Goal: Information Seeking & Learning: Learn about a topic

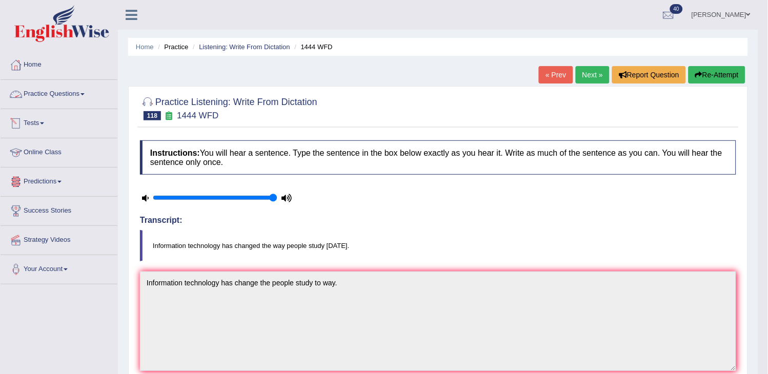
click at [105, 90] on link "Practice Questions" at bounding box center [59, 93] width 117 height 26
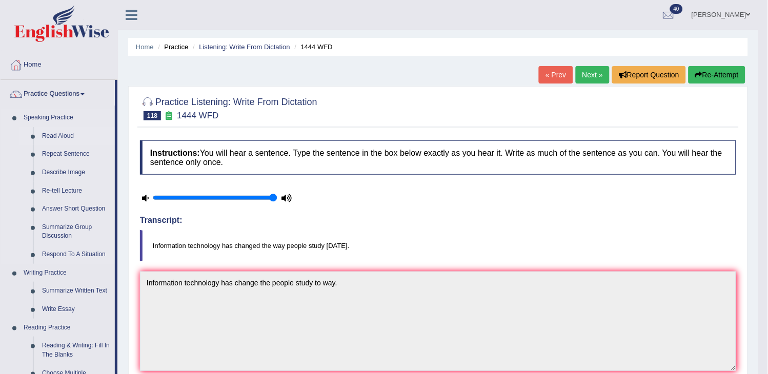
click at [65, 134] on link "Read Aloud" at bounding box center [75, 136] width 77 height 18
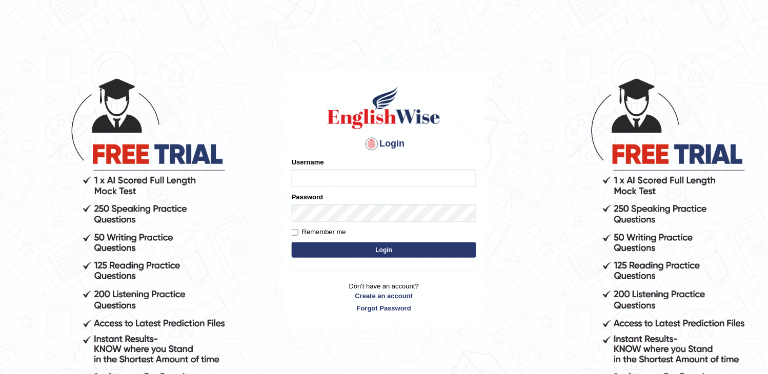
type input "obehi00"
click at [354, 244] on button "Login" at bounding box center [384, 250] width 185 height 15
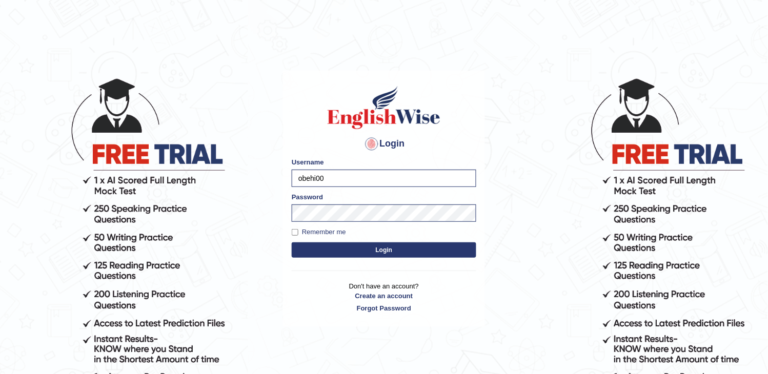
click at [354, 244] on button "Login" at bounding box center [384, 250] width 185 height 15
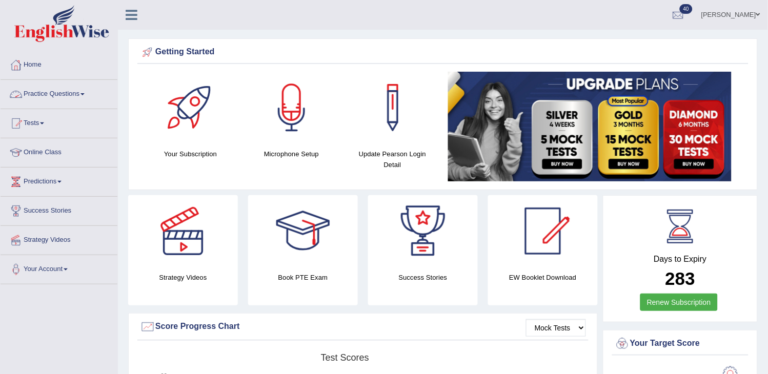
click at [57, 105] on link "Practice Questions" at bounding box center [59, 93] width 117 height 26
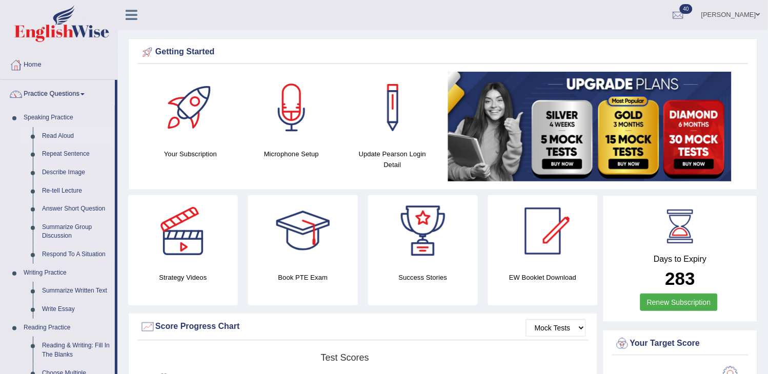
click at [63, 132] on link "Read Aloud" at bounding box center [75, 136] width 77 height 18
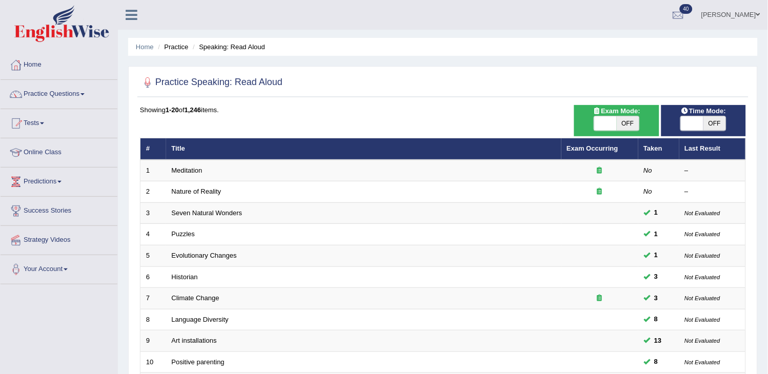
click at [708, 119] on span "OFF" at bounding box center [715, 123] width 23 height 14
checkbox input "true"
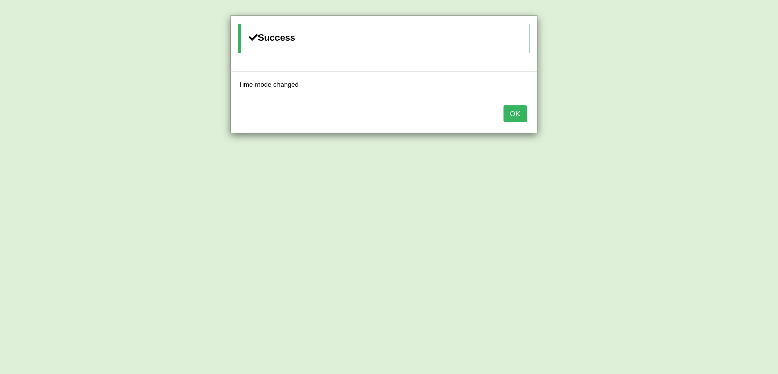
click at [513, 115] on button "OK" at bounding box center [516, 113] width 24 height 17
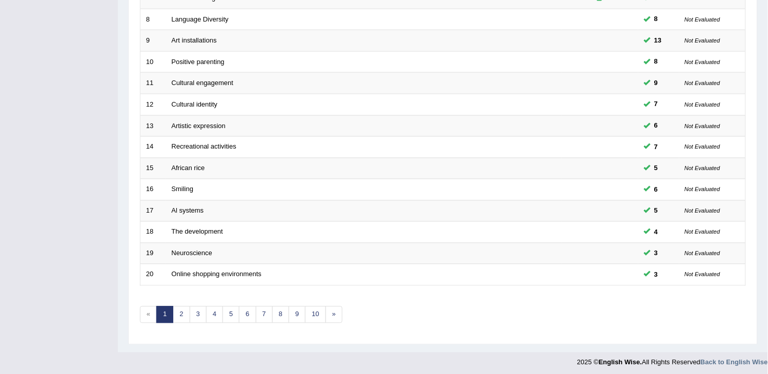
scroll to position [305, 0]
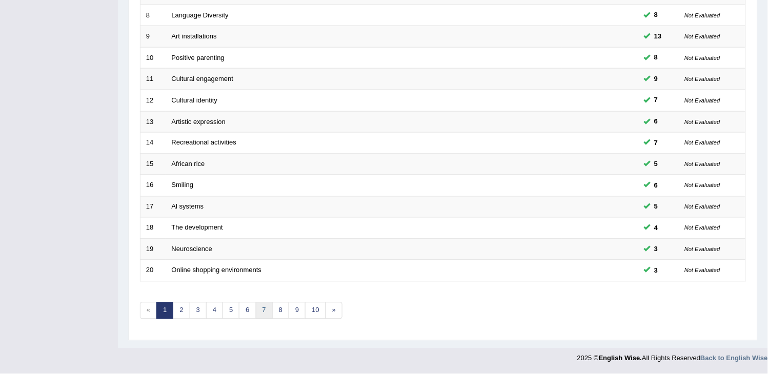
click at [258, 305] on link "7" at bounding box center [264, 311] width 17 height 17
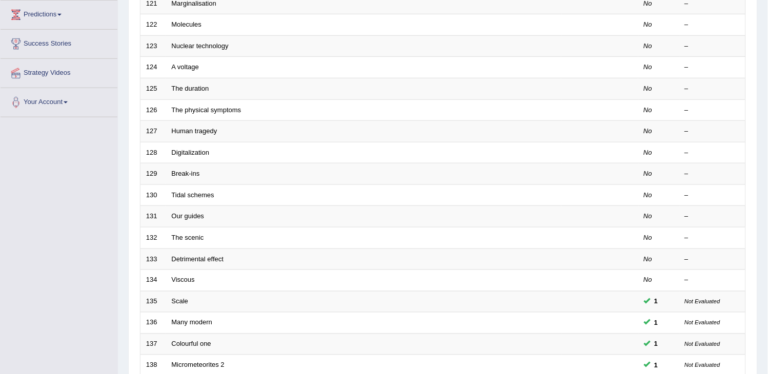
scroll to position [305, 0]
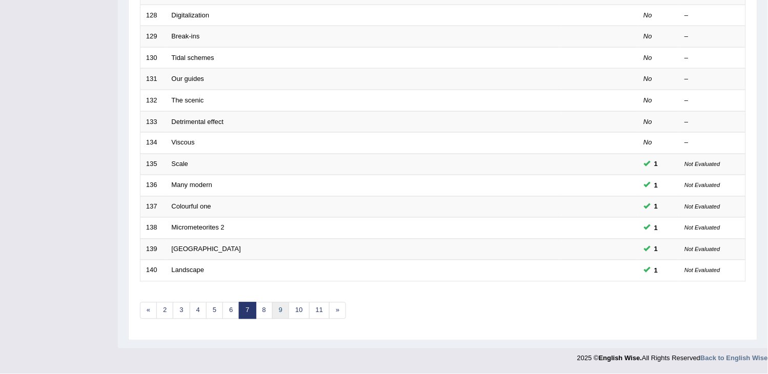
click at [286, 313] on link "9" at bounding box center [280, 311] width 17 height 17
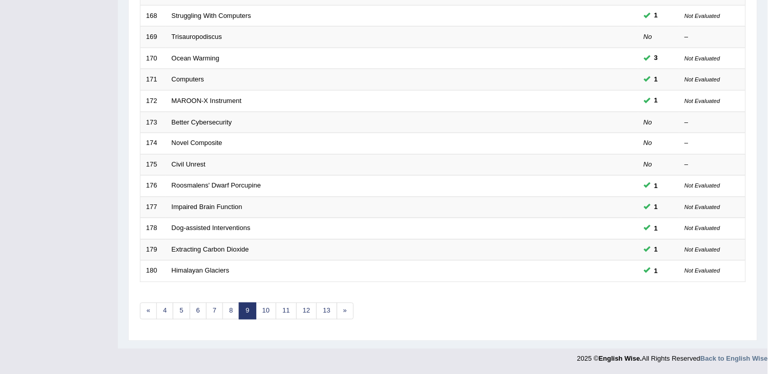
scroll to position [305, 0]
click at [302, 315] on link "12" at bounding box center [306, 311] width 21 height 17
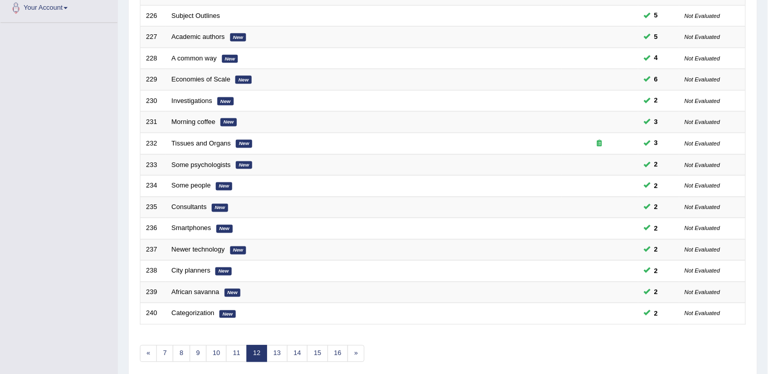
scroll to position [305, 0]
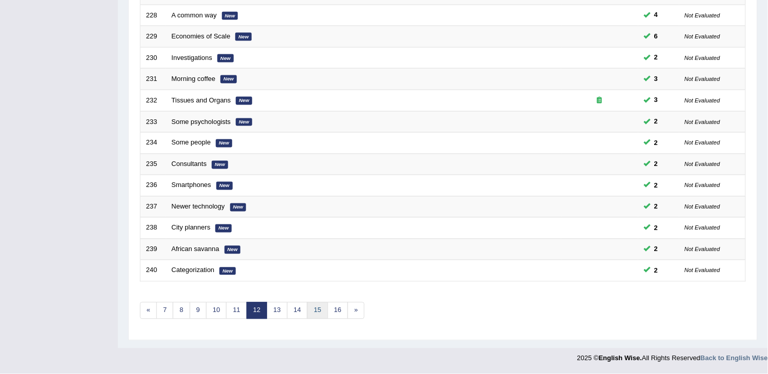
click at [321, 310] on link "15" at bounding box center [317, 311] width 21 height 17
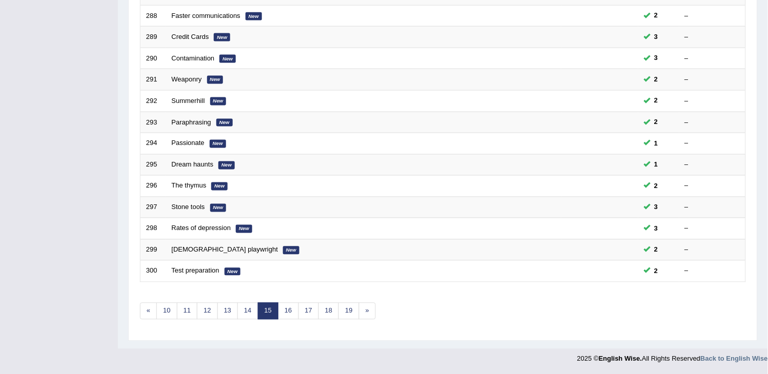
scroll to position [305, 0]
click at [333, 311] on link "18" at bounding box center [328, 311] width 21 height 17
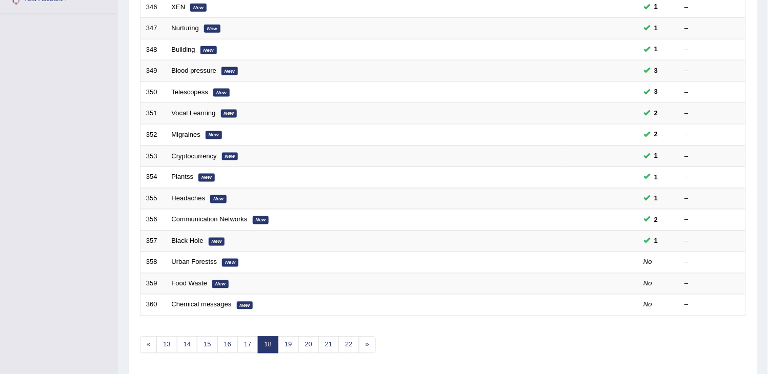
scroll to position [305, 0]
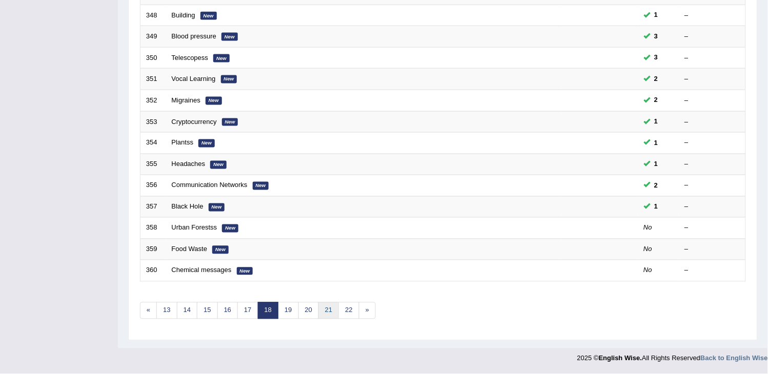
drag, startPoint x: 0, startPoint y: 0, endPoint x: 333, endPoint y: 311, distance: 456.1
click at [333, 311] on link "21" at bounding box center [328, 311] width 21 height 17
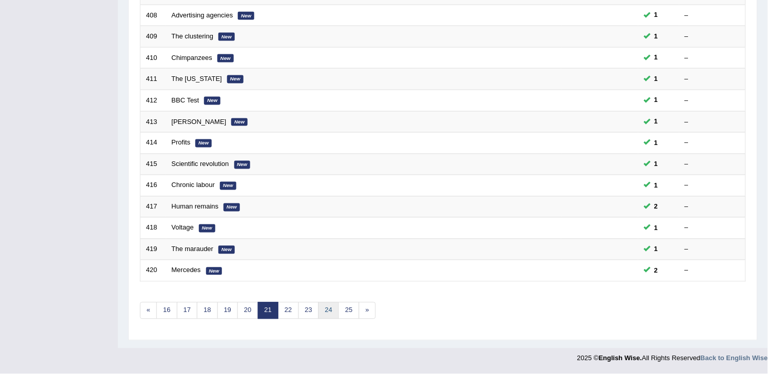
drag, startPoint x: 0, startPoint y: 0, endPoint x: 333, endPoint y: 311, distance: 456.1
click at [333, 311] on link "24" at bounding box center [328, 311] width 21 height 17
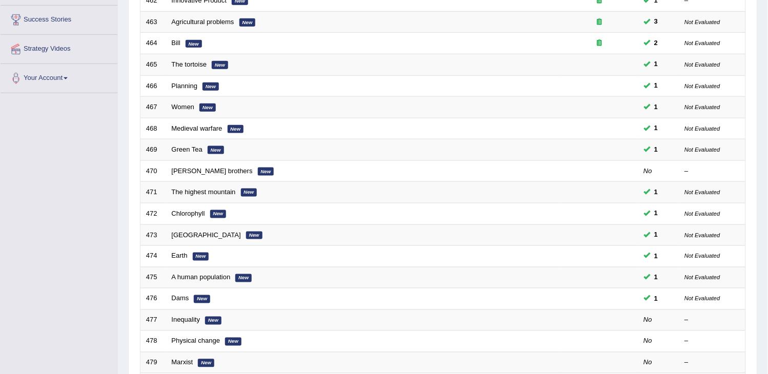
scroll to position [305, 0]
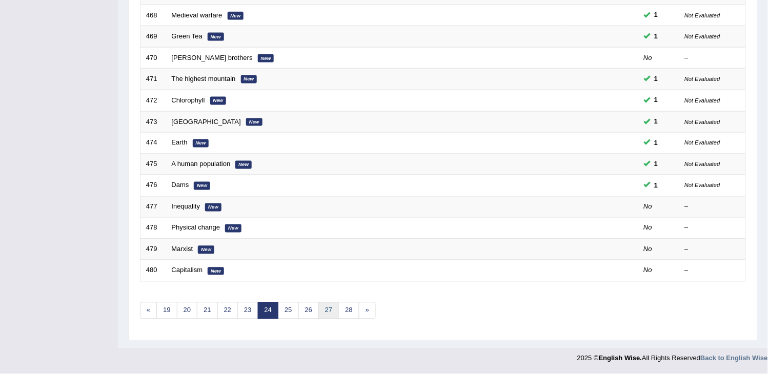
click at [322, 311] on link "27" at bounding box center [328, 311] width 21 height 17
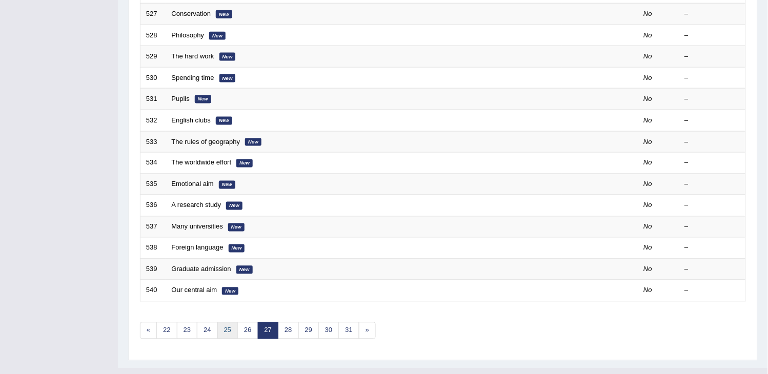
click at [222, 332] on link "25" at bounding box center [227, 331] width 21 height 17
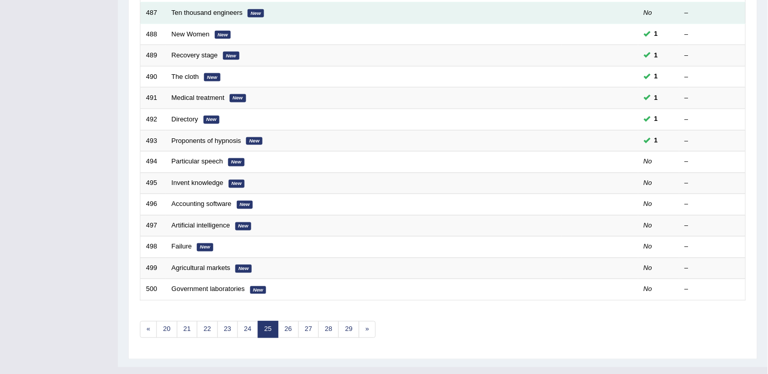
scroll to position [305, 0]
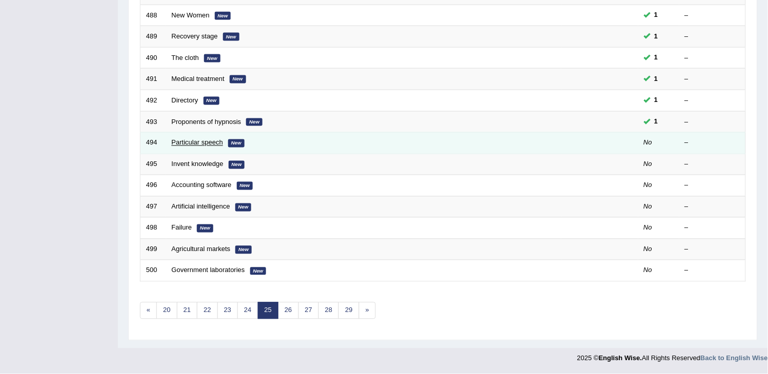
click at [192, 146] on link "Particular speech" at bounding box center [197, 143] width 51 height 8
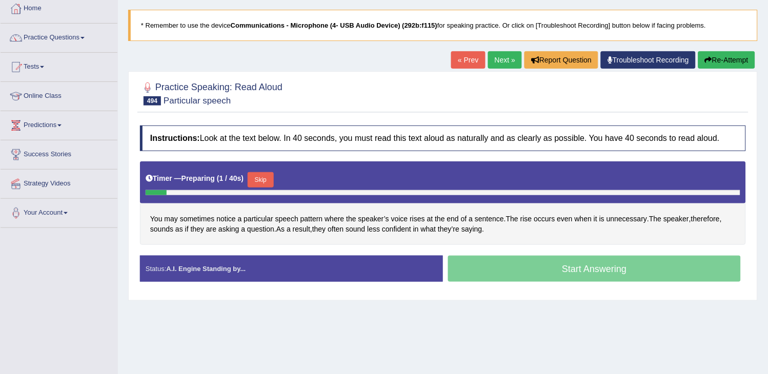
scroll to position [57, 0]
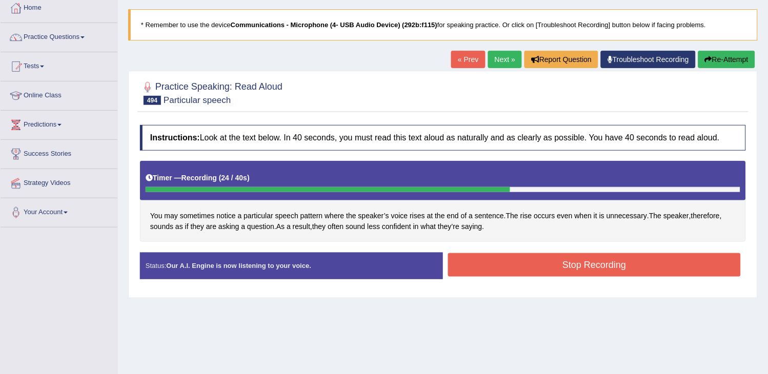
click at [500, 262] on button "Stop Recording" at bounding box center [594, 265] width 293 height 24
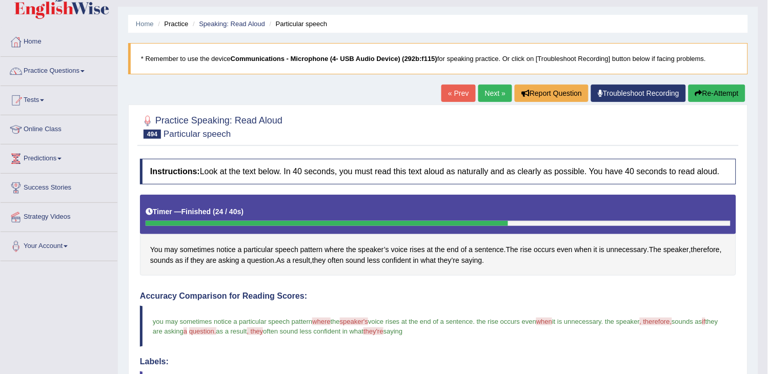
scroll to position [0, 0]
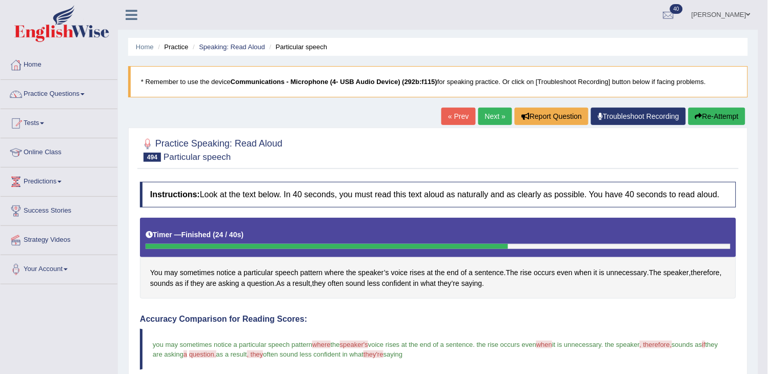
click at [493, 115] on link "Next »" at bounding box center [495, 116] width 34 height 17
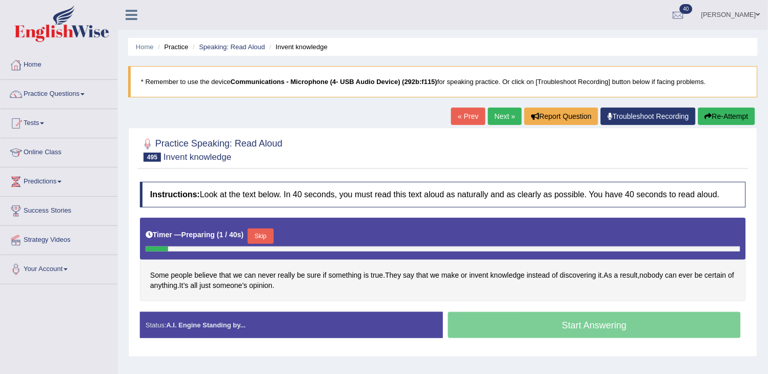
click at [465, 115] on link "« Prev" at bounding box center [468, 116] width 34 height 17
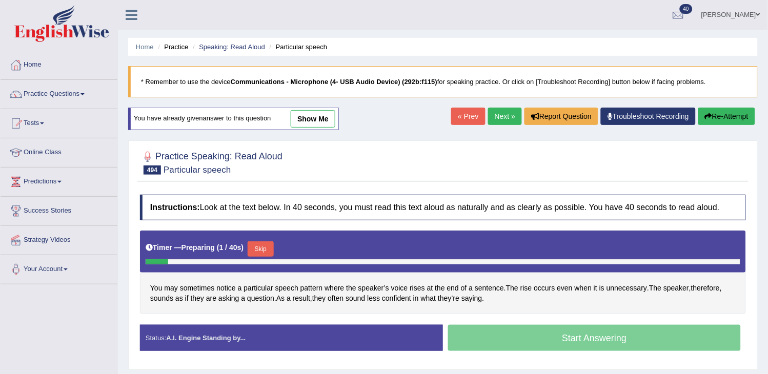
click at [327, 117] on link "show me" at bounding box center [313, 118] width 45 height 17
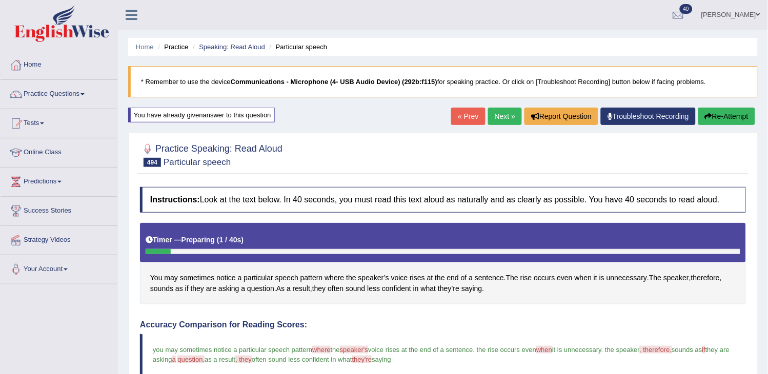
click at [501, 119] on link "Next »" at bounding box center [505, 116] width 34 height 17
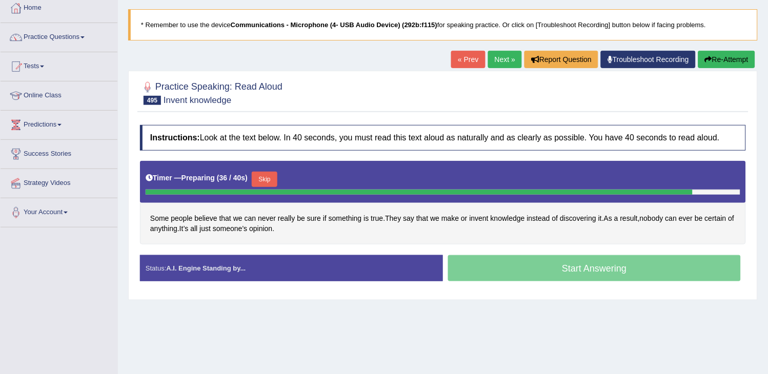
click at [274, 182] on button "Skip" at bounding box center [265, 179] width 26 height 15
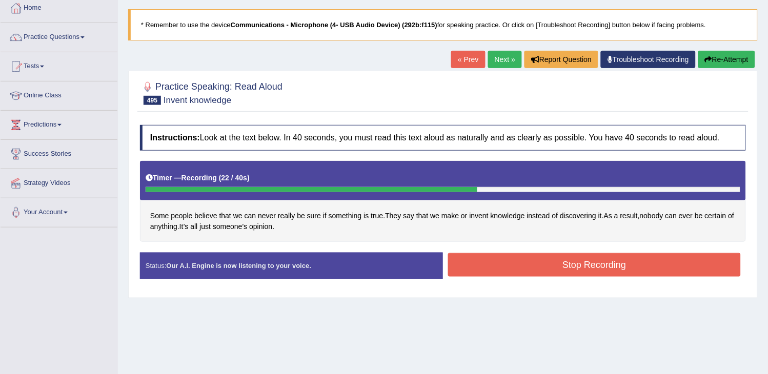
click at [531, 275] on button "Stop Recording" at bounding box center [594, 265] width 293 height 24
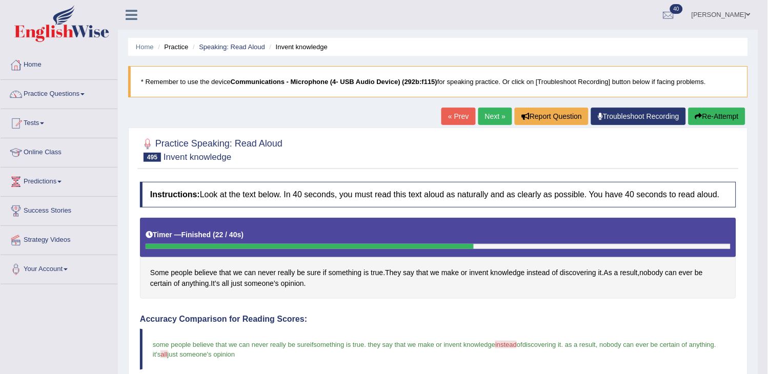
click at [704, 115] on button "Re-Attempt" at bounding box center [717, 116] width 57 height 17
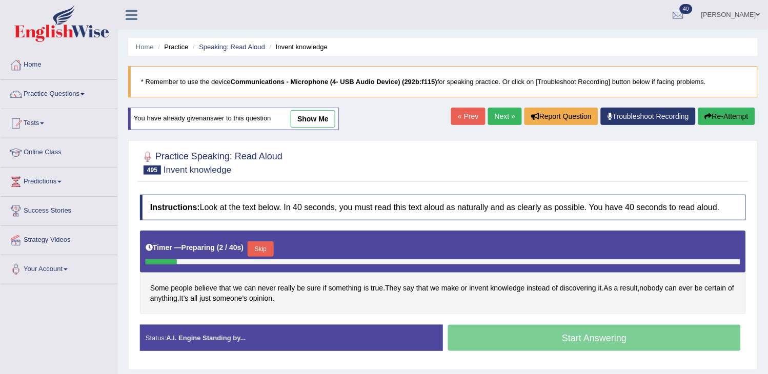
click at [257, 246] on button "Skip" at bounding box center [261, 249] width 26 height 15
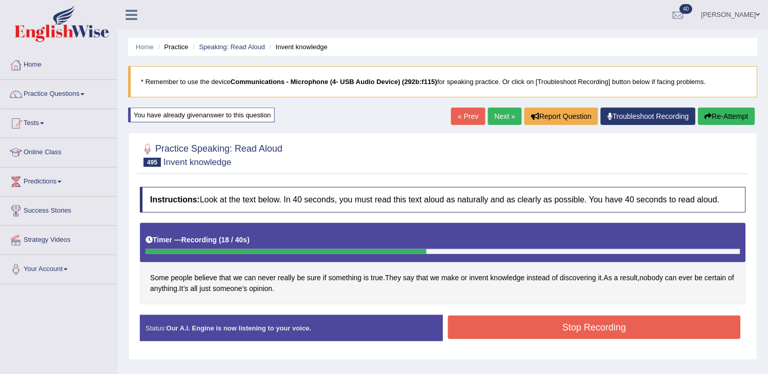
click at [530, 324] on button "Stop Recording" at bounding box center [594, 328] width 293 height 24
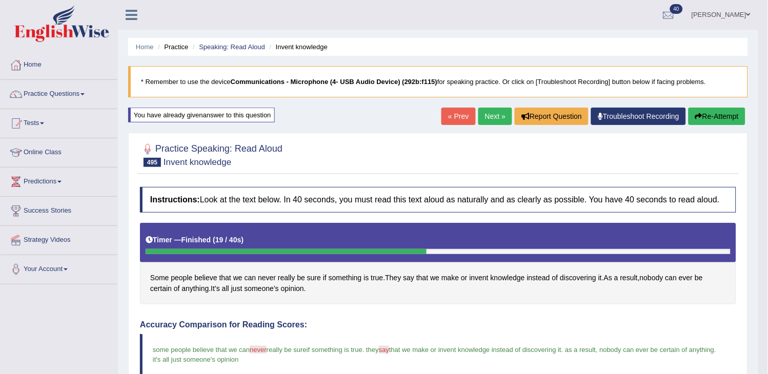
click at [492, 115] on link "Next »" at bounding box center [495, 116] width 34 height 17
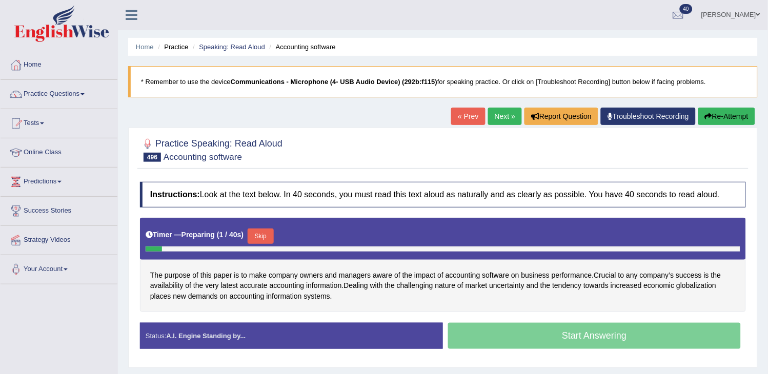
click at [354, 187] on h4 "Instructions: Look at the text below. In 40 seconds, you must read this text al…" at bounding box center [443, 195] width 606 height 26
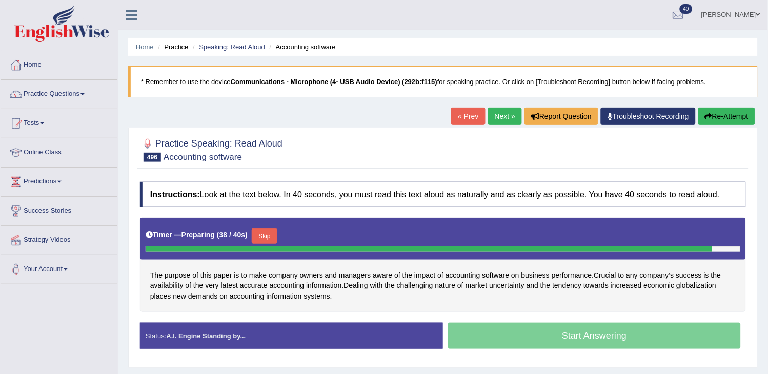
click at [726, 122] on button "Re-Attempt" at bounding box center [726, 116] width 57 height 17
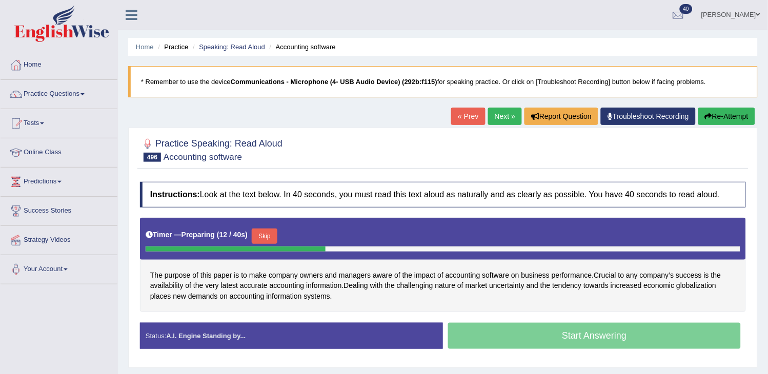
click at [276, 237] on button "Skip" at bounding box center [265, 236] width 26 height 15
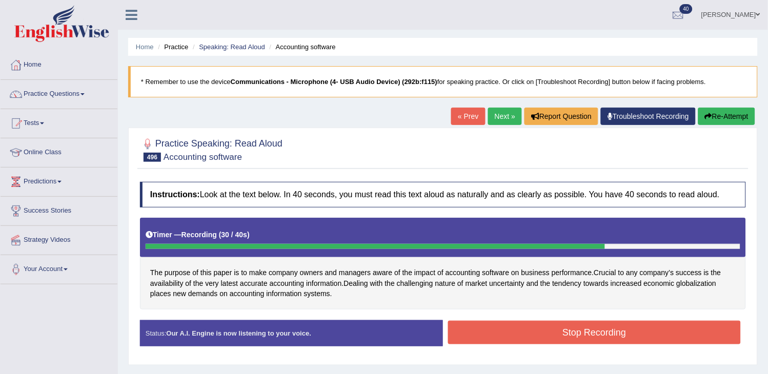
click at [523, 331] on button "Stop Recording" at bounding box center [594, 333] width 293 height 24
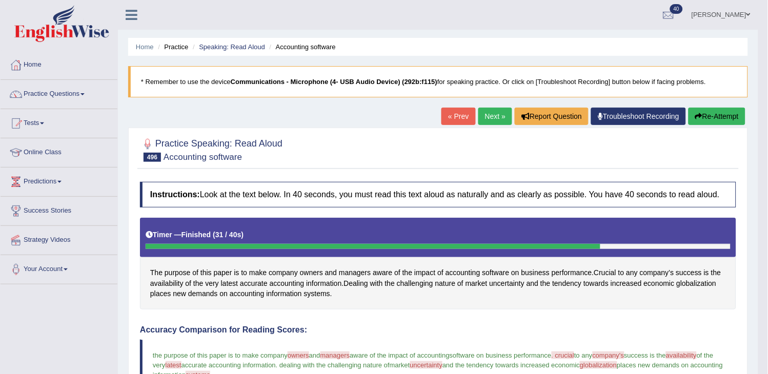
click at [705, 119] on button "Re-Attempt" at bounding box center [717, 116] width 57 height 17
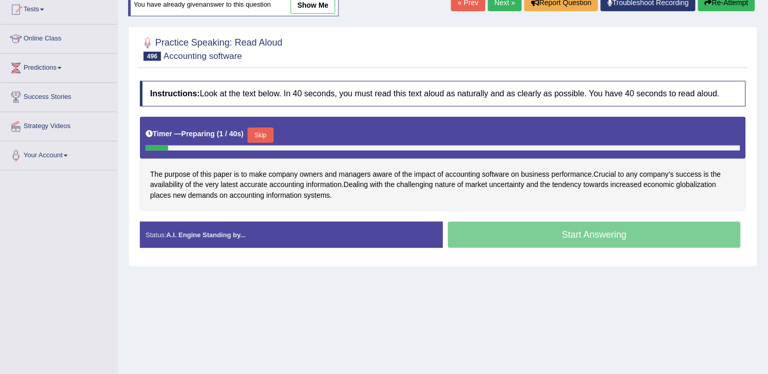
click at [254, 131] on button "Skip" at bounding box center [261, 135] width 26 height 15
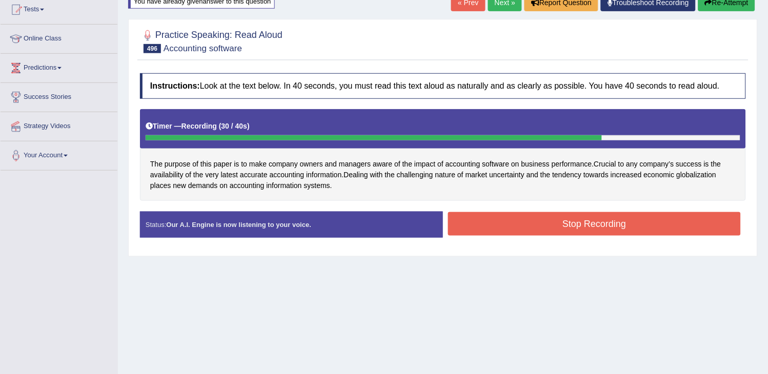
click at [453, 216] on button "Stop Recording" at bounding box center [594, 224] width 293 height 24
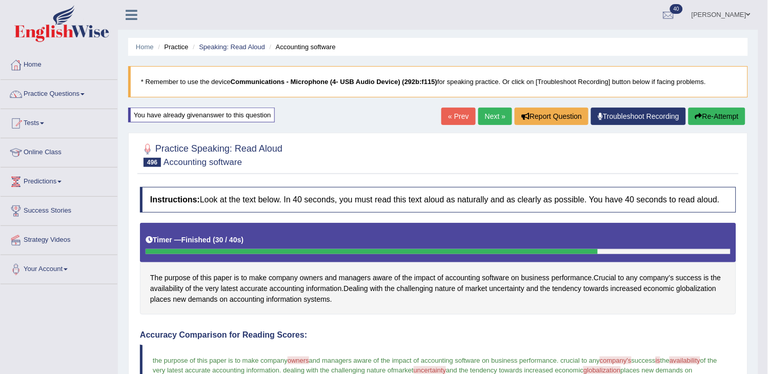
click at [481, 118] on link "Next »" at bounding box center [495, 116] width 34 height 17
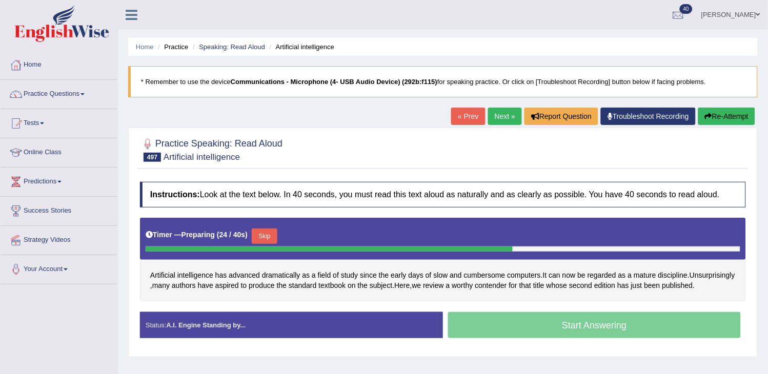
click at [493, 118] on link "Next »" at bounding box center [505, 116] width 34 height 17
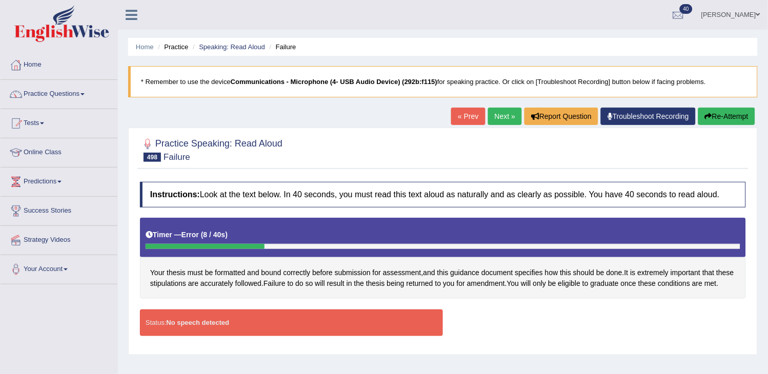
click at [710, 123] on button "Re-Attempt" at bounding box center [726, 116] width 57 height 17
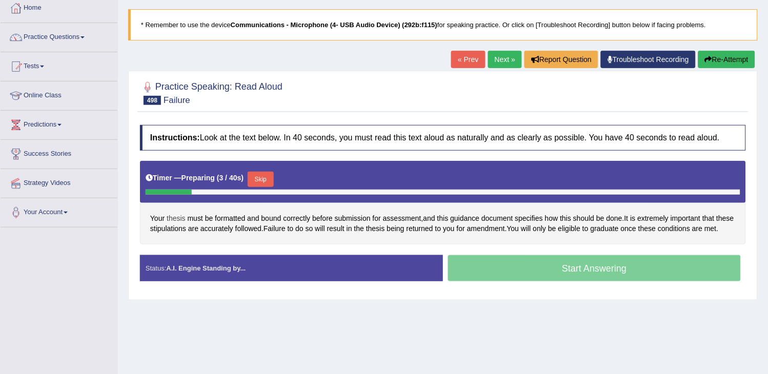
click at [171, 214] on span "thesis" at bounding box center [176, 218] width 19 height 11
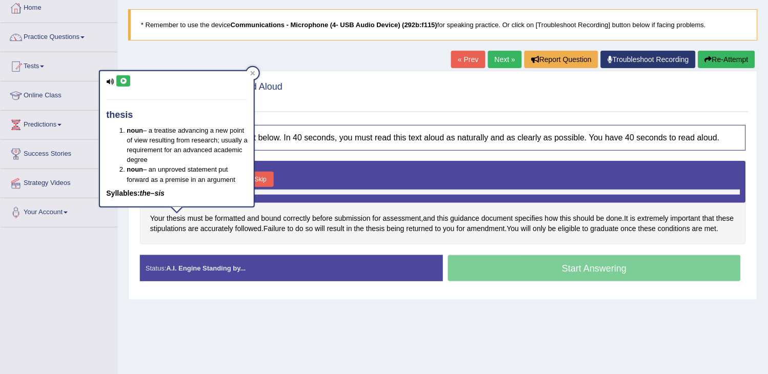
click at [123, 79] on icon at bounding box center [123, 81] width 8 height 6
click at [345, 90] on div at bounding box center [443, 92] width 606 height 31
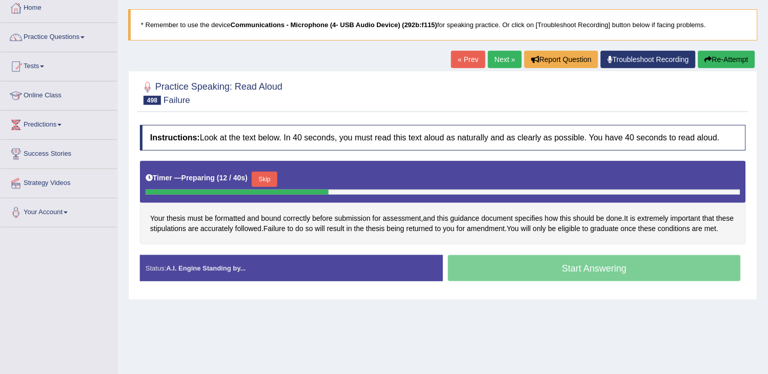
click at [345, 90] on div at bounding box center [443, 92] width 606 height 31
click at [709, 61] on icon "button" at bounding box center [708, 59] width 7 height 7
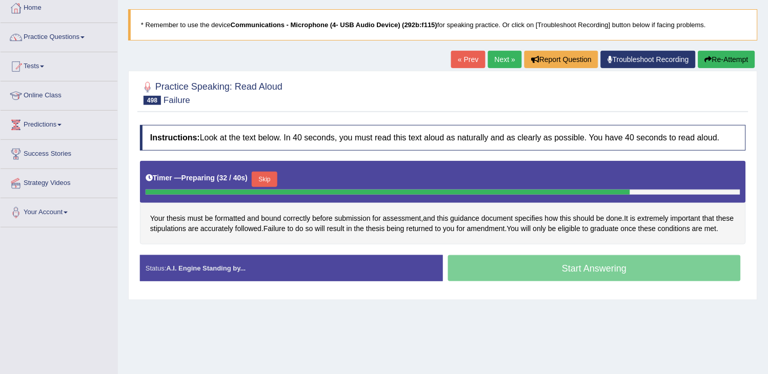
click at [709, 61] on icon "button" at bounding box center [708, 59] width 7 height 7
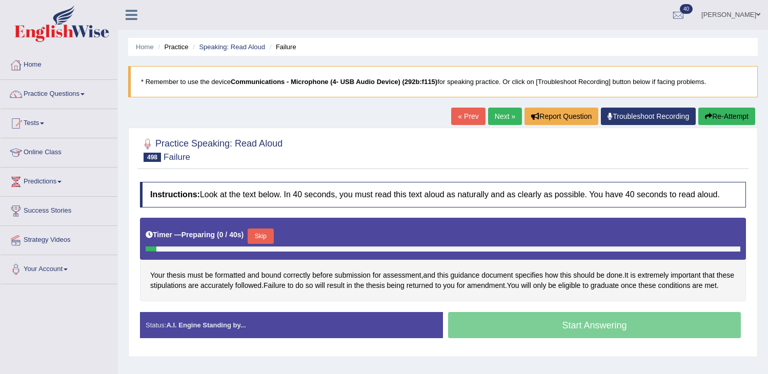
scroll to position [57, 0]
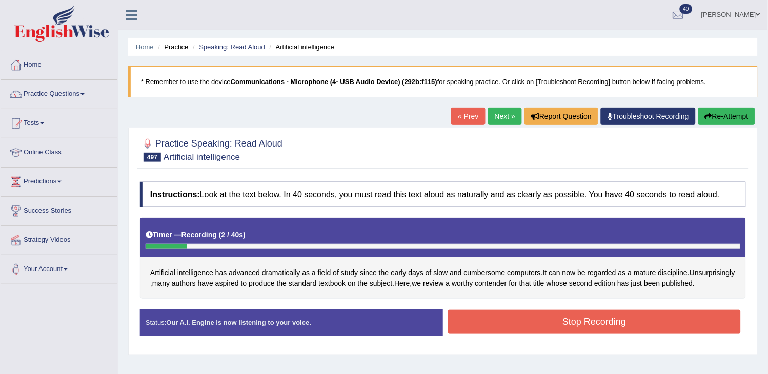
click at [728, 116] on button "Re-Attempt" at bounding box center [726, 116] width 57 height 17
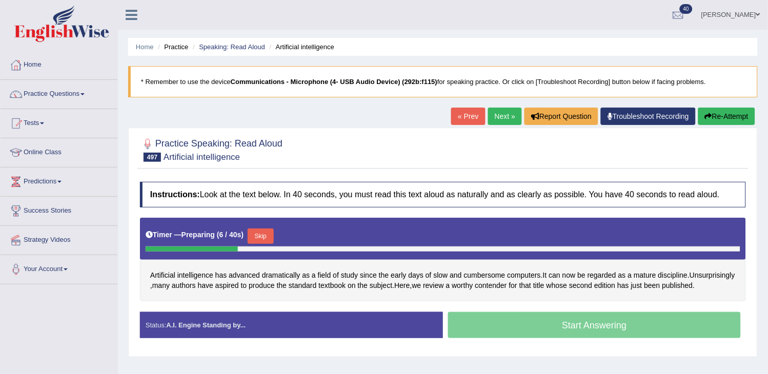
click at [264, 236] on button "Skip" at bounding box center [261, 236] width 26 height 15
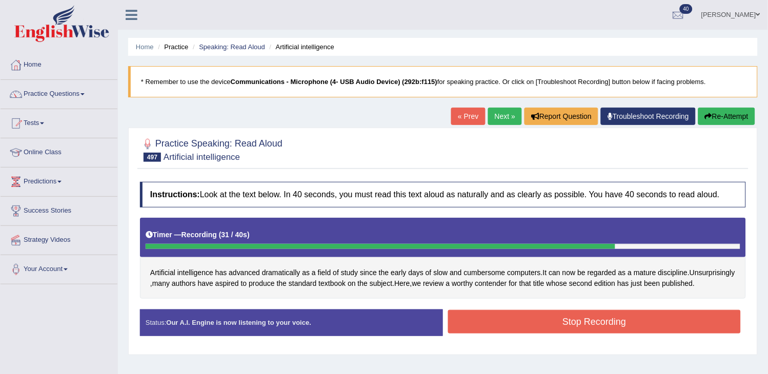
click at [743, 115] on button "Re-Attempt" at bounding box center [726, 116] width 57 height 17
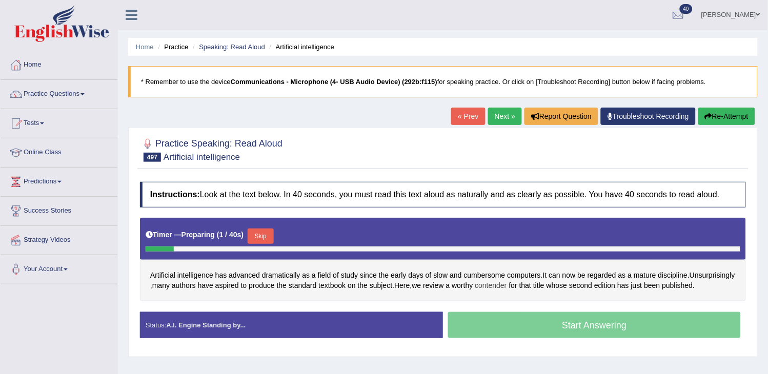
click at [507, 285] on span "contender" at bounding box center [491, 286] width 32 height 11
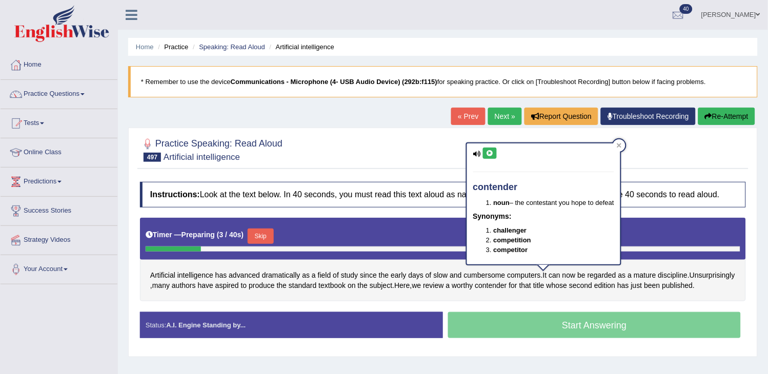
click at [489, 153] on icon at bounding box center [490, 153] width 8 height 6
click at [430, 173] on div "Practice Speaking: Read Aloud 497 Artificial intelligence Instructions: Look at…" at bounding box center [443, 243] width 630 height 230
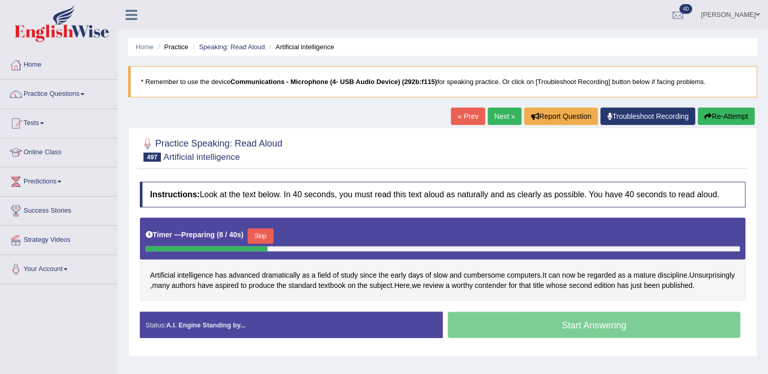
click at [265, 234] on button "Skip" at bounding box center [261, 236] width 26 height 15
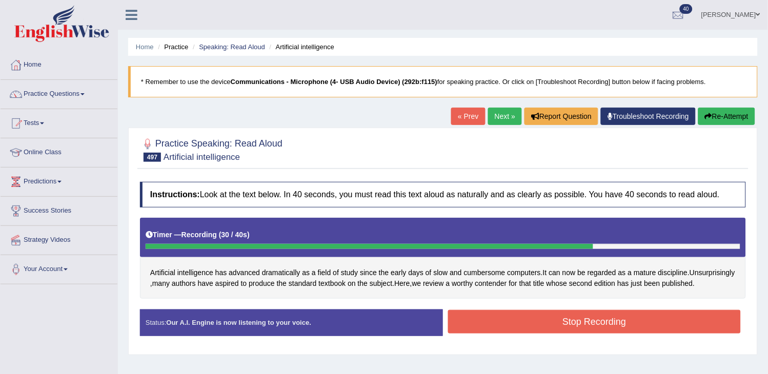
click at [715, 116] on button "Re-Attempt" at bounding box center [726, 116] width 57 height 17
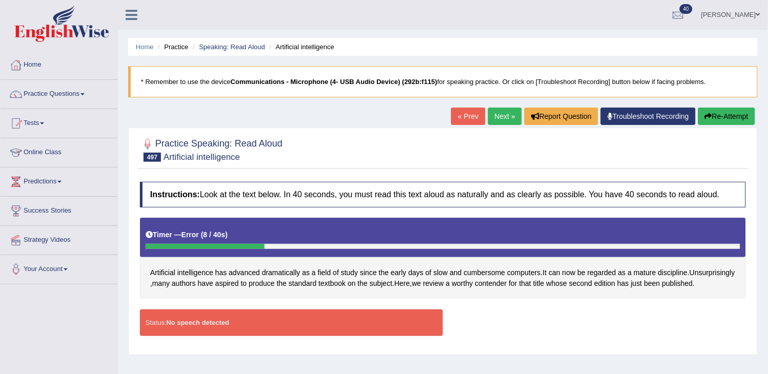
click at [715, 116] on button "Re-Attempt" at bounding box center [726, 116] width 57 height 17
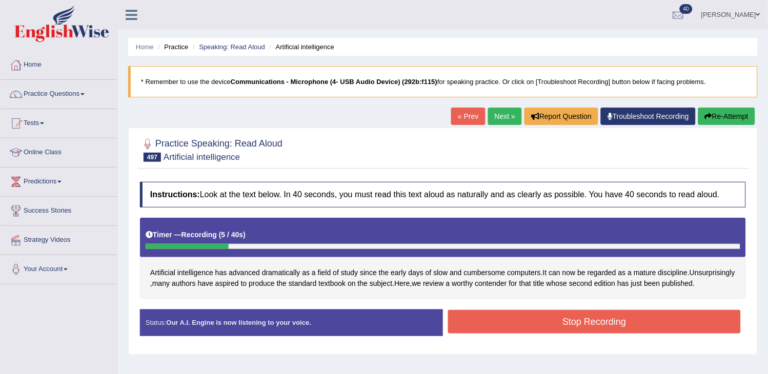
click at [715, 116] on button "Re-Attempt" at bounding box center [726, 116] width 57 height 17
drag, startPoint x: 0, startPoint y: 0, endPoint x: 715, endPoint y: 116, distance: 724.2
click at [715, 116] on button "Re-Attempt" at bounding box center [726, 116] width 57 height 17
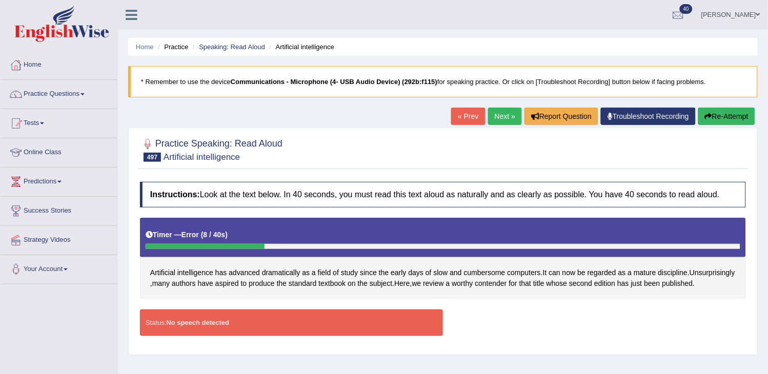
click at [715, 116] on button "Re-Attempt" at bounding box center [726, 116] width 57 height 17
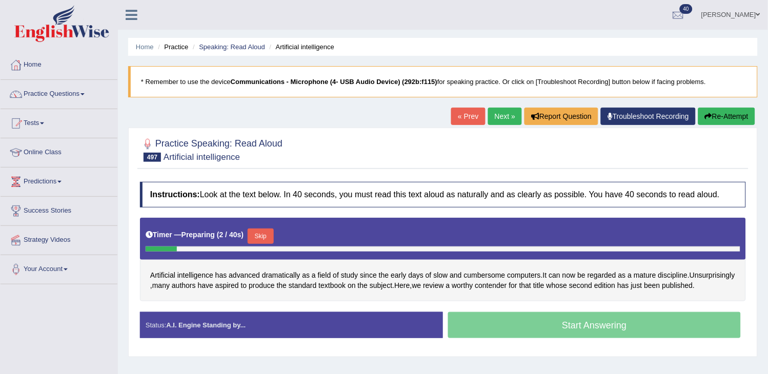
click at [264, 238] on button "Skip" at bounding box center [261, 236] width 26 height 15
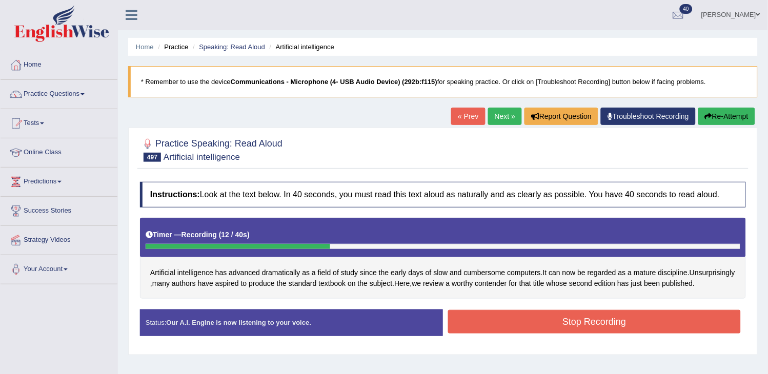
click at [728, 115] on button "Re-Attempt" at bounding box center [726, 116] width 57 height 17
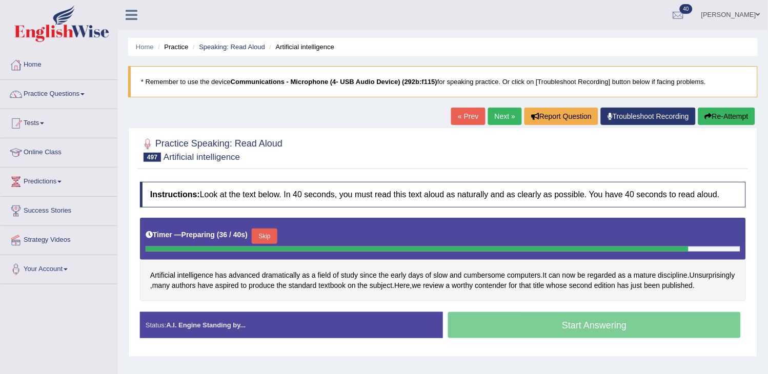
click at [728, 115] on button "Re-Attempt" at bounding box center [726, 116] width 57 height 17
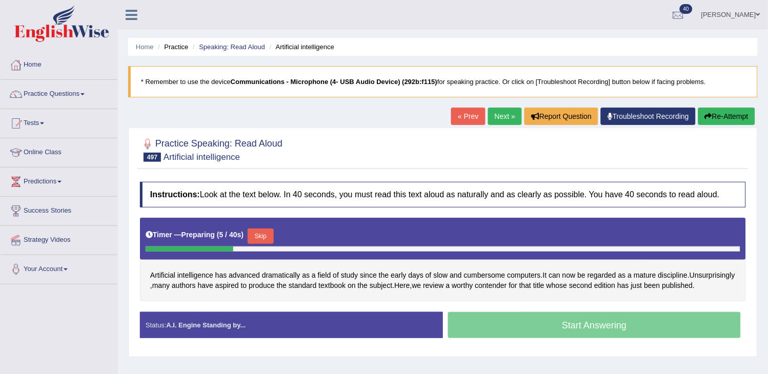
click at [260, 238] on button "Skip" at bounding box center [261, 236] width 26 height 15
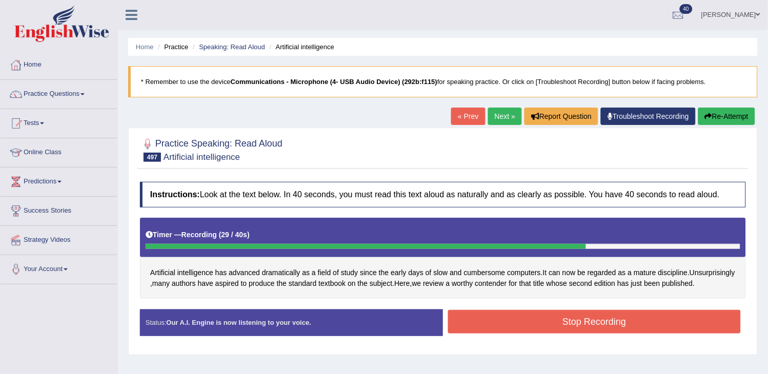
click at [730, 119] on button "Re-Attempt" at bounding box center [726, 116] width 57 height 17
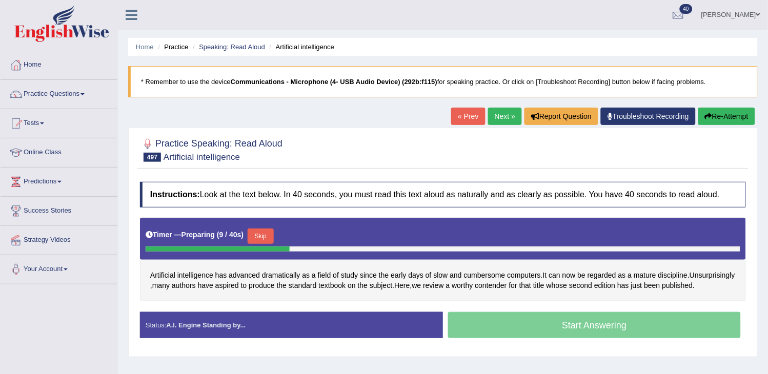
click at [268, 243] on button "Skip" at bounding box center [261, 236] width 26 height 15
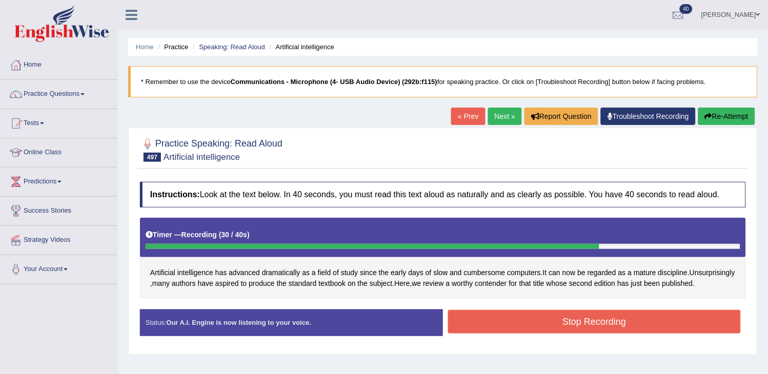
click at [643, 334] on button "Stop Recording" at bounding box center [594, 322] width 293 height 24
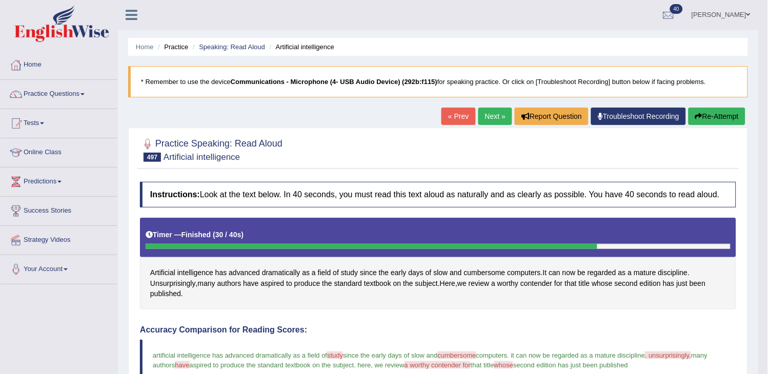
click at [491, 116] on link "Next »" at bounding box center [495, 116] width 34 height 17
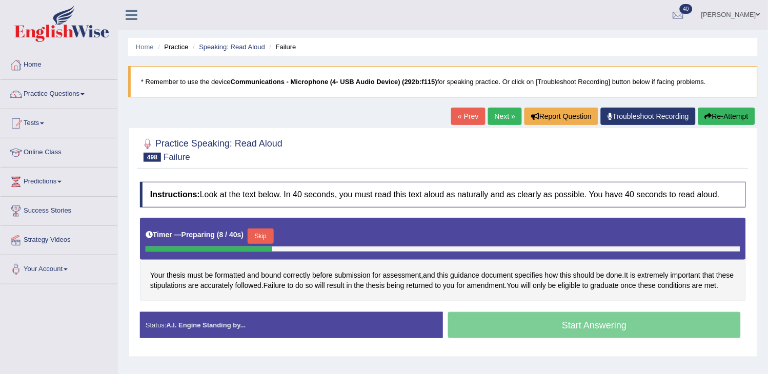
click at [503, 116] on link "Next »" at bounding box center [505, 116] width 34 height 17
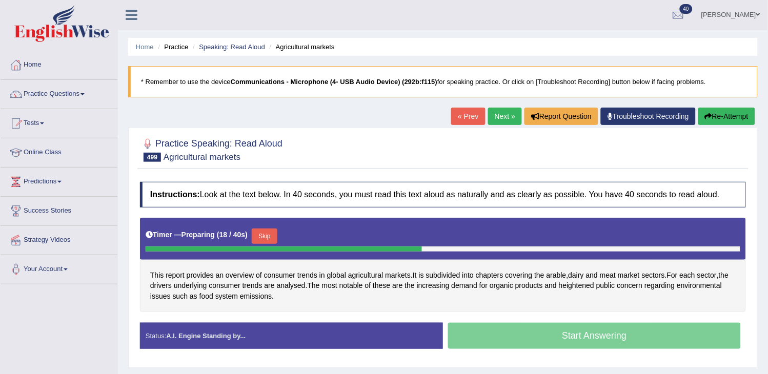
click at [248, 245] on div "Timer — Preparing ( 18 / 40s ) Skip" at bounding box center [443, 236] width 595 height 21
click at [268, 248] on div at bounding box center [293, 249] width 294 height 5
click at [270, 231] on button "Skip" at bounding box center [265, 236] width 26 height 15
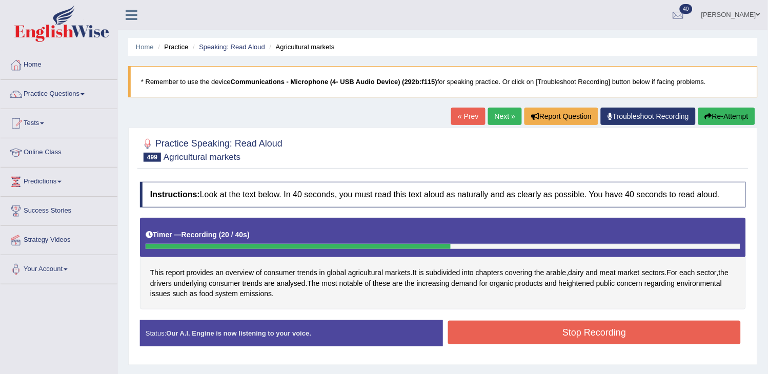
click at [717, 124] on button "Re-Attempt" at bounding box center [726, 116] width 57 height 17
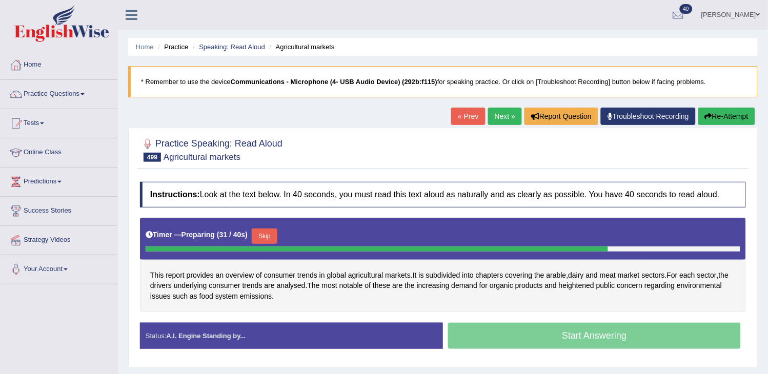
click at [717, 124] on button "Re-Attempt" at bounding box center [726, 116] width 57 height 17
drag, startPoint x: 0, startPoint y: 0, endPoint x: 717, endPoint y: 124, distance: 727.6
click at [717, 124] on button "Re-Attempt" at bounding box center [726, 116] width 57 height 17
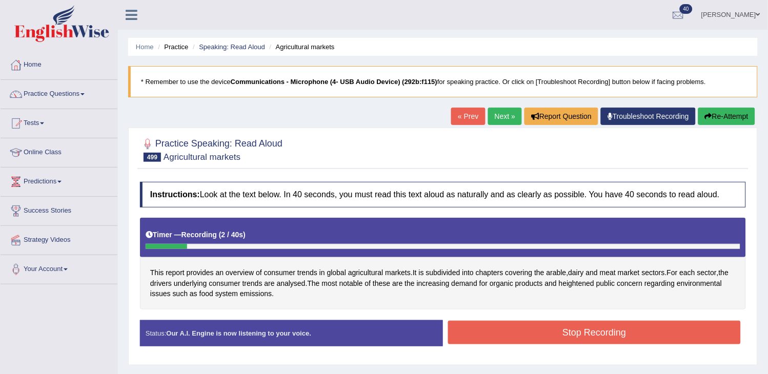
click at [717, 124] on button "Re-Attempt" at bounding box center [726, 116] width 57 height 17
click at [717, 125] on button "Re-Attempt" at bounding box center [726, 116] width 57 height 17
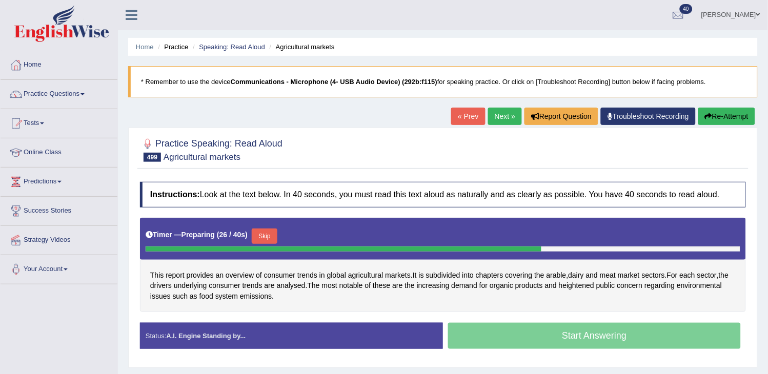
click at [268, 238] on button "Skip" at bounding box center [265, 236] width 26 height 15
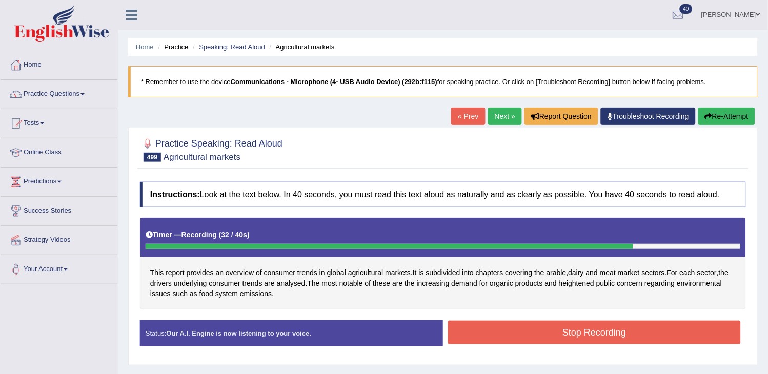
click at [733, 115] on button "Re-Attempt" at bounding box center [726, 116] width 57 height 17
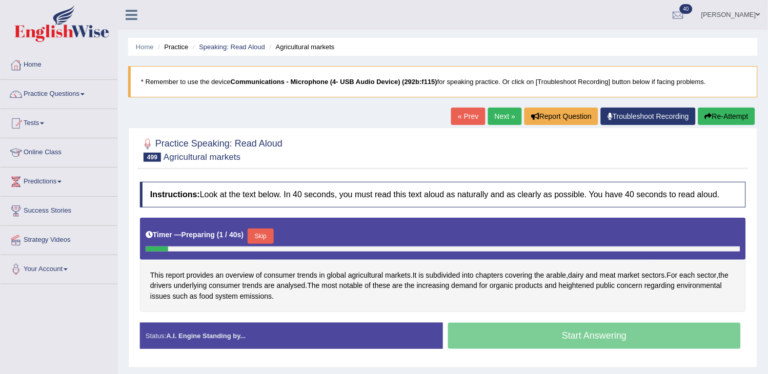
click at [264, 234] on button "Skip" at bounding box center [261, 236] width 26 height 15
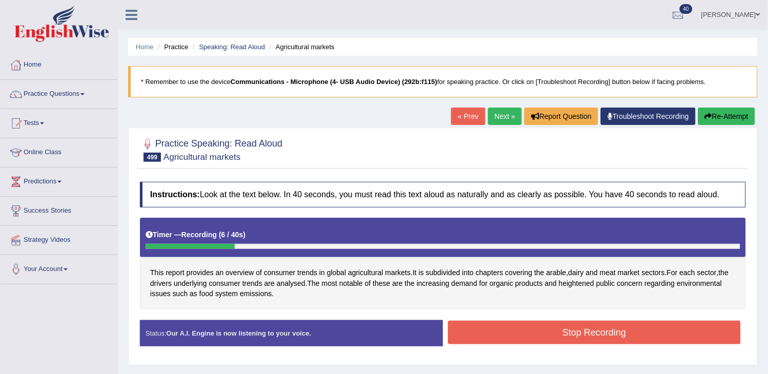
click at [729, 115] on button "Re-Attempt" at bounding box center [726, 116] width 57 height 17
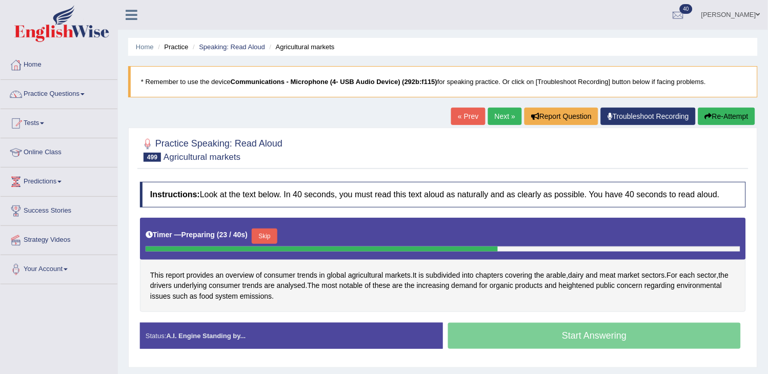
click at [727, 116] on button "Re-Attempt" at bounding box center [726, 116] width 57 height 17
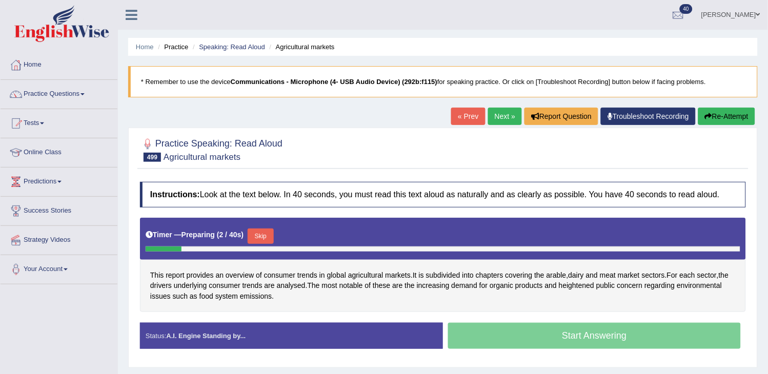
click at [262, 238] on button "Skip" at bounding box center [261, 236] width 26 height 15
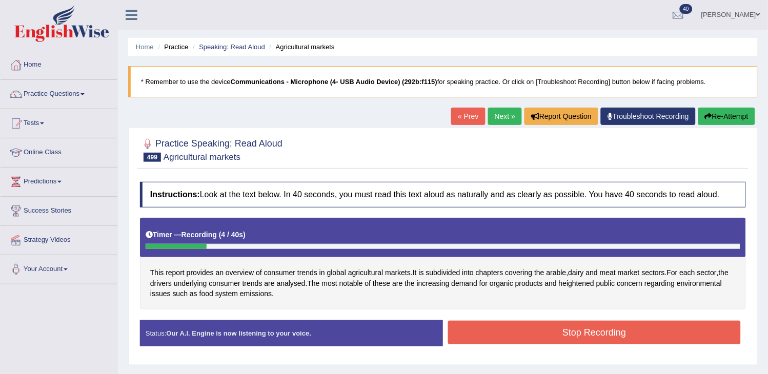
click at [721, 118] on button "Re-Attempt" at bounding box center [726, 116] width 57 height 17
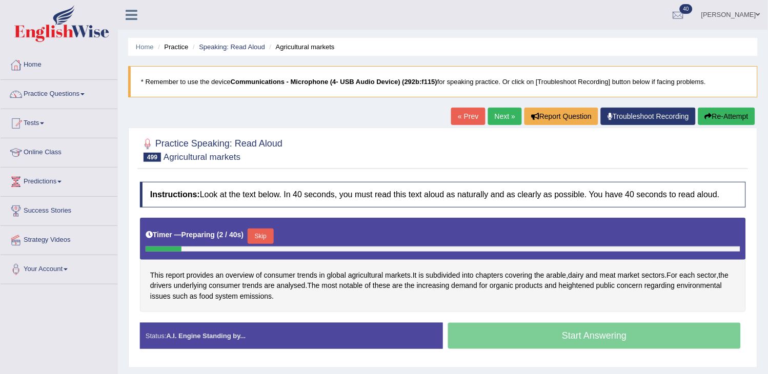
click at [272, 237] on button "Skip" at bounding box center [261, 236] width 26 height 15
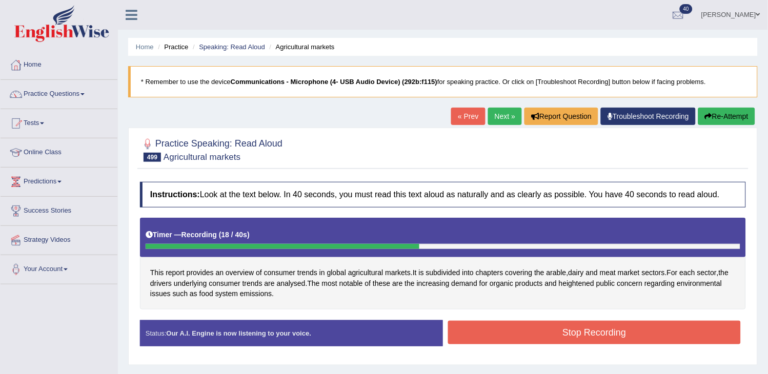
click at [718, 113] on button "Re-Attempt" at bounding box center [726, 116] width 57 height 17
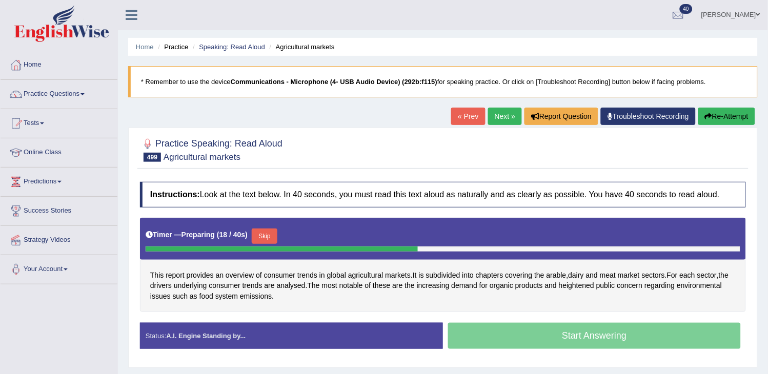
click at [268, 234] on button "Skip" at bounding box center [265, 236] width 26 height 15
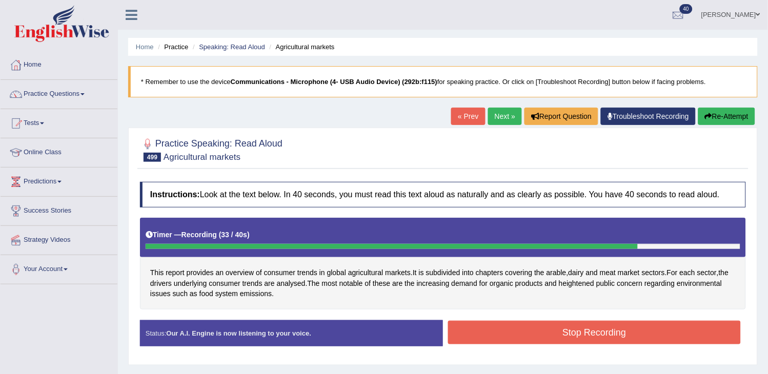
click at [721, 123] on button "Re-Attempt" at bounding box center [726, 116] width 57 height 17
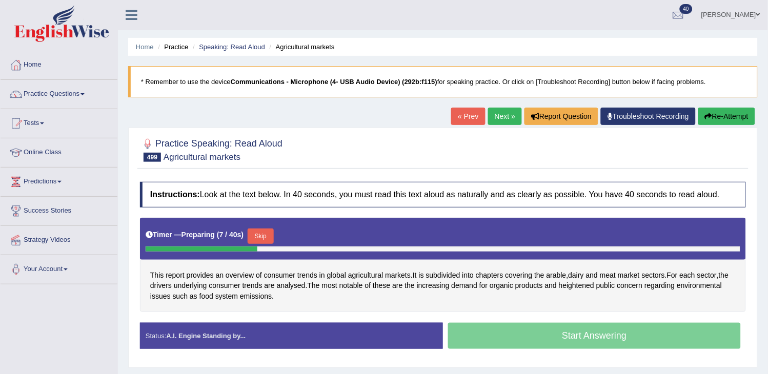
click at [263, 238] on button "Skip" at bounding box center [261, 236] width 26 height 15
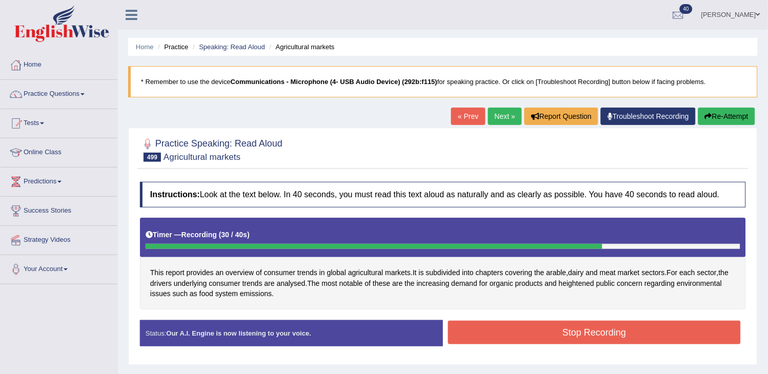
click at [462, 327] on button "Stop Recording" at bounding box center [594, 333] width 293 height 24
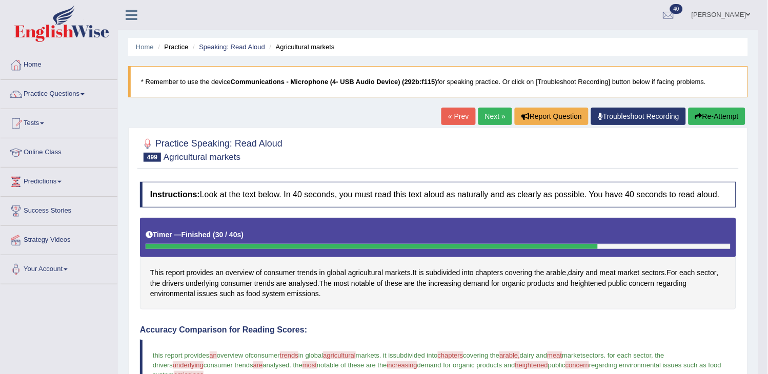
click at [491, 117] on link "Next »" at bounding box center [495, 116] width 34 height 17
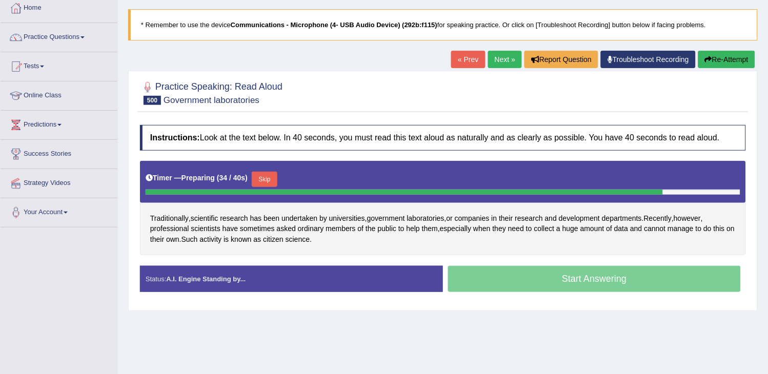
click at [713, 58] on button "Re-Attempt" at bounding box center [726, 59] width 57 height 17
click at [564, 234] on div "Traditionally , scientific research has been undertaken by universities , gover…" at bounding box center [443, 208] width 606 height 94
click at [570, 230] on span "huge" at bounding box center [571, 229] width 16 height 11
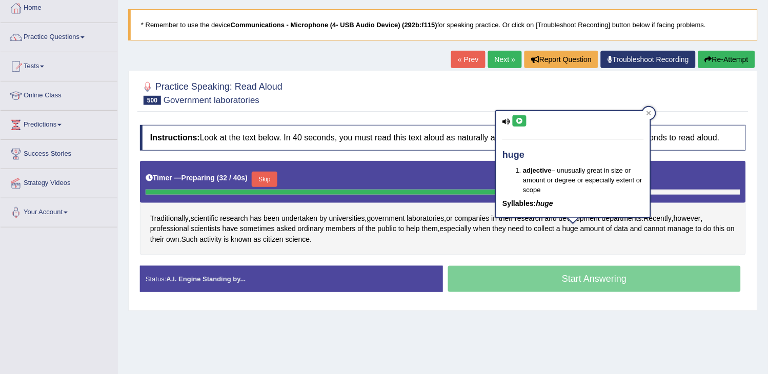
click at [521, 118] on icon at bounding box center [520, 121] width 8 height 6
click at [421, 110] on div "Practice Speaking: Read Aloud 500 Government laboratories" at bounding box center [442, 94] width 611 height 36
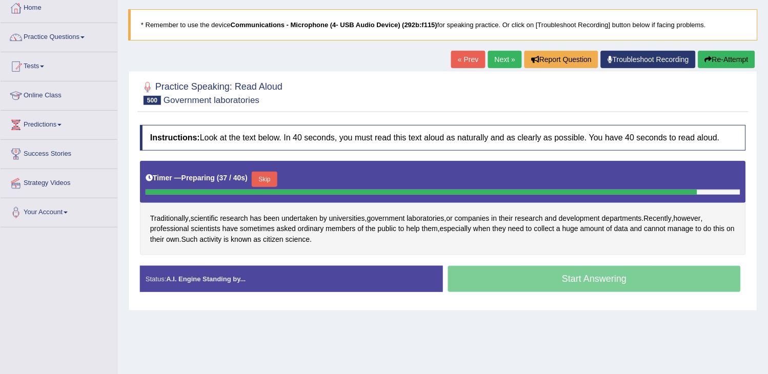
click at [269, 177] on button "Skip" at bounding box center [265, 179] width 26 height 15
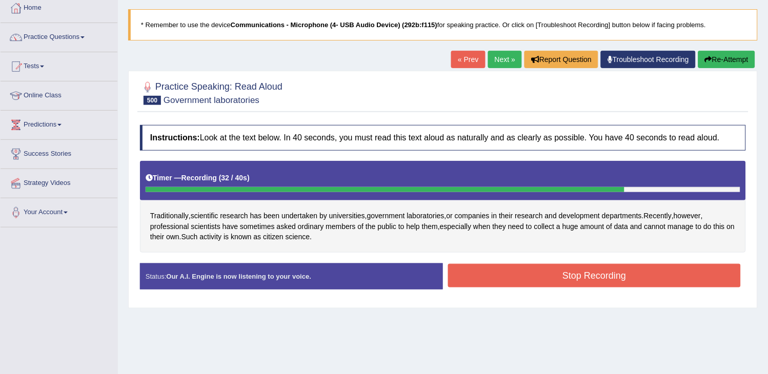
click at [515, 279] on button "Stop Recording" at bounding box center [594, 276] width 293 height 24
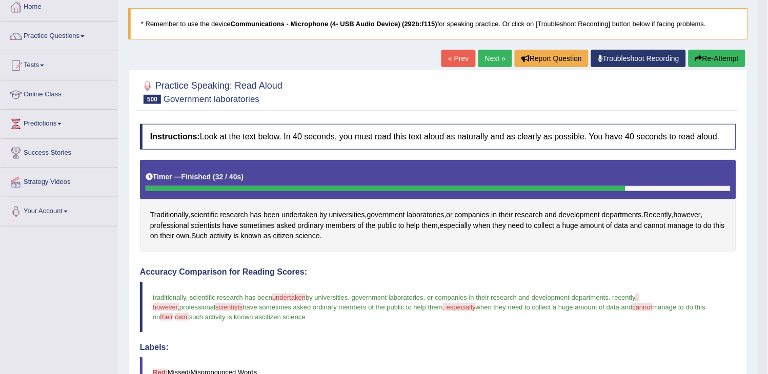
scroll to position [57, 0]
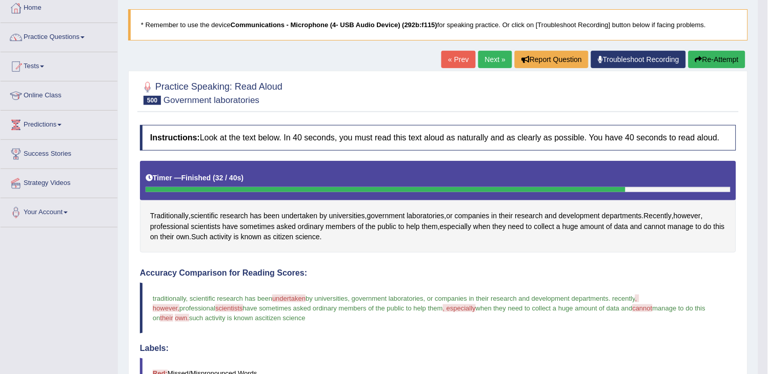
click at [709, 64] on button "Re-Attempt" at bounding box center [717, 59] width 57 height 17
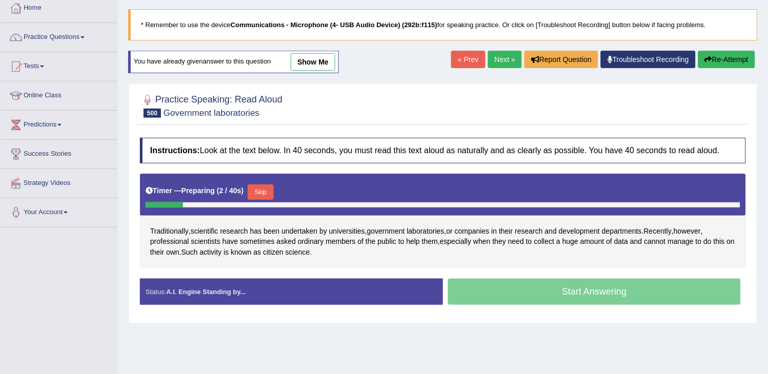
click at [261, 191] on button "Skip" at bounding box center [261, 192] width 26 height 15
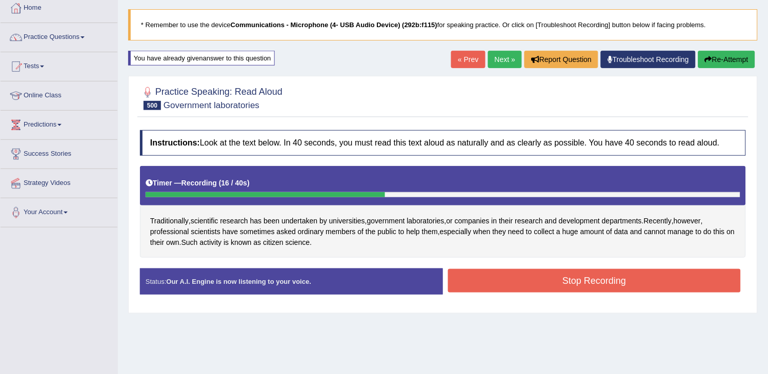
click at [729, 65] on button "Re-Attempt" at bounding box center [726, 59] width 57 height 17
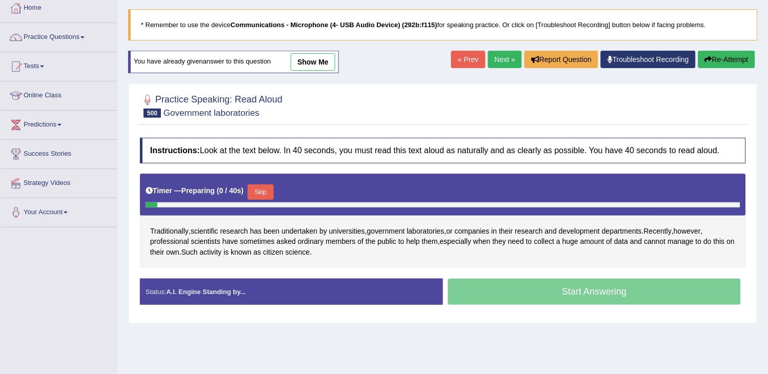
click at [260, 191] on button "Skip" at bounding box center [261, 192] width 26 height 15
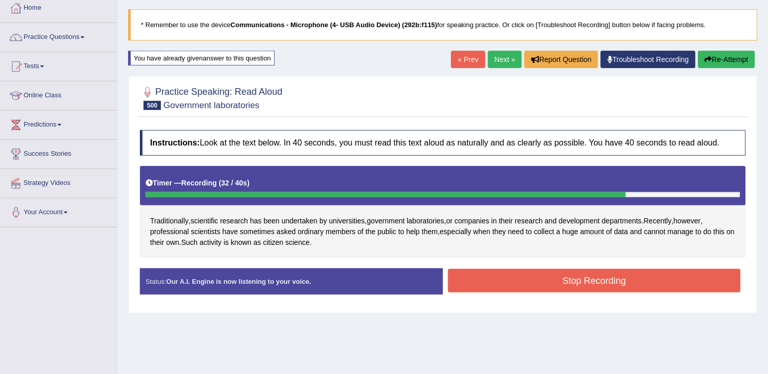
click at [568, 276] on button "Stop Recording" at bounding box center [594, 281] width 293 height 24
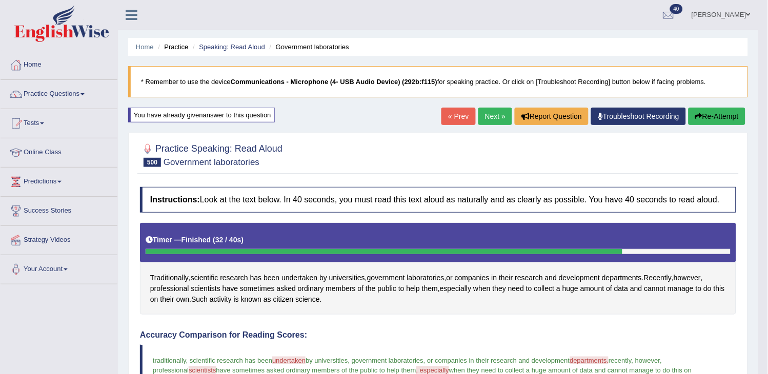
click at [489, 116] on link "Next »" at bounding box center [495, 116] width 34 height 17
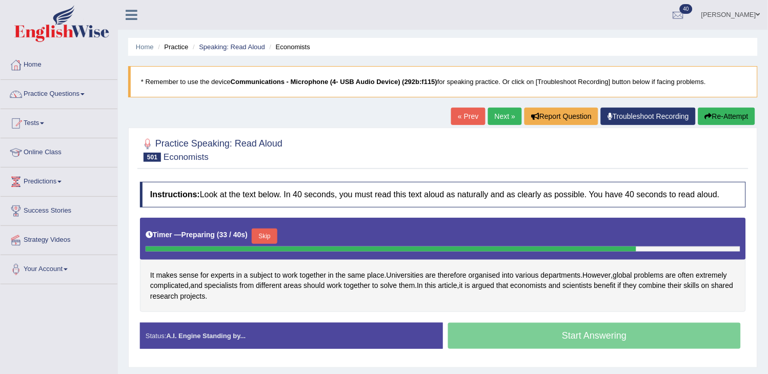
click at [739, 120] on button "Re-Attempt" at bounding box center [726, 116] width 57 height 17
click at [265, 233] on button "Skip" at bounding box center [265, 236] width 26 height 15
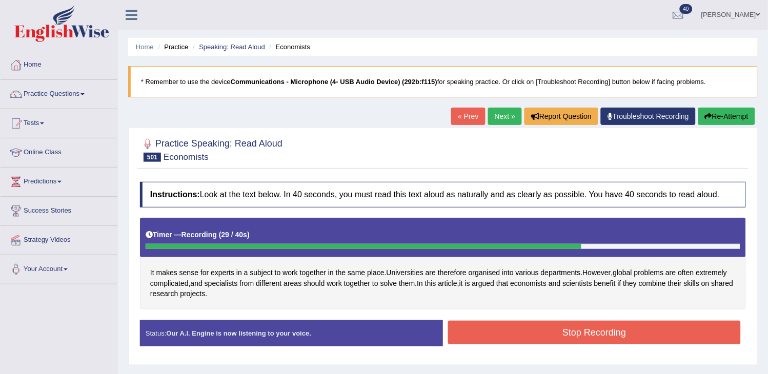
click at [718, 114] on button "Re-Attempt" at bounding box center [726, 116] width 57 height 17
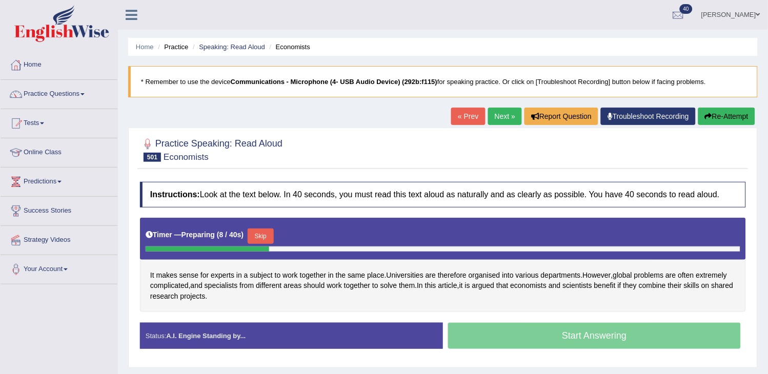
click at [718, 114] on button "Re-Attempt" at bounding box center [726, 116] width 57 height 17
click at [270, 237] on button "Skip" at bounding box center [265, 236] width 26 height 15
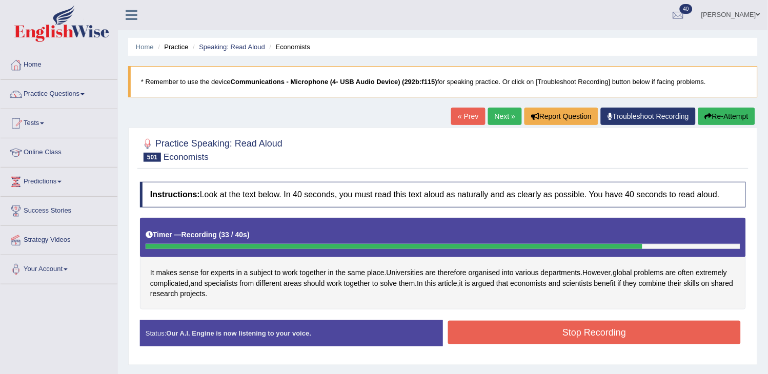
click at [595, 328] on button "Stop Recording" at bounding box center [594, 333] width 293 height 24
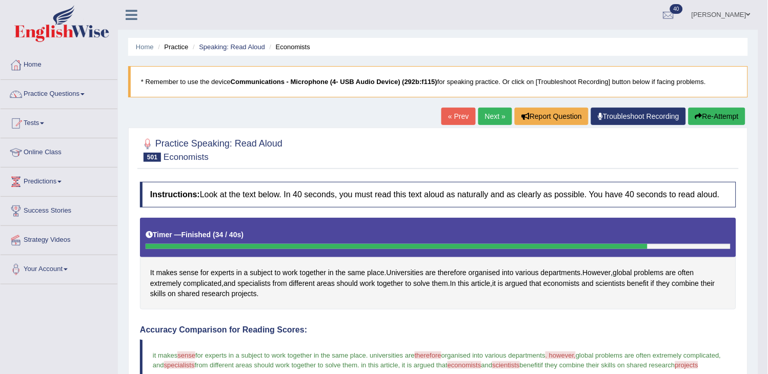
click at [709, 117] on button "Re-Attempt" at bounding box center [717, 116] width 57 height 17
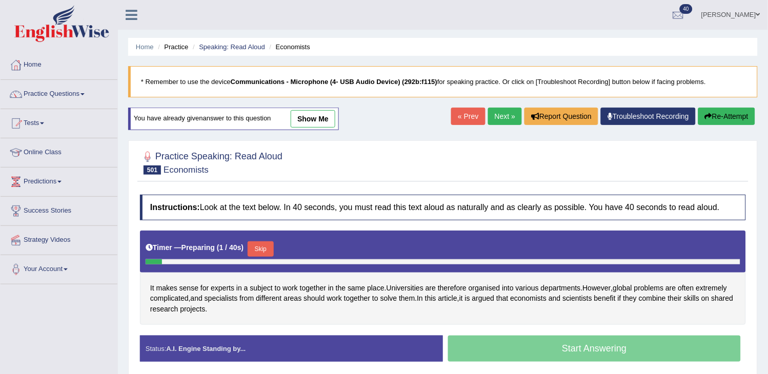
click at [272, 244] on button "Skip" at bounding box center [261, 249] width 26 height 15
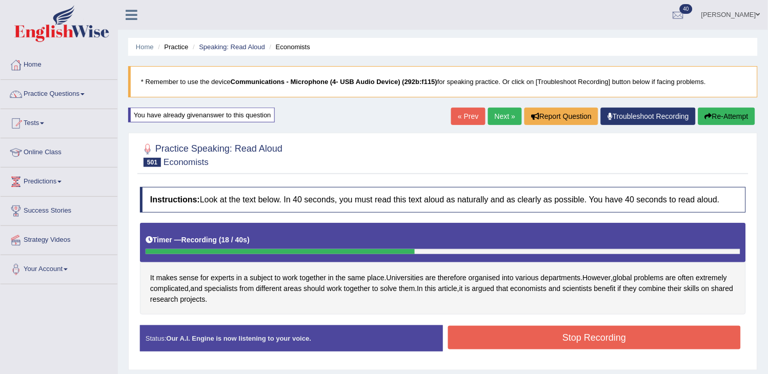
click at [735, 114] on button "Re-Attempt" at bounding box center [726, 116] width 57 height 17
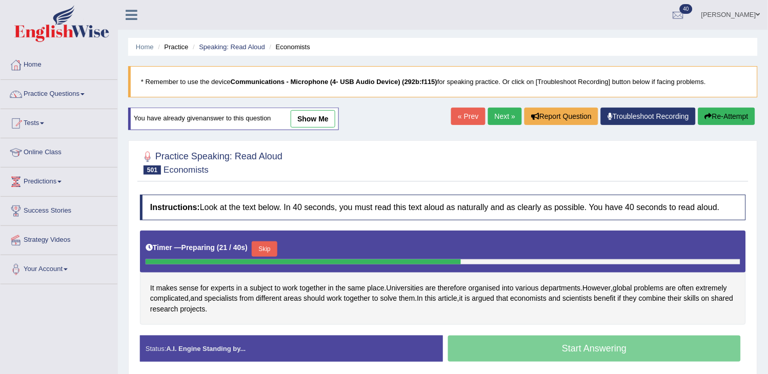
click at [735, 114] on button "Re-Attempt" at bounding box center [726, 116] width 57 height 17
click at [273, 251] on button "Skip" at bounding box center [261, 249] width 26 height 15
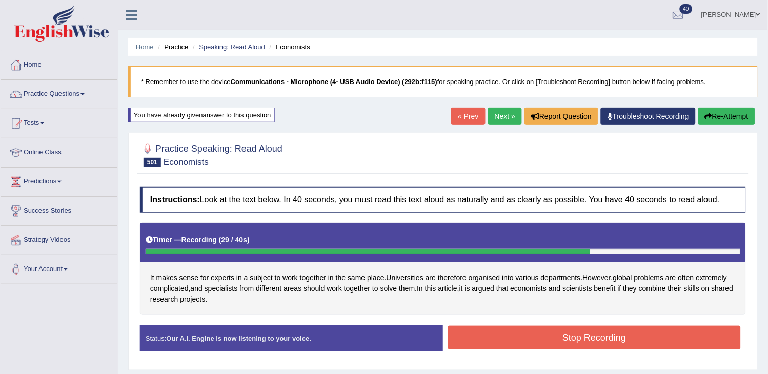
click at [461, 334] on button "Stop Recording" at bounding box center [594, 338] width 293 height 24
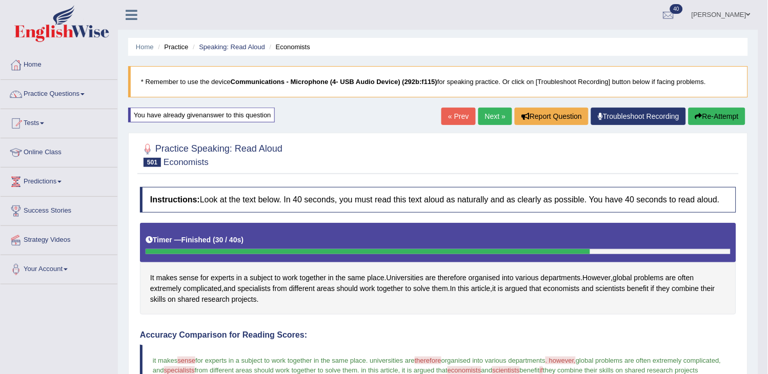
click at [499, 121] on link "Next »" at bounding box center [495, 116] width 34 height 17
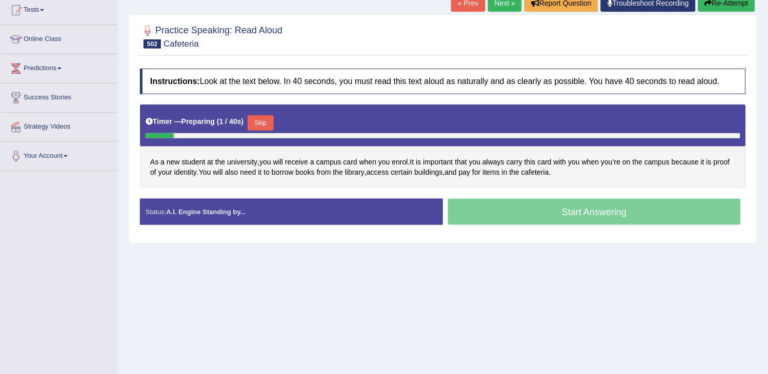
scroll to position [114, 0]
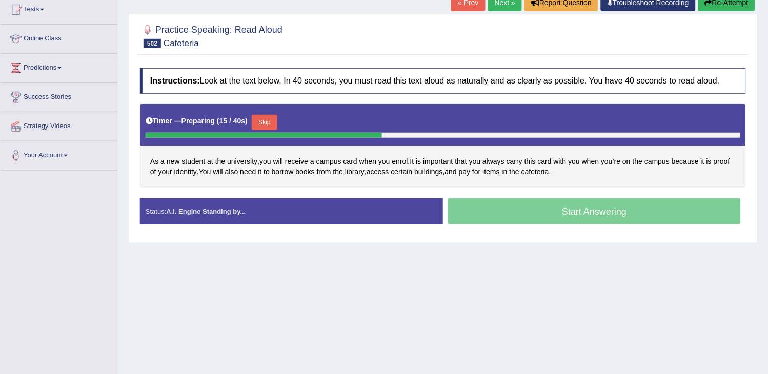
click at [267, 122] on button "Skip" at bounding box center [265, 122] width 26 height 15
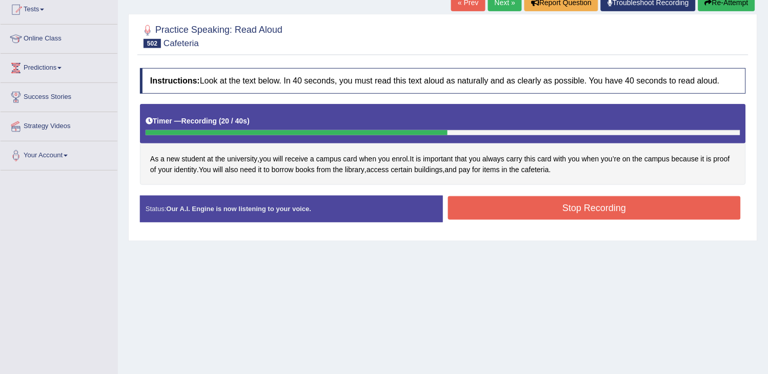
click at [732, 8] on button "Re-Attempt" at bounding box center [726, 2] width 57 height 17
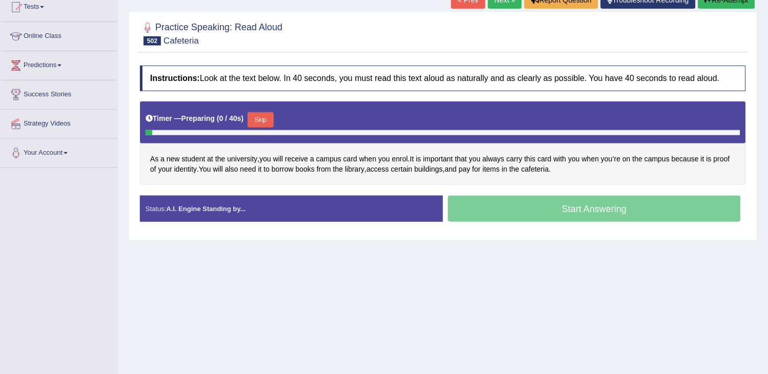
scroll to position [116, 0]
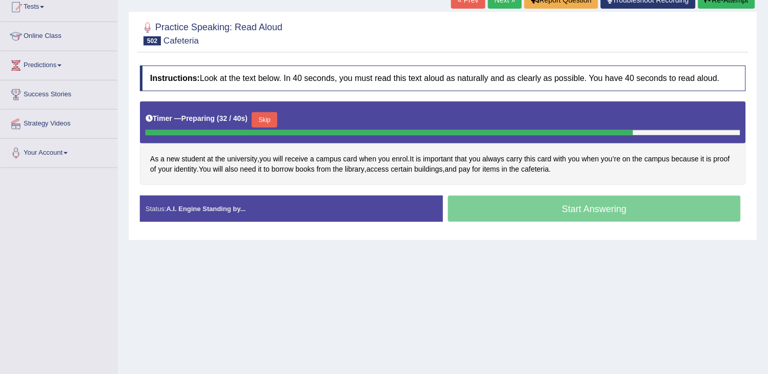
click at [732, 8] on button "Re-Attempt" at bounding box center [726, -1] width 57 height 17
click at [267, 114] on button "Skip" at bounding box center [265, 119] width 26 height 15
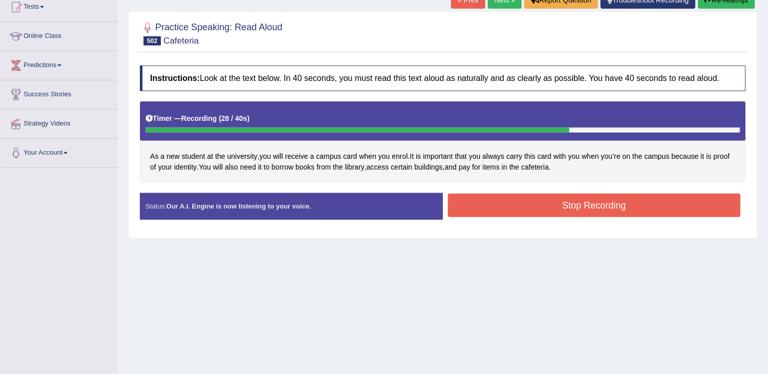
click at [472, 205] on button "Stop Recording" at bounding box center [594, 206] width 293 height 24
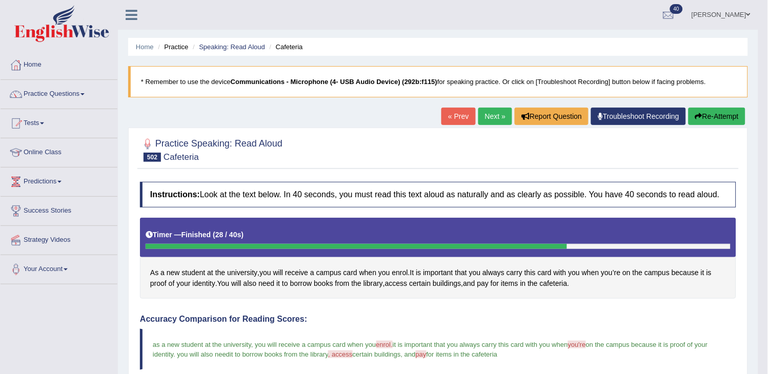
click at [488, 108] on link "Next »" at bounding box center [495, 116] width 34 height 17
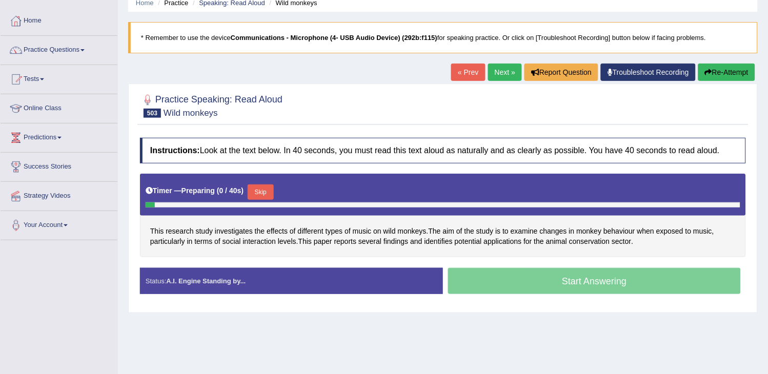
scroll to position [57, 0]
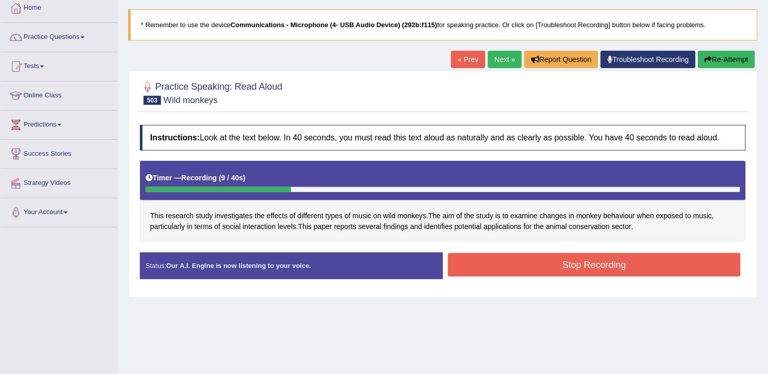
click at [749, 53] on button "Re-Attempt" at bounding box center [726, 59] width 57 height 17
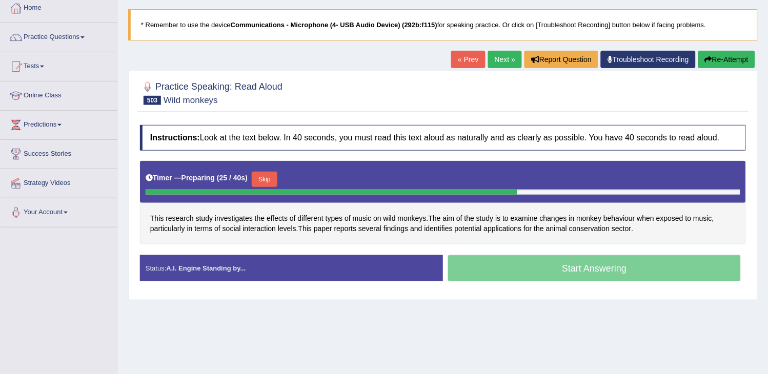
click at [264, 185] on button "Skip" at bounding box center [265, 179] width 26 height 15
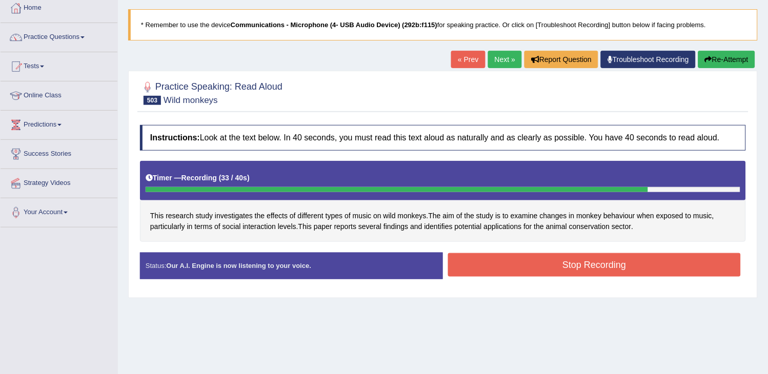
click at [720, 57] on button "Re-Attempt" at bounding box center [726, 59] width 57 height 17
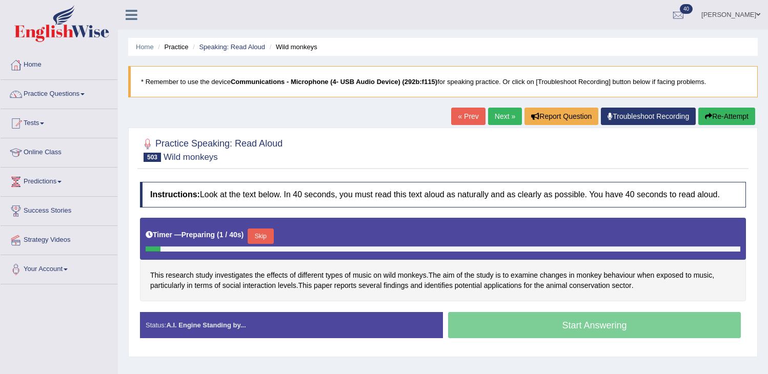
click at [257, 229] on button "Skip" at bounding box center [261, 236] width 26 height 15
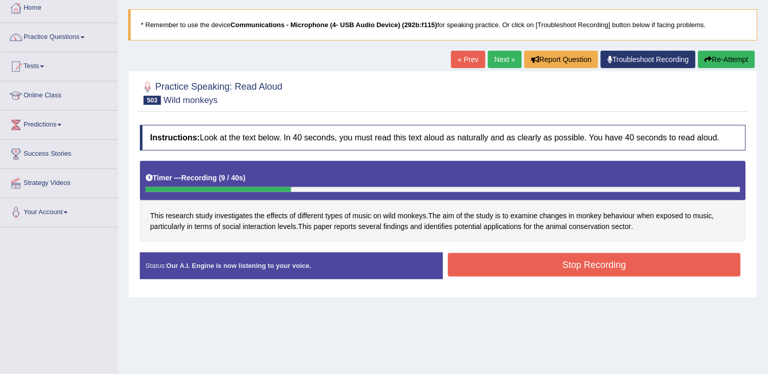
click at [714, 64] on button "Re-Attempt" at bounding box center [726, 59] width 57 height 17
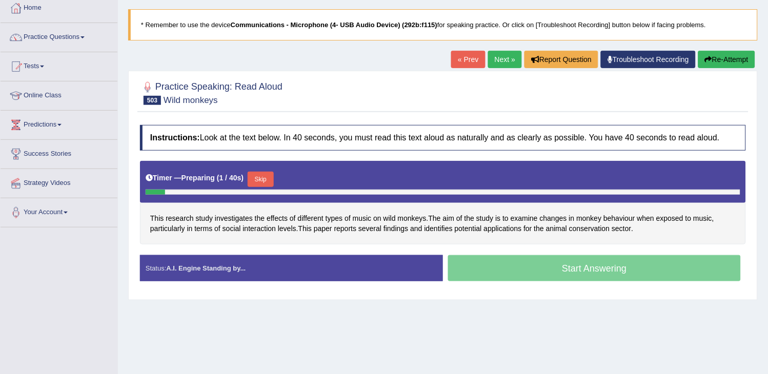
click at [257, 178] on button "Skip" at bounding box center [261, 179] width 26 height 15
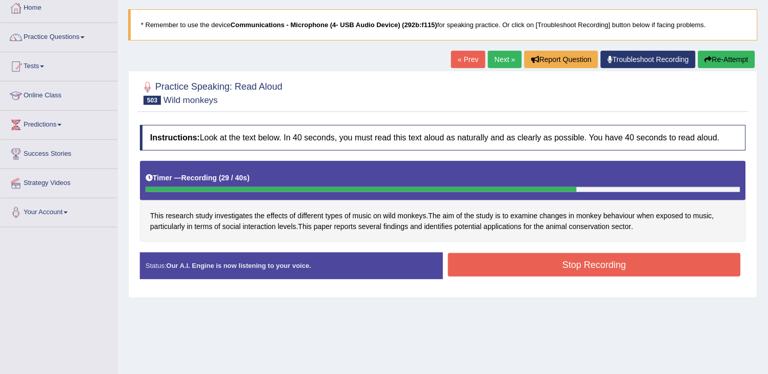
click at [503, 255] on button "Stop Recording" at bounding box center [594, 265] width 293 height 24
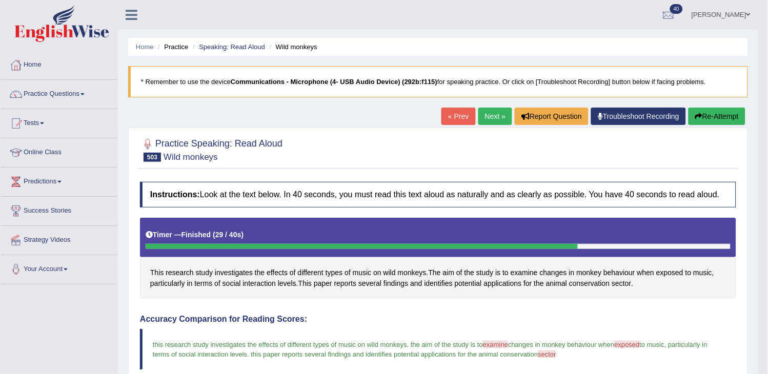
click at [483, 119] on link "Next »" at bounding box center [495, 116] width 34 height 17
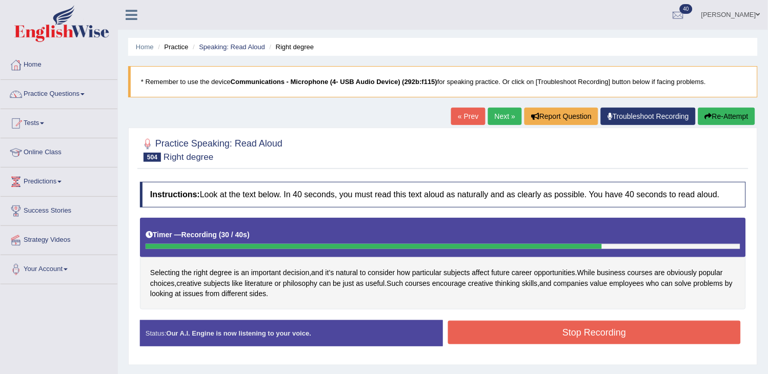
click at [741, 118] on button "Re-Attempt" at bounding box center [726, 116] width 57 height 17
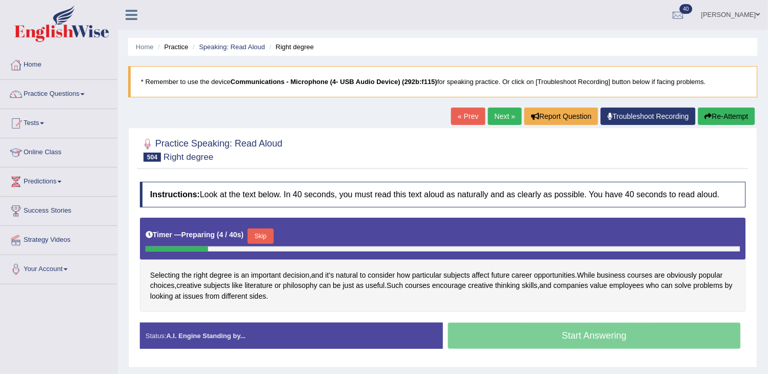
click at [256, 231] on button "Skip" at bounding box center [261, 236] width 26 height 15
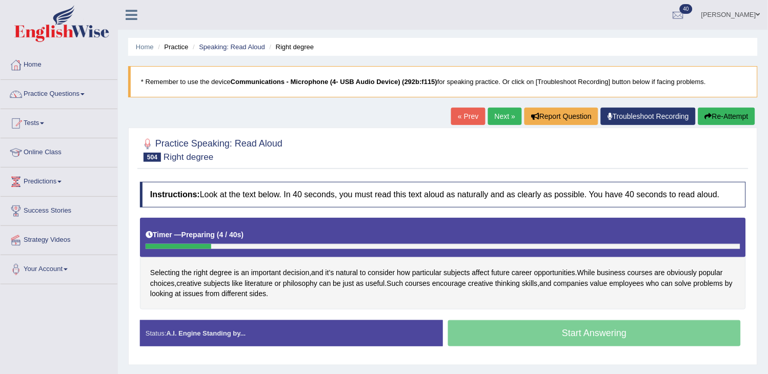
click at [256, 231] on div "Timer — Preparing ( 4 / 40s )" at bounding box center [443, 235] width 595 height 18
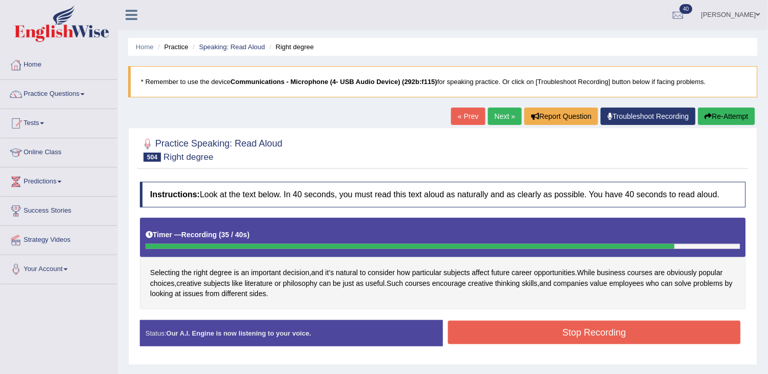
click at [505, 344] on button "Stop Recording" at bounding box center [594, 333] width 293 height 24
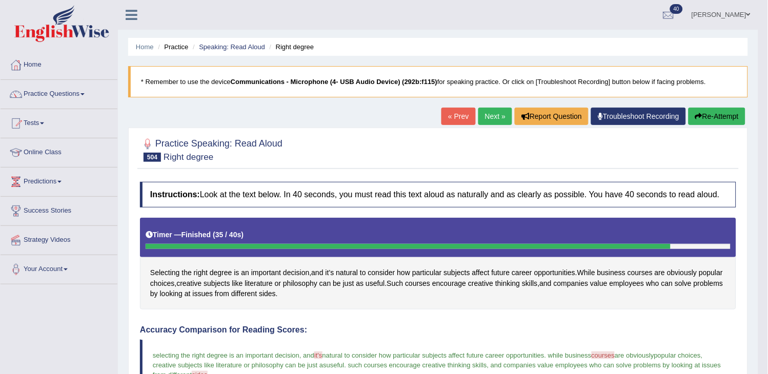
click at [700, 121] on button "Re-Attempt" at bounding box center [717, 116] width 57 height 17
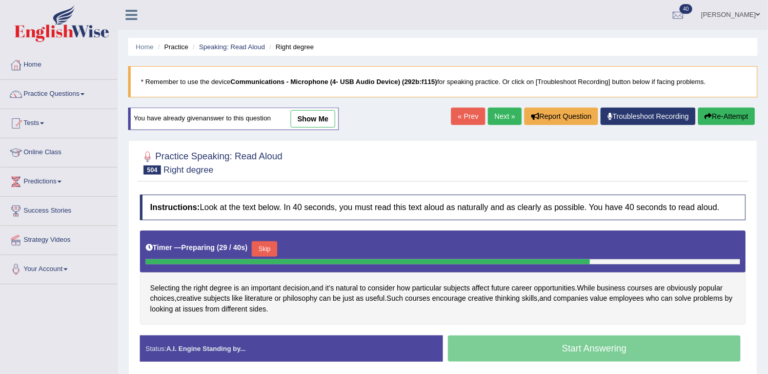
click at [264, 253] on button "Skip" at bounding box center [265, 249] width 26 height 15
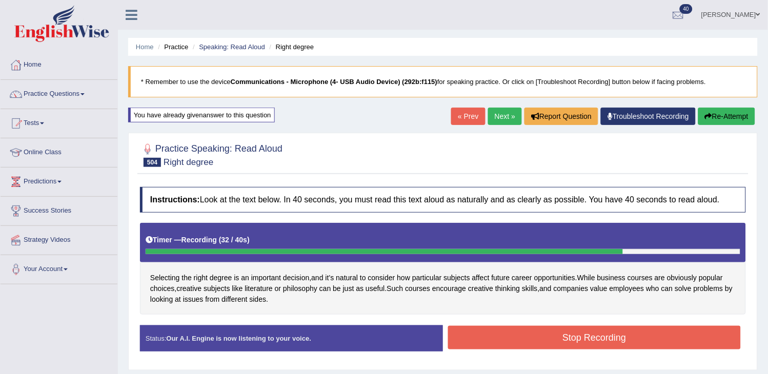
click at [731, 116] on button "Re-Attempt" at bounding box center [726, 116] width 57 height 17
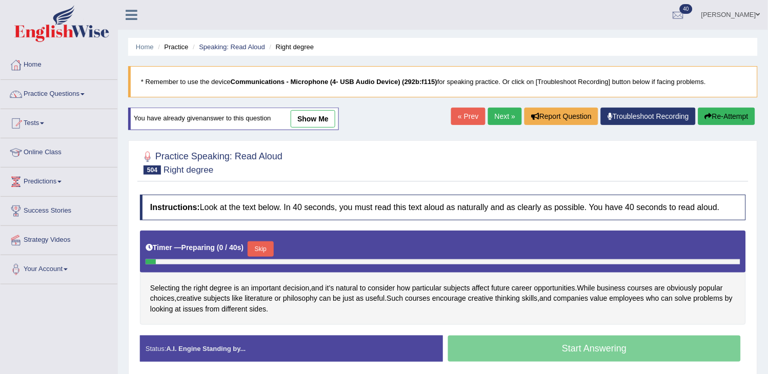
drag, startPoint x: 0, startPoint y: 0, endPoint x: 254, endPoint y: 253, distance: 359.0
click at [254, 253] on button "Skip" at bounding box center [261, 249] width 26 height 15
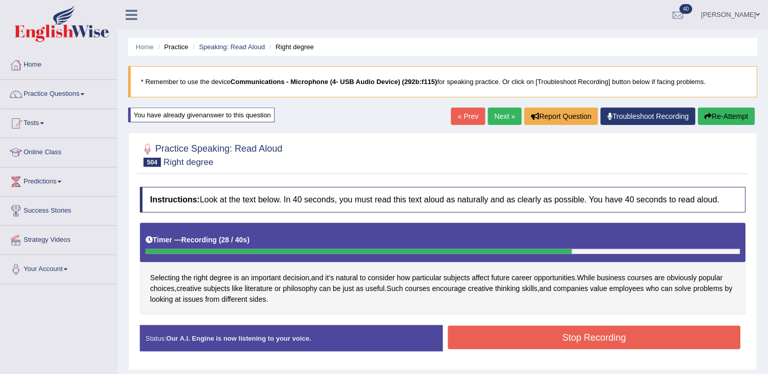
click at [521, 335] on button "Stop Recording" at bounding box center [594, 338] width 293 height 24
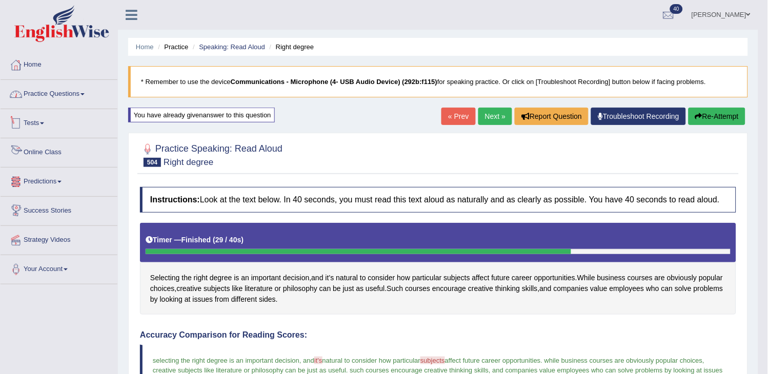
click at [108, 99] on link "Practice Questions" at bounding box center [59, 93] width 117 height 26
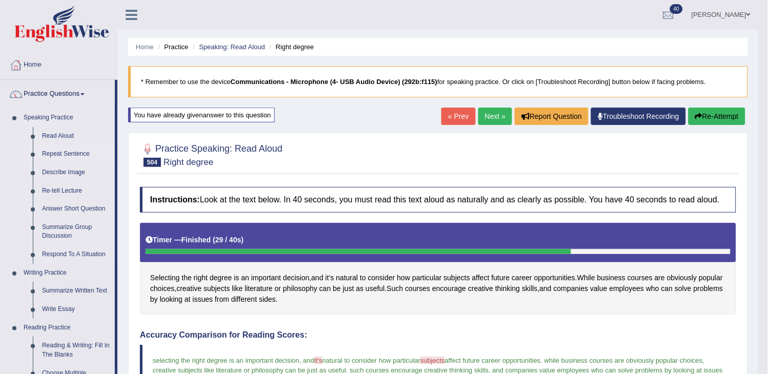
click at [75, 149] on link "Repeat Sentence" at bounding box center [75, 154] width 77 height 18
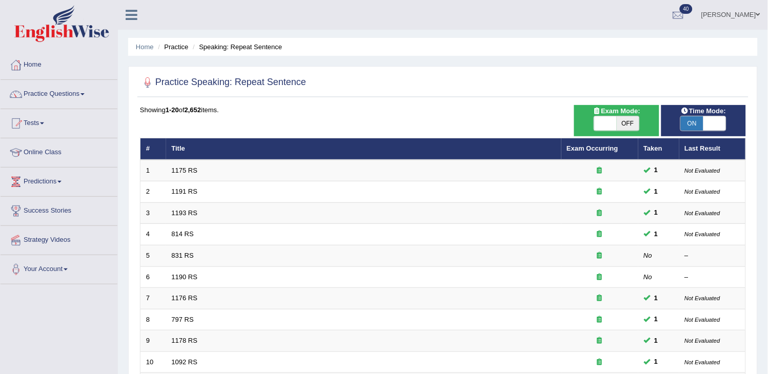
click at [630, 125] on span "OFF" at bounding box center [628, 123] width 23 height 14
checkbox input "true"
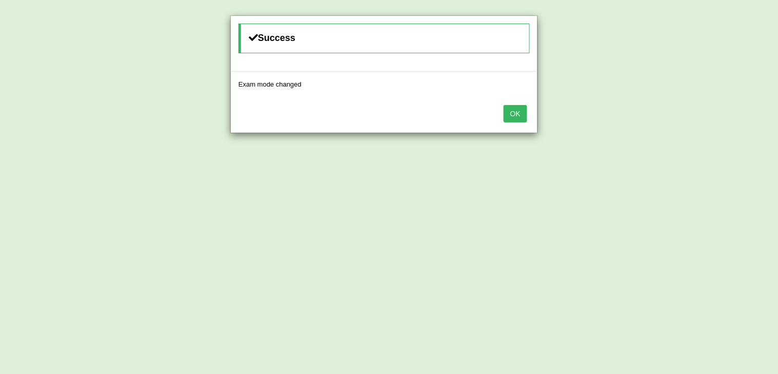
click at [508, 119] on button "OK" at bounding box center [516, 113] width 24 height 17
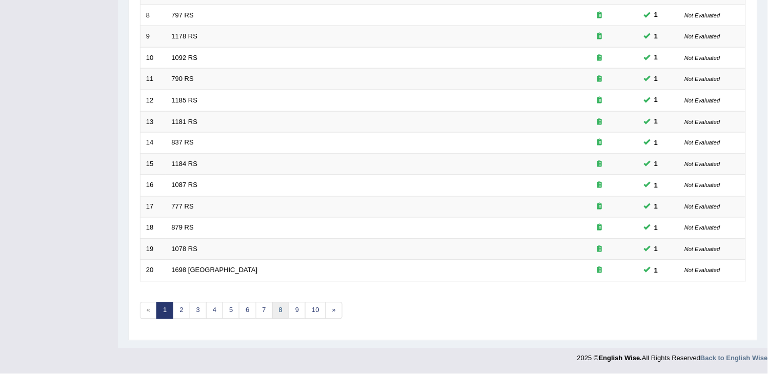
click at [282, 309] on link "8" at bounding box center [280, 311] width 17 height 17
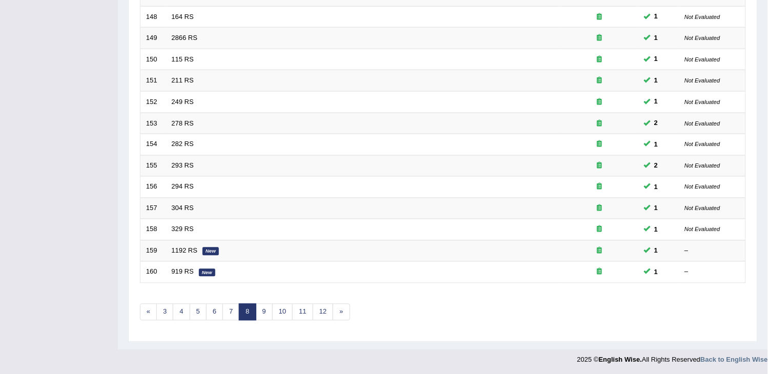
scroll to position [305, 0]
click at [303, 315] on link "11" at bounding box center [302, 311] width 21 height 17
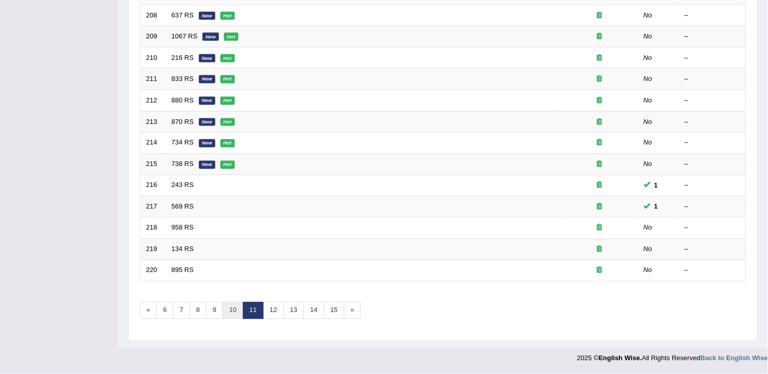
click at [238, 314] on link "10" at bounding box center [233, 311] width 21 height 17
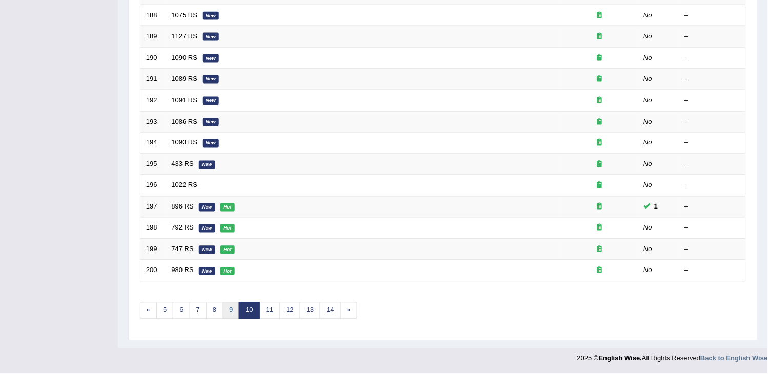
click at [233, 314] on link "9" at bounding box center [231, 311] width 17 height 17
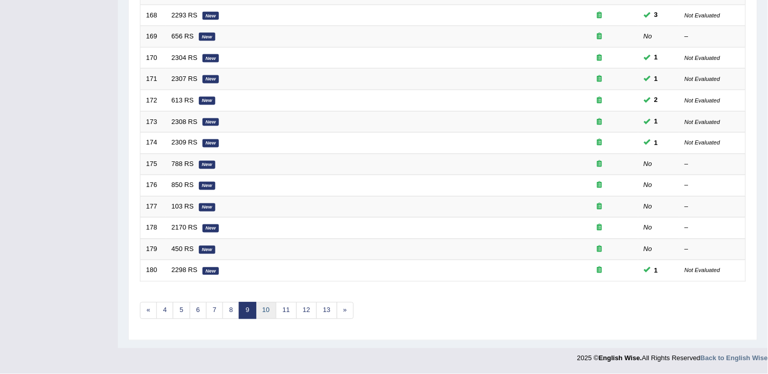
click at [264, 311] on link "10" at bounding box center [266, 311] width 21 height 17
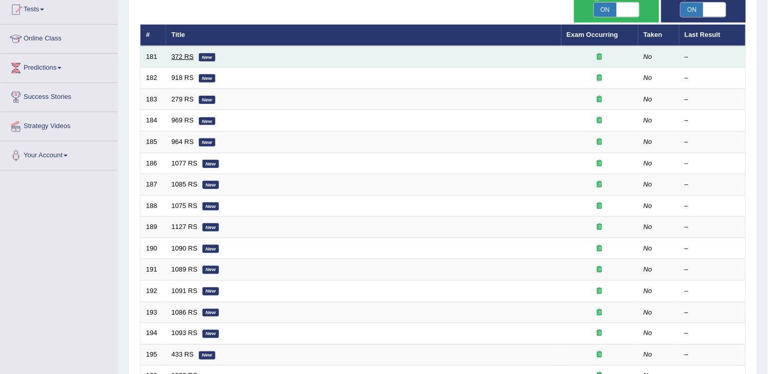
click at [176, 53] on link "372 RS" at bounding box center [183, 57] width 22 height 8
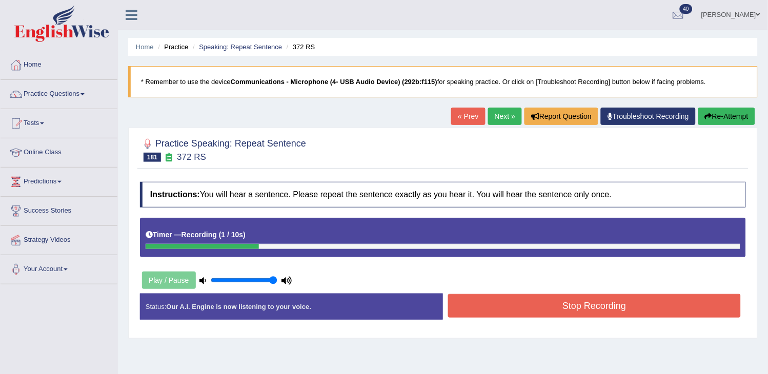
click at [716, 123] on button "Re-Attempt" at bounding box center [726, 116] width 57 height 17
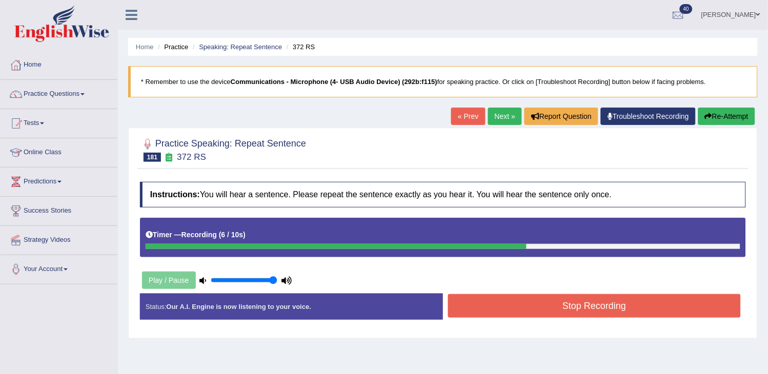
click at [716, 123] on button "Re-Attempt" at bounding box center [726, 116] width 57 height 17
click at [717, 123] on button "Re-Attempt" at bounding box center [726, 116] width 57 height 17
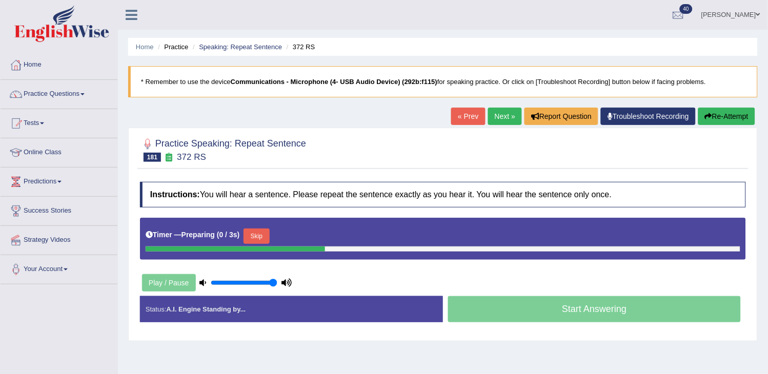
click at [268, 232] on button "Skip" at bounding box center [257, 236] width 26 height 15
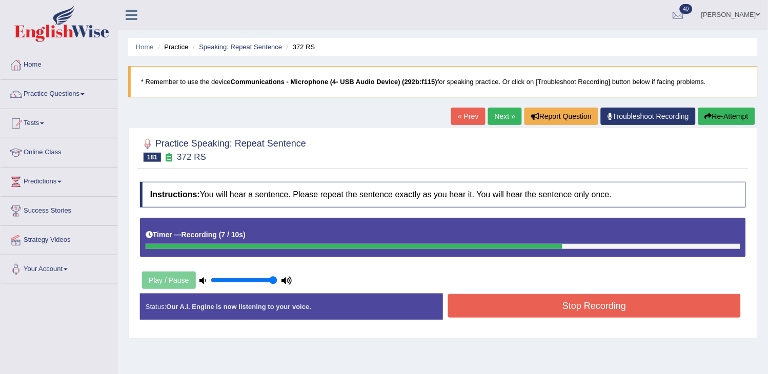
click at [461, 306] on button "Stop Recording" at bounding box center [594, 306] width 293 height 24
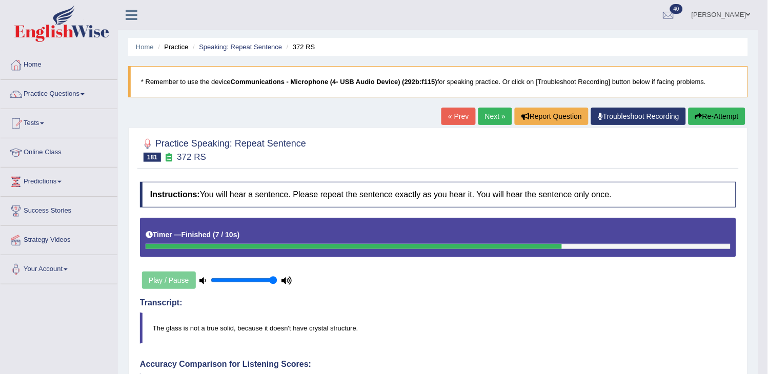
click at [486, 113] on link "Next »" at bounding box center [495, 116] width 34 height 17
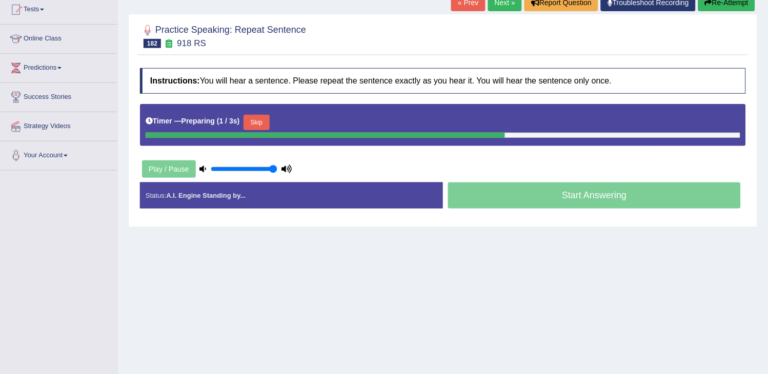
scroll to position [57, 0]
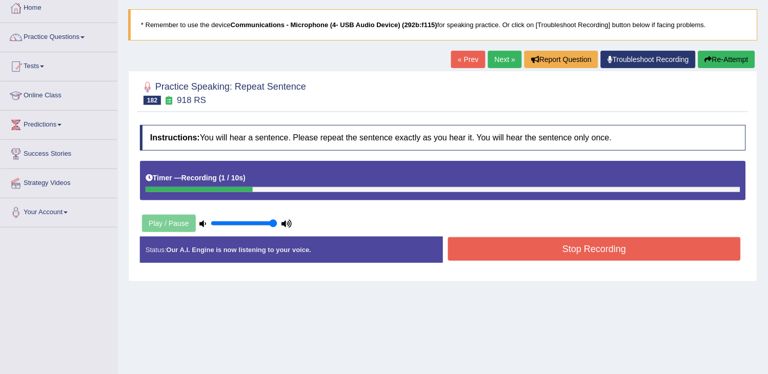
click at [724, 57] on button "Re-Attempt" at bounding box center [726, 59] width 57 height 17
click at [673, 238] on button "Stop Recording" at bounding box center [594, 249] width 293 height 24
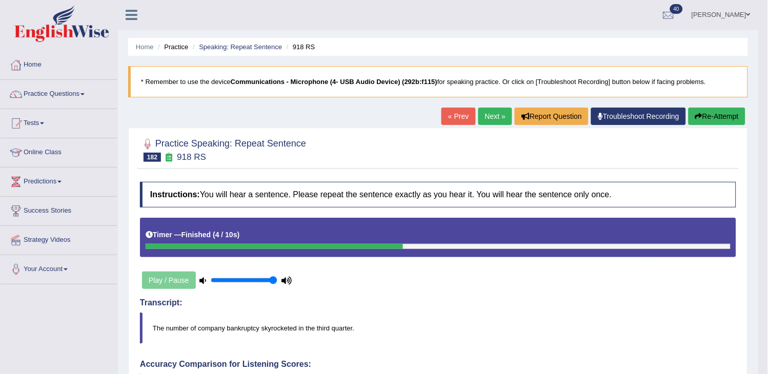
click at [497, 109] on link "Next »" at bounding box center [495, 116] width 34 height 17
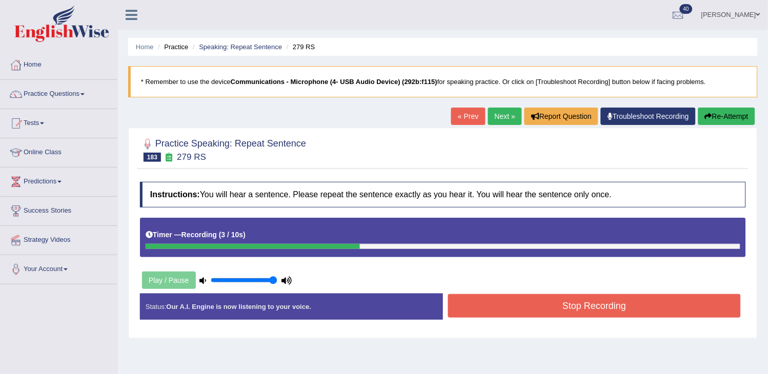
click at [469, 306] on button "Stop Recording" at bounding box center [594, 306] width 293 height 24
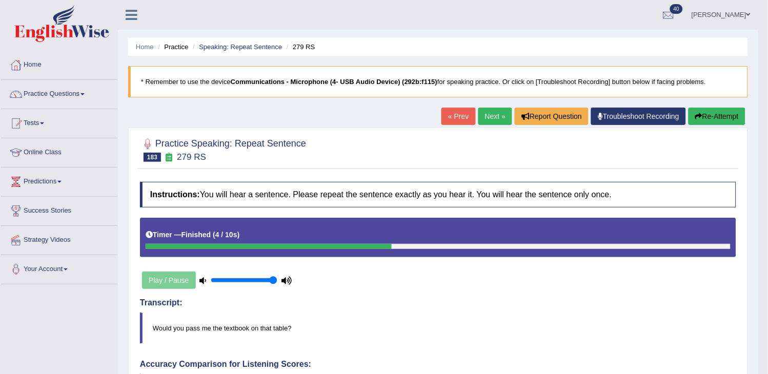
click at [494, 124] on link "Next »" at bounding box center [495, 116] width 34 height 17
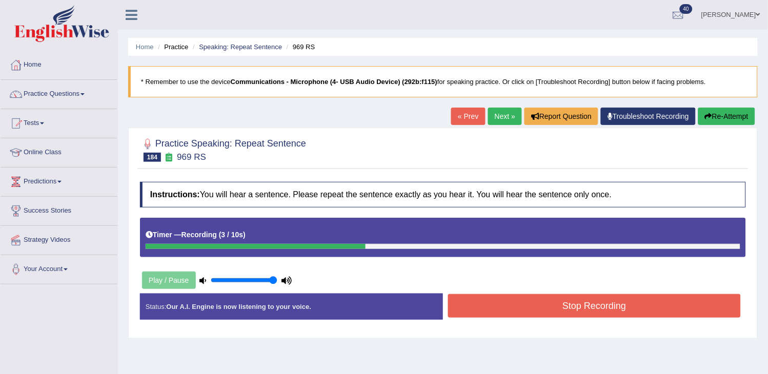
click at [555, 315] on button "Stop Recording" at bounding box center [594, 306] width 293 height 24
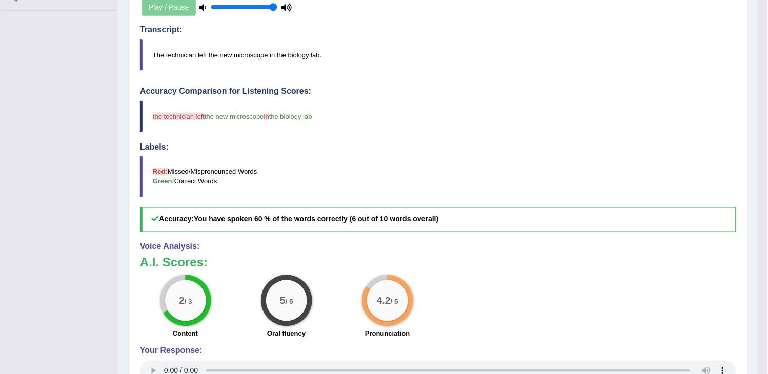
scroll to position [279, 0]
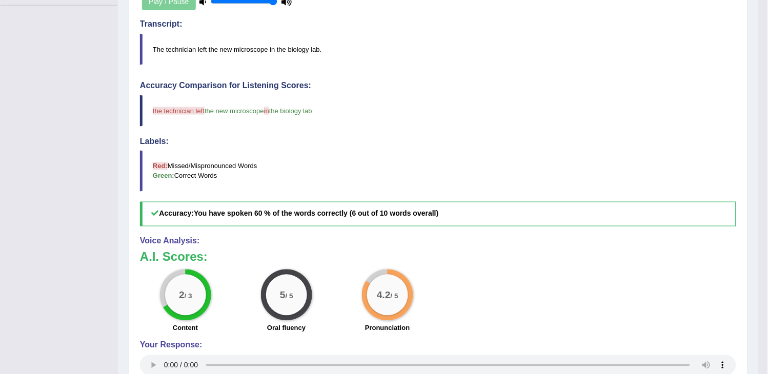
click at [508, 270] on div "2 / 3 Content 5 / 5 Oral fluency 4.2 / 5 Pronunciation" at bounding box center [438, 303] width 607 height 66
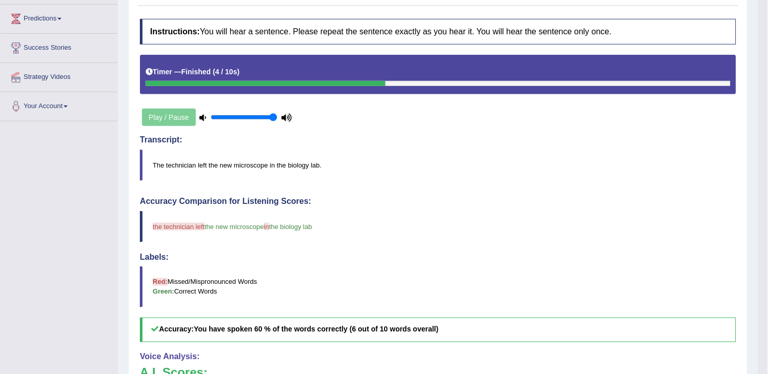
scroll to position [0, 0]
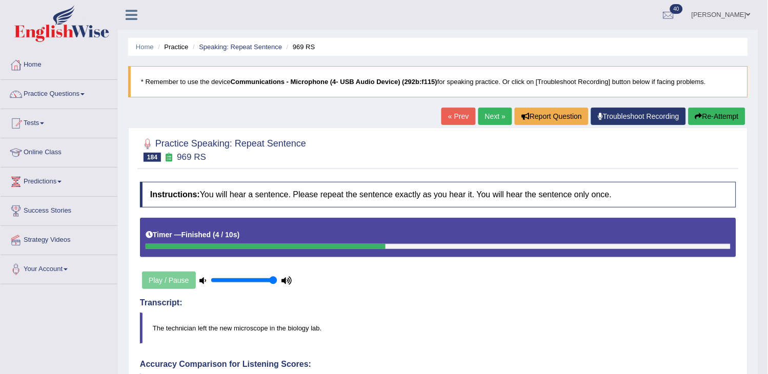
click at [496, 112] on link "Next »" at bounding box center [495, 116] width 34 height 17
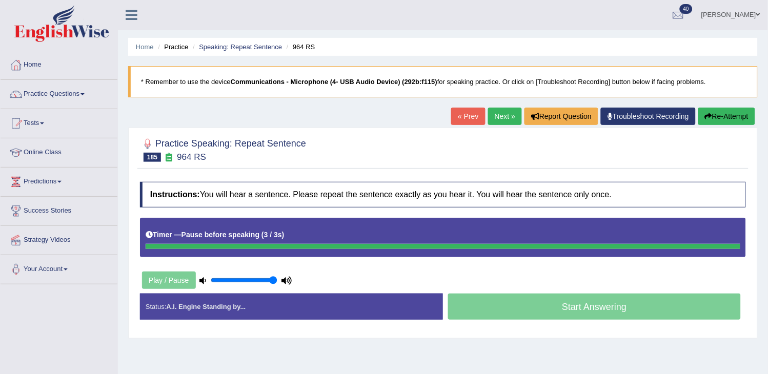
drag, startPoint x: 0, startPoint y: 0, endPoint x: 496, endPoint y: 112, distance: 508.4
click at [496, 112] on link "Next »" at bounding box center [505, 116] width 34 height 17
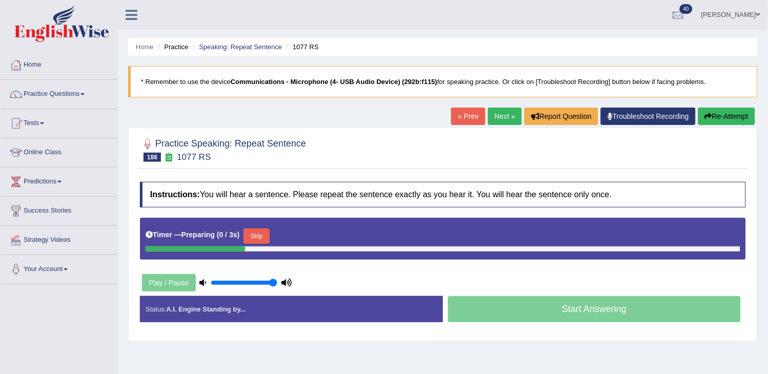
click at [472, 122] on link "« Prev" at bounding box center [468, 116] width 34 height 17
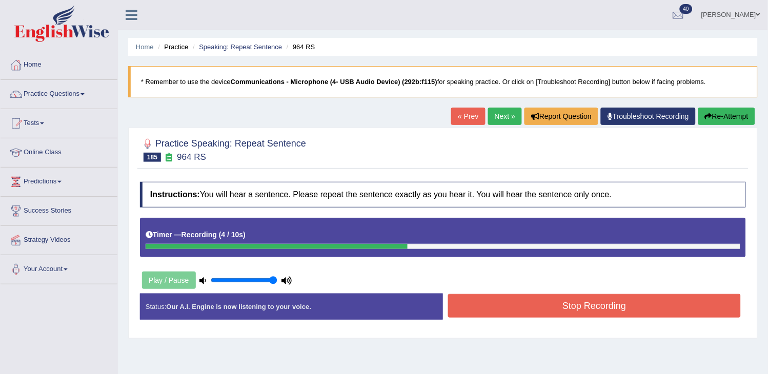
click at [708, 116] on icon "button" at bounding box center [708, 116] width 7 height 7
drag, startPoint x: 0, startPoint y: 0, endPoint x: 708, endPoint y: 116, distance: 717.2
click at [708, 116] on icon "button" at bounding box center [708, 116] width 7 height 7
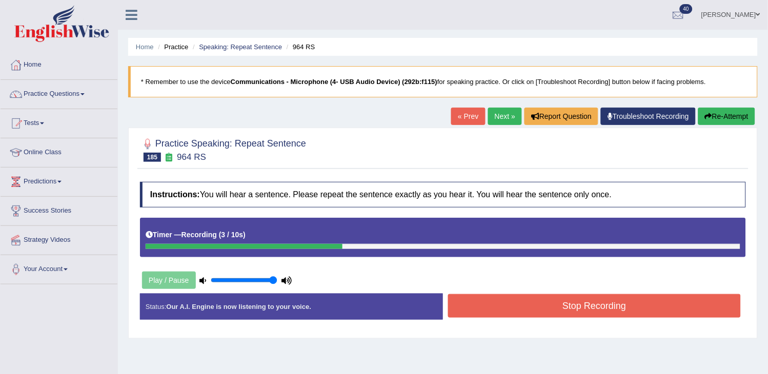
drag, startPoint x: 0, startPoint y: 0, endPoint x: 708, endPoint y: 116, distance: 717.2
click at [708, 116] on icon "button" at bounding box center [708, 116] width 7 height 7
click at [600, 298] on button "Stop Recording" at bounding box center [594, 306] width 293 height 24
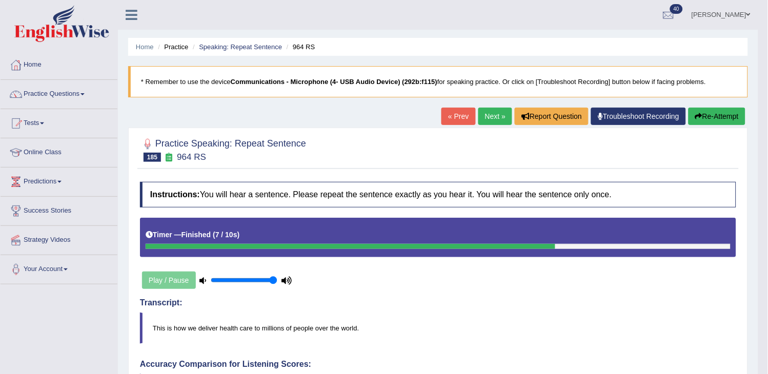
click at [486, 113] on link "Next »" at bounding box center [495, 116] width 34 height 17
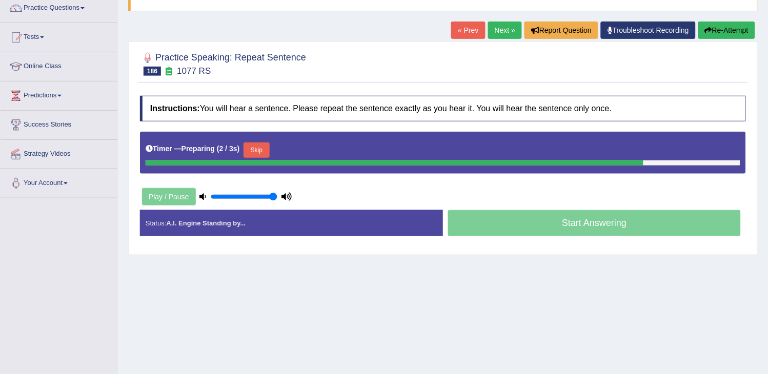
scroll to position [114, 0]
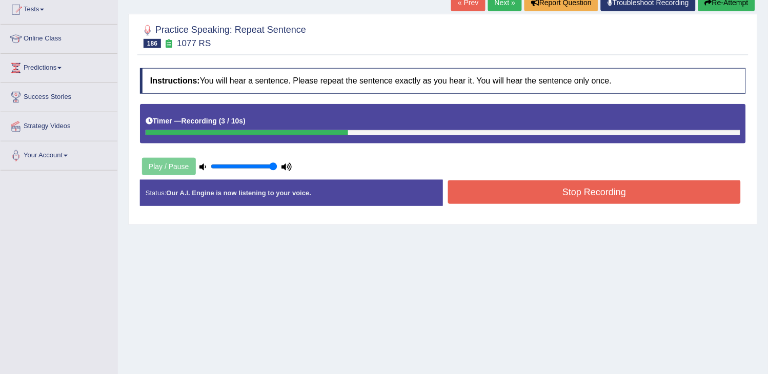
click at [724, 10] on button "Re-Attempt" at bounding box center [726, 2] width 57 height 17
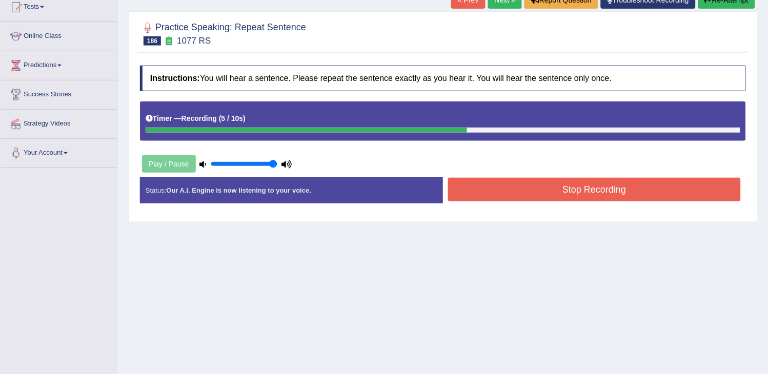
click at [627, 186] on button "Stop Recording" at bounding box center [594, 190] width 293 height 24
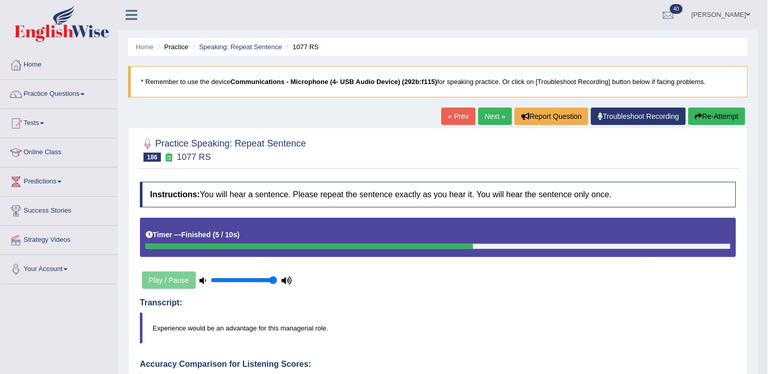
click at [487, 116] on link "Next »" at bounding box center [495, 116] width 34 height 17
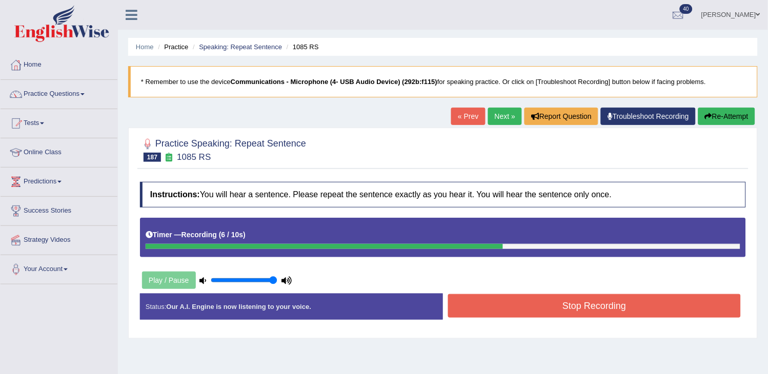
click at [705, 119] on icon "button" at bounding box center [708, 116] width 7 height 7
click at [590, 313] on button "Stop Recording" at bounding box center [594, 306] width 293 height 24
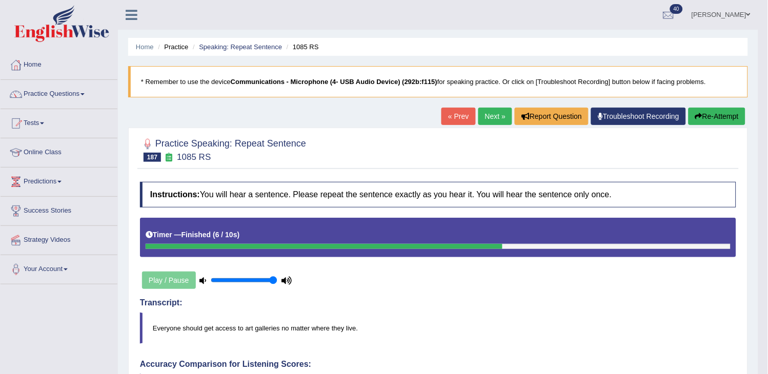
click at [491, 115] on link "Next »" at bounding box center [495, 116] width 34 height 17
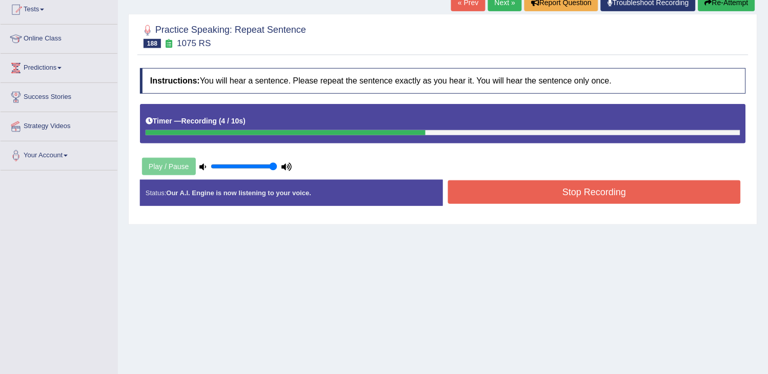
click at [705, 4] on icon "button" at bounding box center [708, 2] width 7 height 7
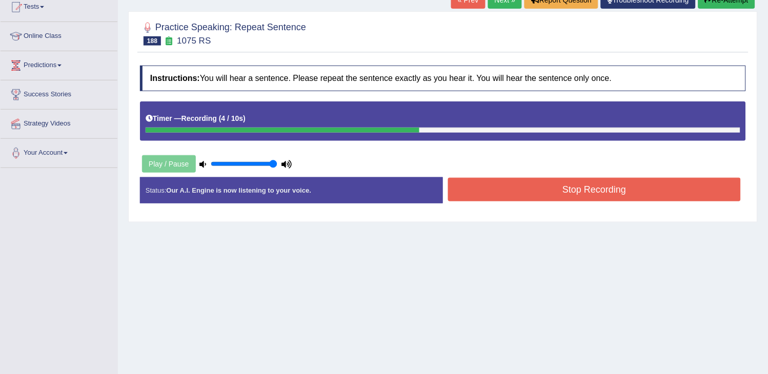
click at [494, 187] on button "Stop Recording" at bounding box center [594, 190] width 293 height 24
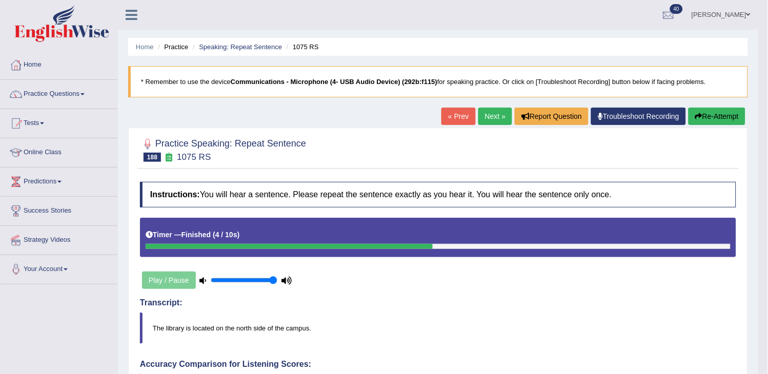
click at [485, 117] on link "Next »" at bounding box center [495, 116] width 34 height 17
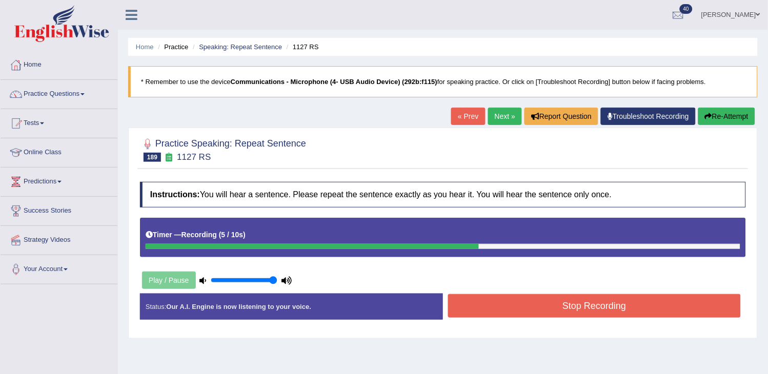
click at [572, 318] on div "Stop Recording" at bounding box center [594, 307] width 303 height 26
click at [574, 310] on button "Stop Recording" at bounding box center [594, 306] width 293 height 24
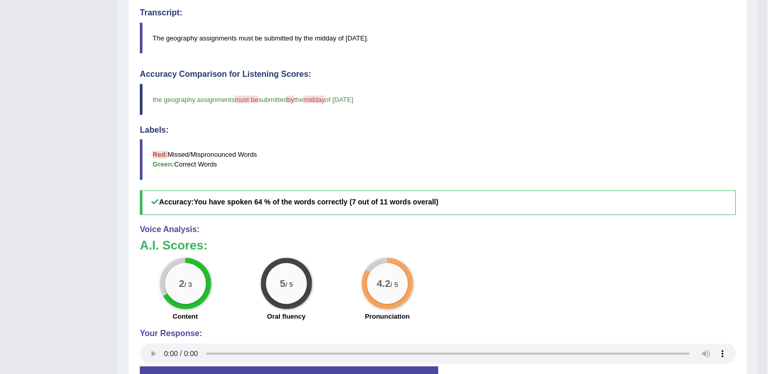
scroll to position [77, 0]
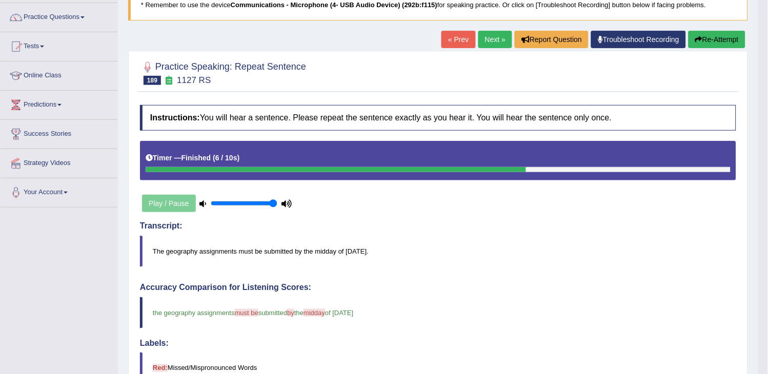
click at [480, 51] on div "Practice Speaking: Repeat Sentence 189 1127 RS Instructions: You will hear a se…" at bounding box center [438, 338] width 620 height 575
click at [485, 37] on link "Next »" at bounding box center [495, 39] width 34 height 17
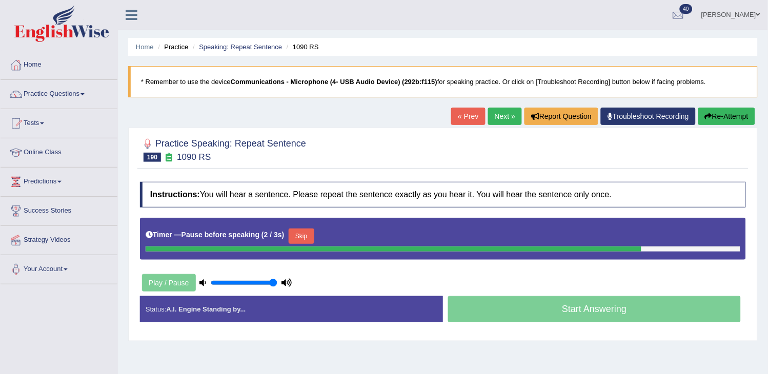
click at [739, 114] on button "Re-Attempt" at bounding box center [726, 116] width 57 height 17
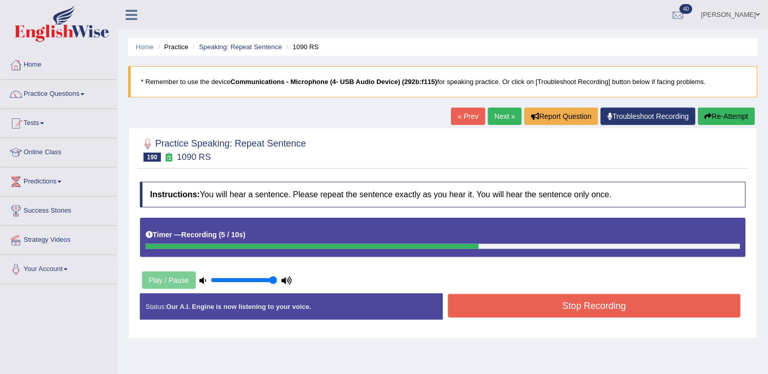
click at [594, 310] on button "Stop Recording" at bounding box center [594, 306] width 293 height 24
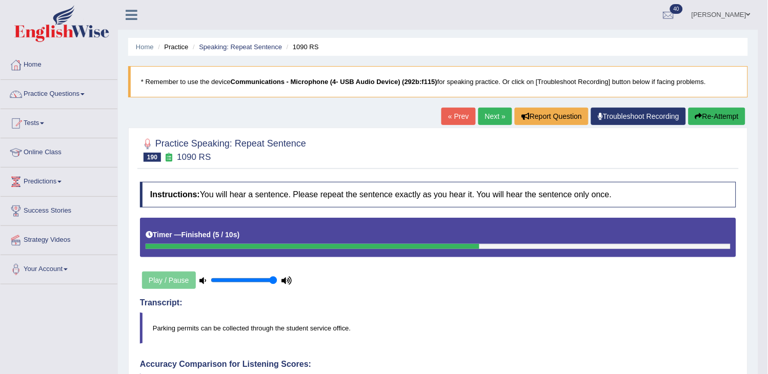
click at [496, 113] on link "Next »" at bounding box center [495, 116] width 34 height 17
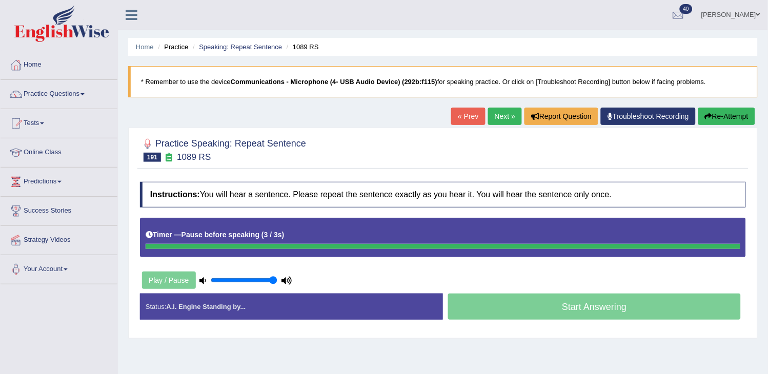
click at [727, 111] on button "Re-Attempt" at bounding box center [726, 116] width 57 height 17
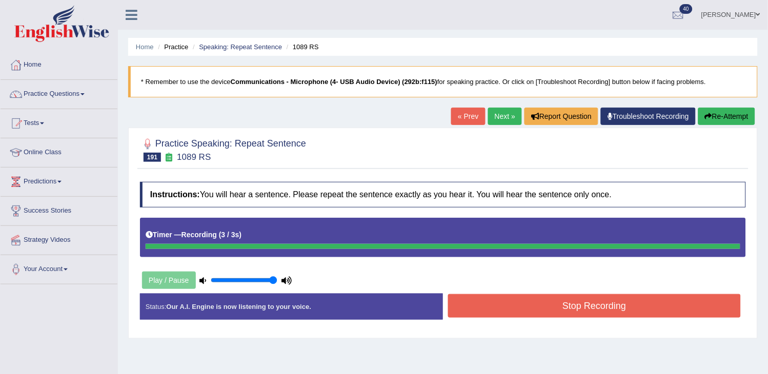
click at [727, 111] on button "Re-Attempt" at bounding box center [726, 116] width 57 height 17
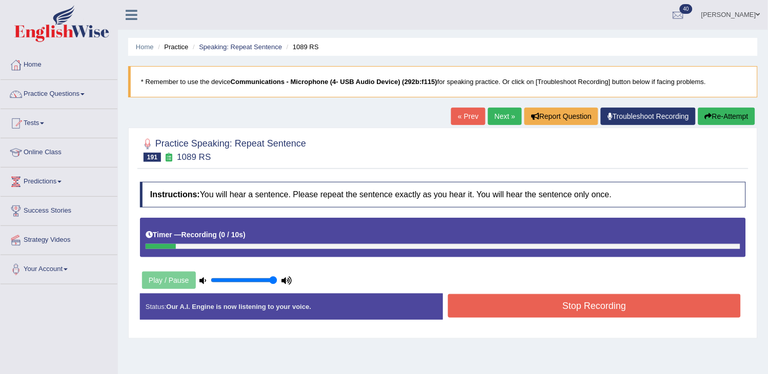
click at [727, 111] on button "Re-Attempt" at bounding box center [726, 116] width 57 height 17
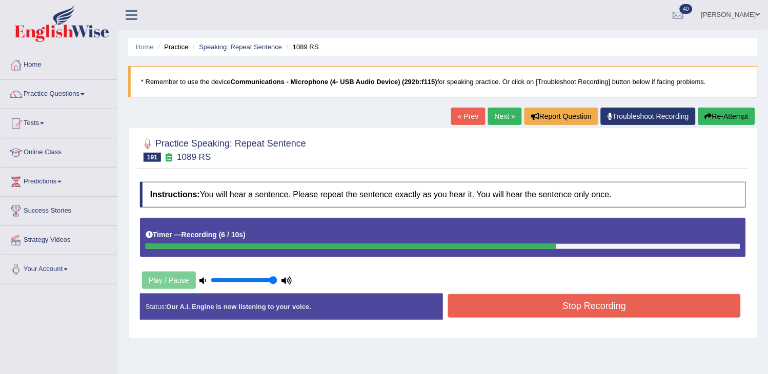
click at [725, 115] on button "Re-Attempt" at bounding box center [726, 116] width 57 height 17
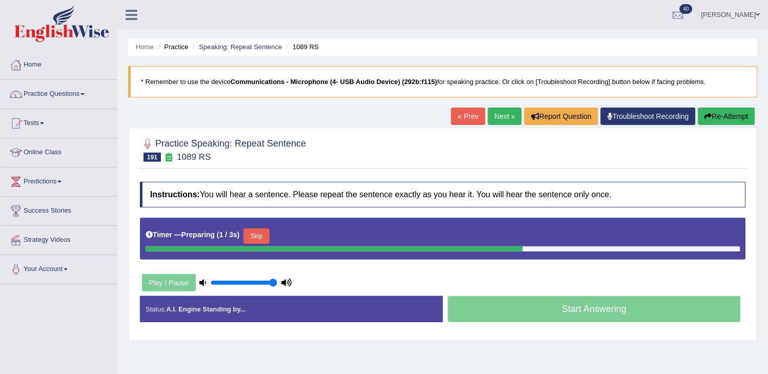
click at [255, 243] on button "Skip" at bounding box center [257, 236] width 26 height 15
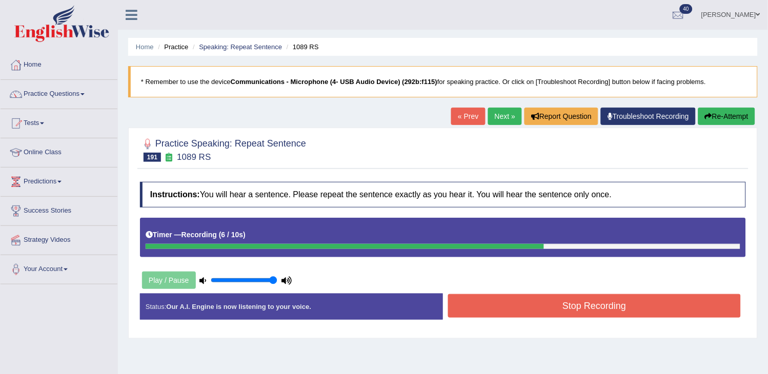
click at [486, 305] on button "Stop Recording" at bounding box center [594, 306] width 293 height 24
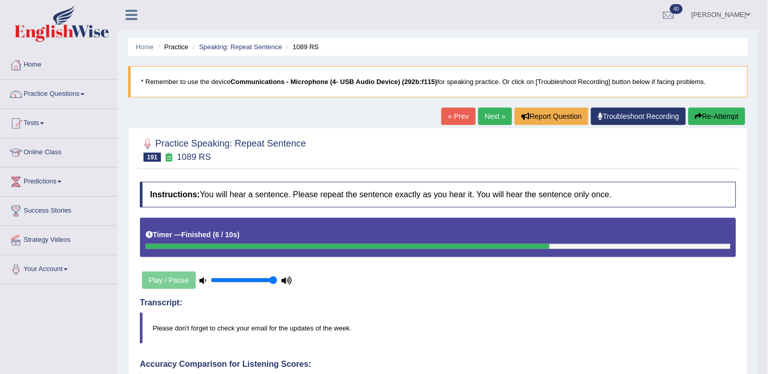
click at [485, 125] on link "Next »" at bounding box center [495, 116] width 34 height 17
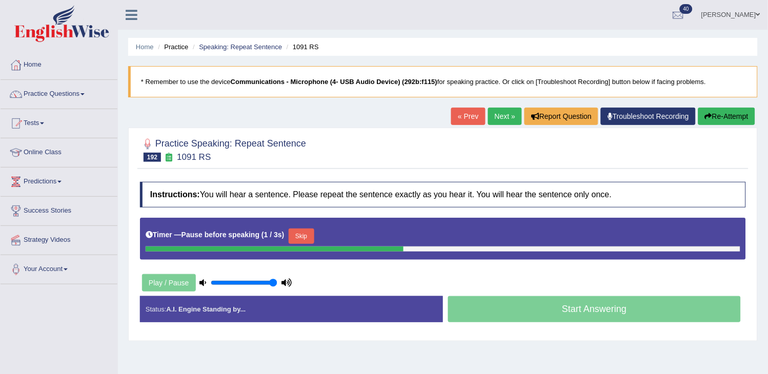
click at [737, 116] on button "Re-Attempt" at bounding box center [726, 116] width 57 height 17
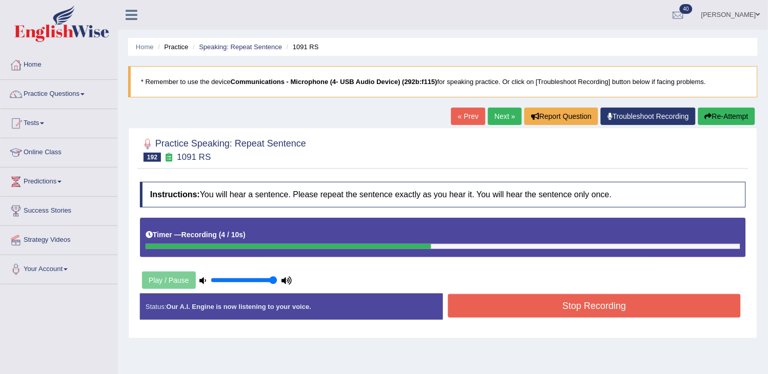
click at [663, 295] on button "Stop Recording" at bounding box center [594, 306] width 293 height 24
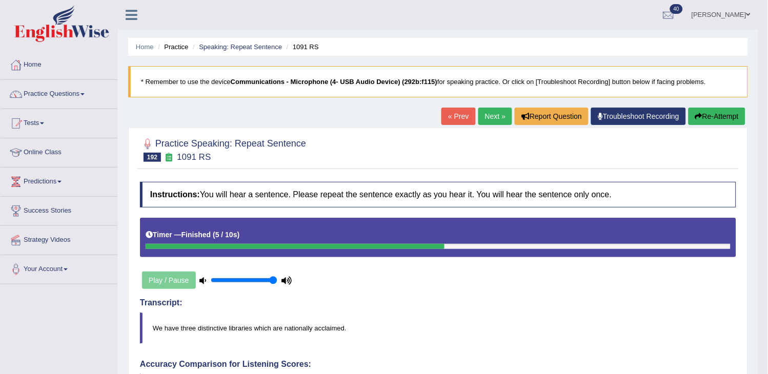
click at [486, 116] on link "Next »" at bounding box center [495, 116] width 34 height 17
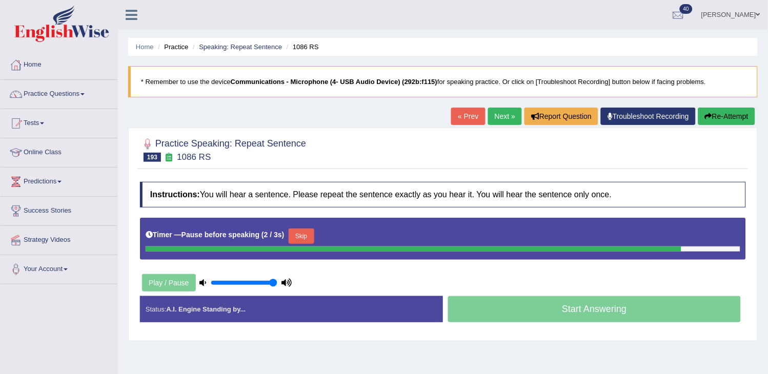
click at [719, 118] on button "Re-Attempt" at bounding box center [726, 116] width 57 height 17
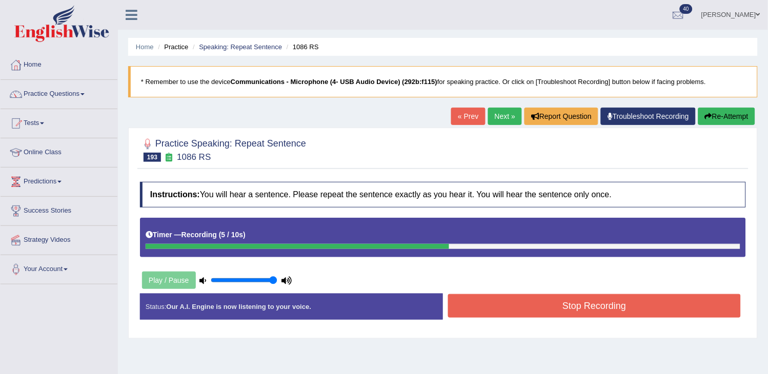
click at [619, 303] on button "Stop Recording" at bounding box center [594, 306] width 293 height 24
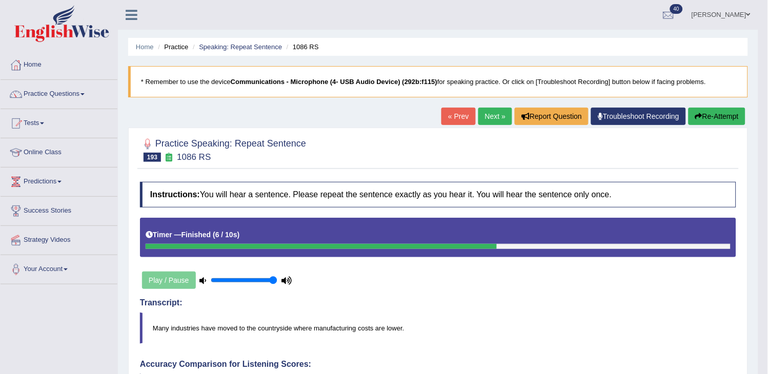
click at [494, 124] on link "Next »" at bounding box center [495, 116] width 34 height 17
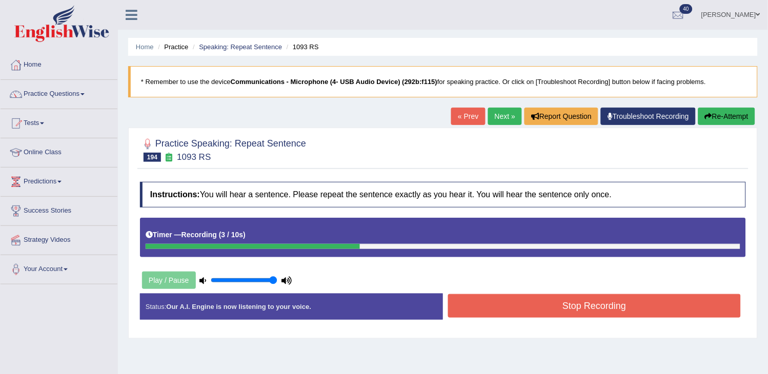
click at [531, 305] on button "Stop Recording" at bounding box center [594, 306] width 293 height 24
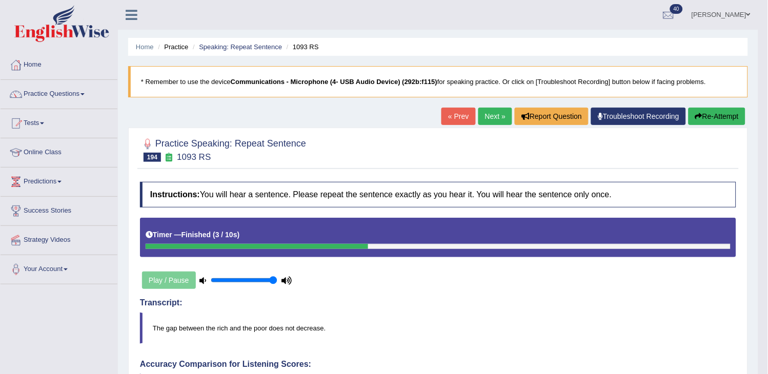
click at [496, 111] on link "Next »" at bounding box center [495, 116] width 34 height 17
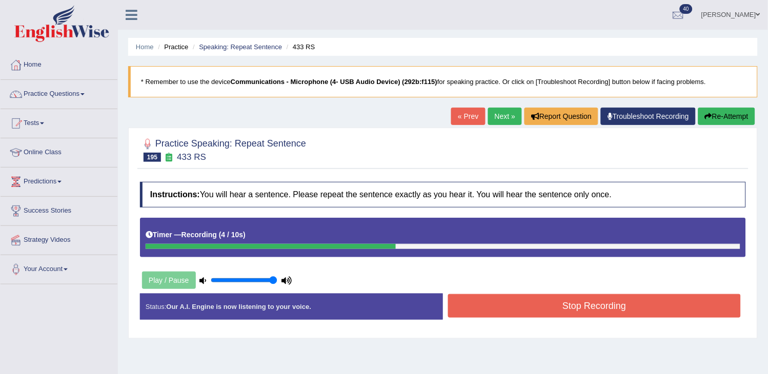
click at [618, 299] on button "Stop Recording" at bounding box center [594, 306] width 293 height 24
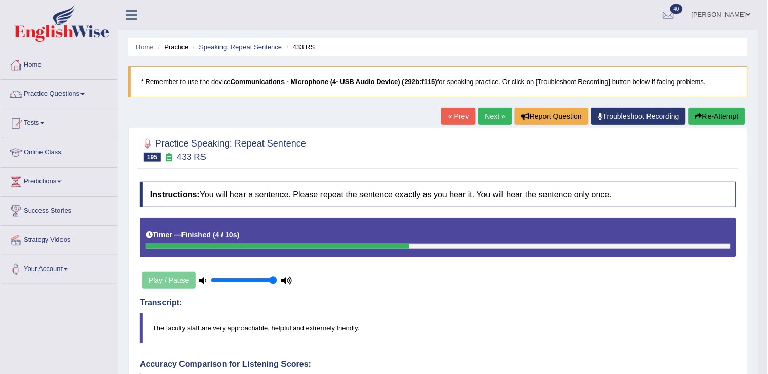
click at [713, 114] on button "Re-Attempt" at bounding box center [717, 116] width 57 height 17
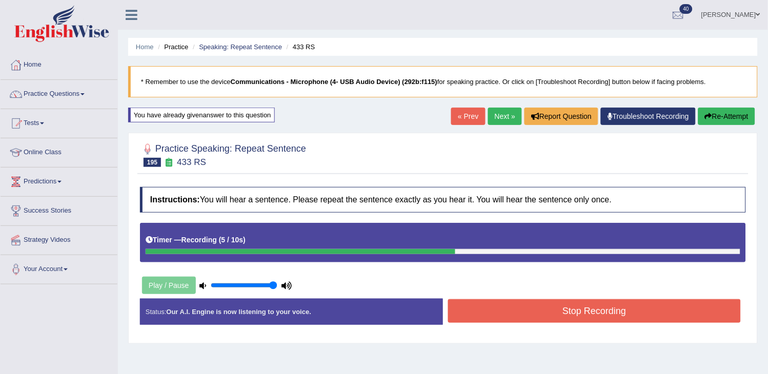
click at [473, 322] on button "Stop Recording" at bounding box center [594, 311] width 293 height 24
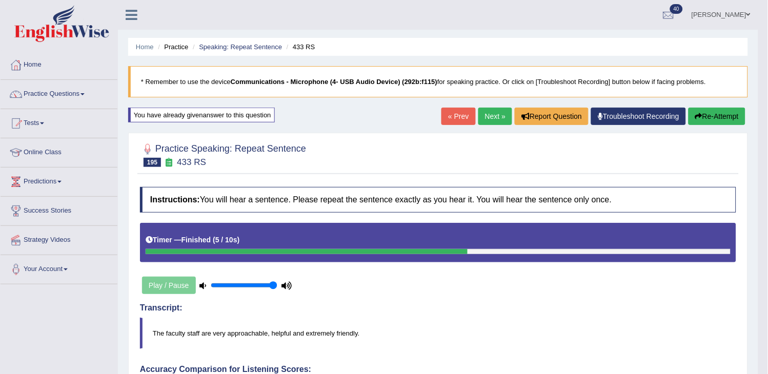
click at [485, 119] on link "Next »" at bounding box center [495, 116] width 34 height 17
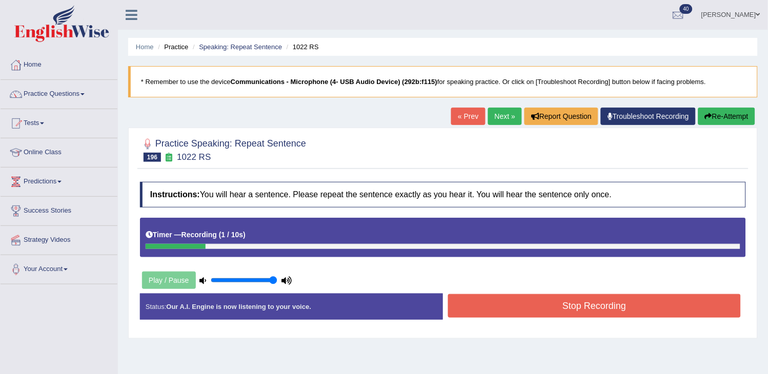
click at [700, 111] on button "Re-Attempt" at bounding box center [726, 116] width 57 height 17
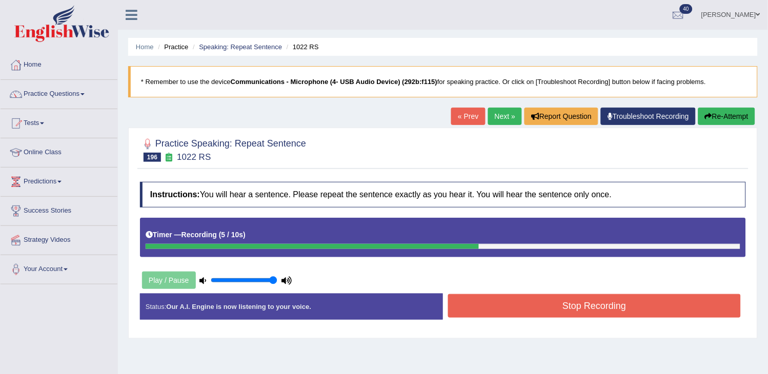
click at [587, 304] on button "Stop Recording" at bounding box center [594, 306] width 293 height 24
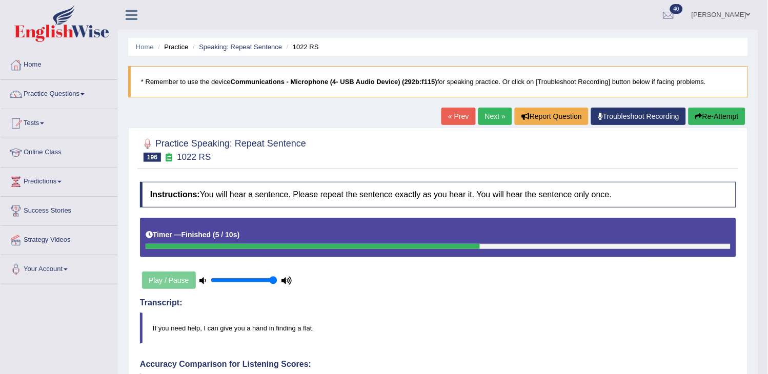
click at [482, 114] on link "Next »" at bounding box center [495, 116] width 34 height 17
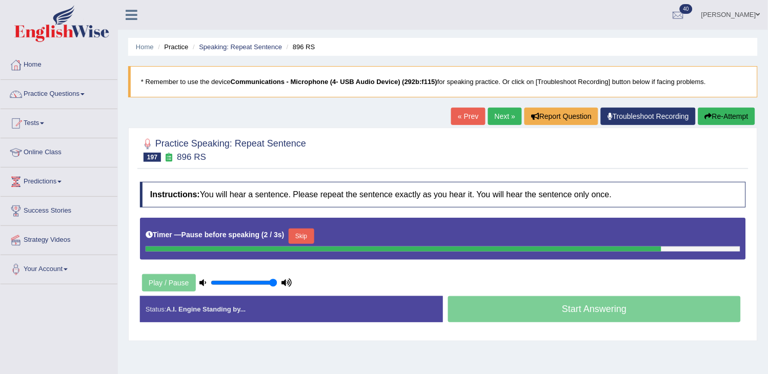
click at [735, 108] on button "Re-Attempt" at bounding box center [726, 116] width 57 height 17
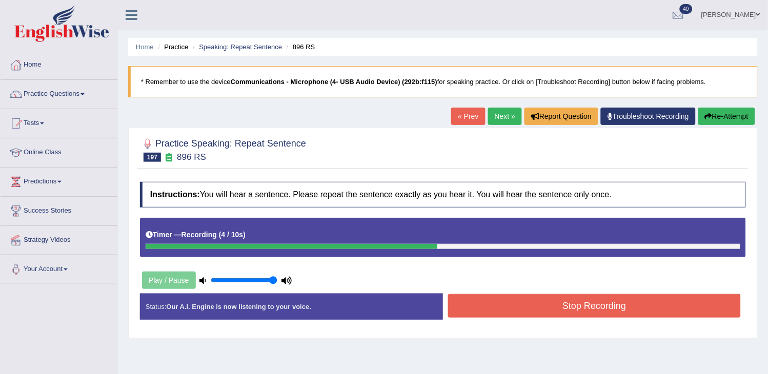
click at [590, 299] on button "Stop Recording" at bounding box center [594, 306] width 293 height 24
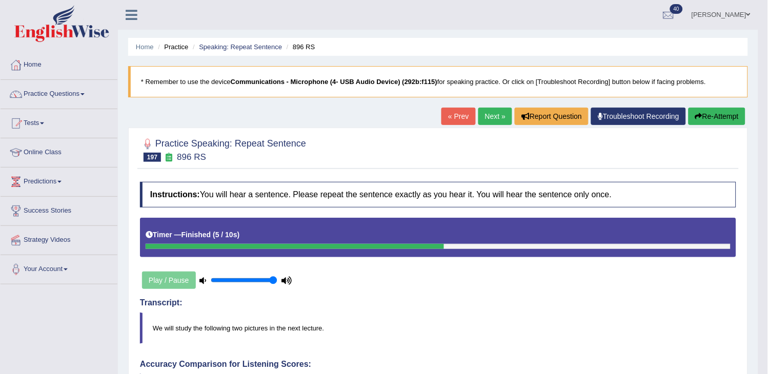
click at [492, 122] on link "Next »" at bounding box center [495, 116] width 34 height 17
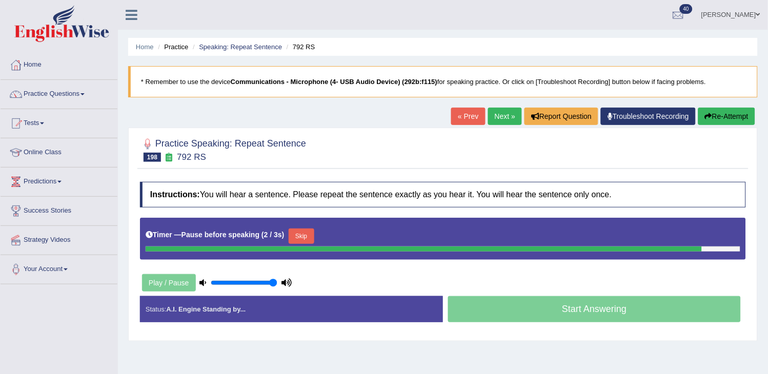
click at [731, 111] on button "Re-Attempt" at bounding box center [726, 116] width 57 height 17
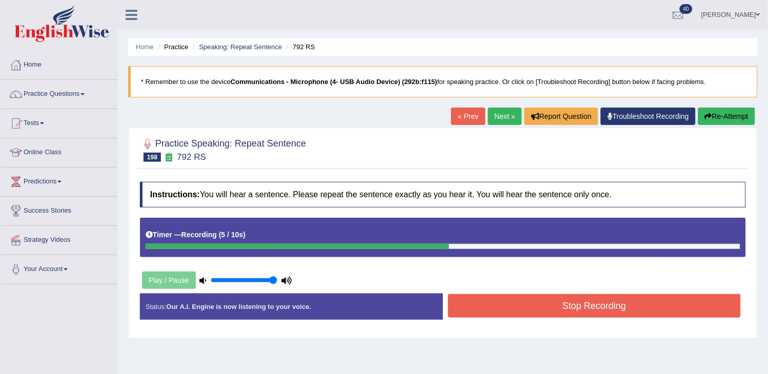
click at [532, 298] on button "Stop Recording" at bounding box center [594, 306] width 293 height 24
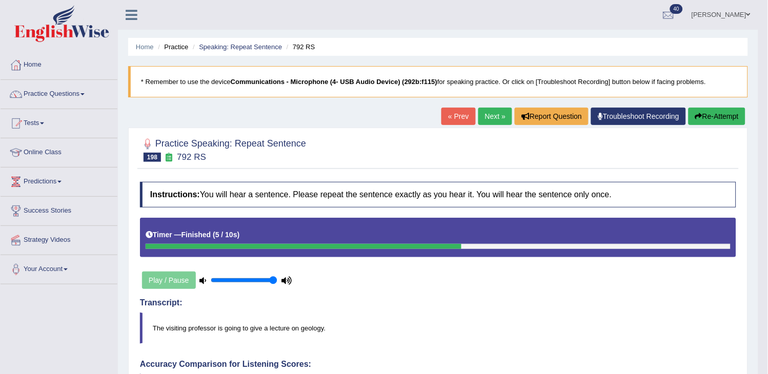
click at [482, 121] on link "Next »" at bounding box center [495, 116] width 34 height 17
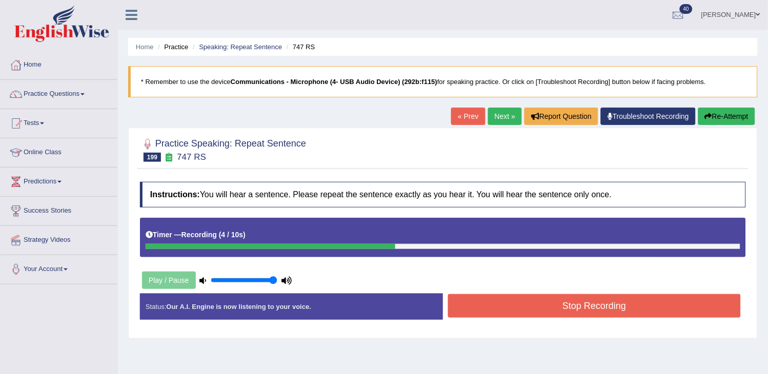
click at [522, 301] on button "Stop Recording" at bounding box center [594, 306] width 293 height 24
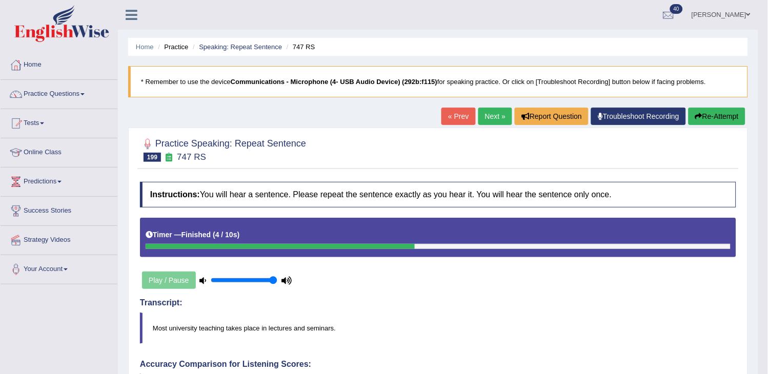
click at [498, 112] on link "Next »" at bounding box center [495, 116] width 34 height 17
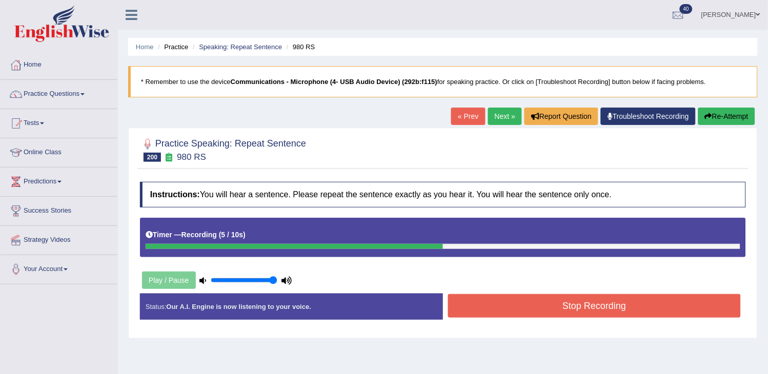
click at [487, 314] on button "Stop Recording" at bounding box center [594, 306] width 293 height 24
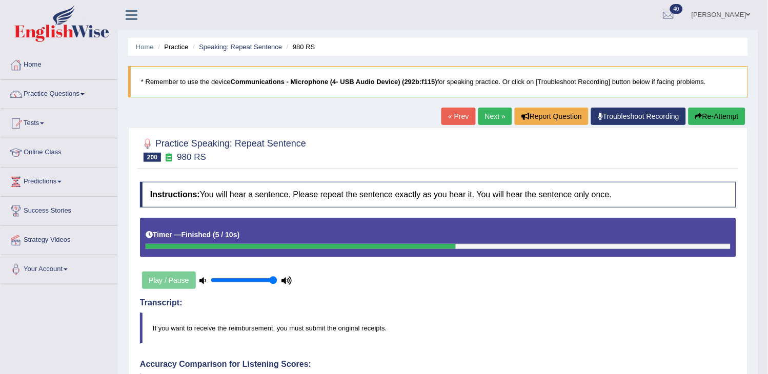
click at [496, 118] on link "Next »" at bounding box center [495, 116] width 34 height 17
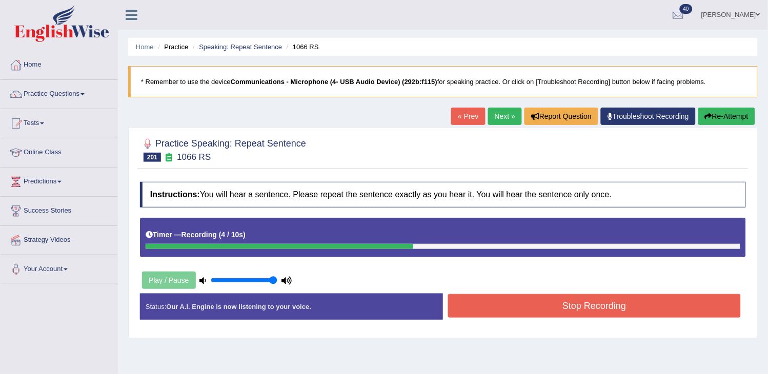
click at [722, 111] on button "Re-Attempt" at bounding box center [726, 116] width 57 height 17
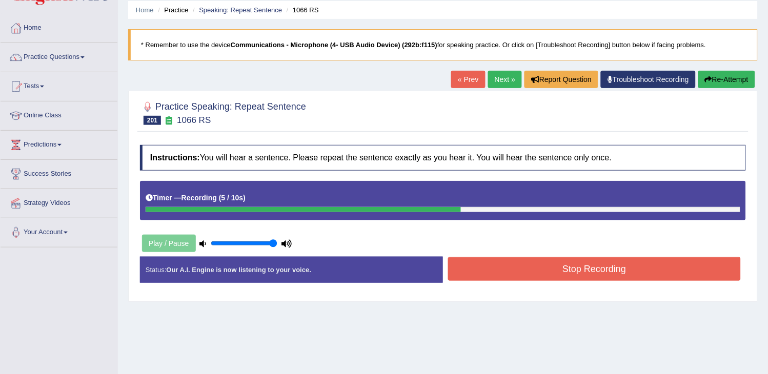
scroll to position [57, 0]
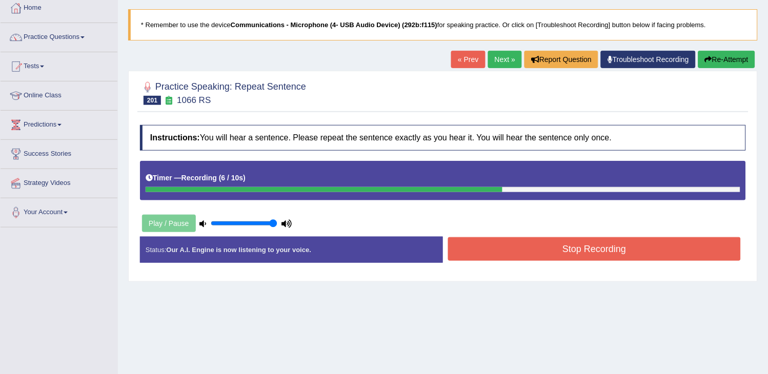
click at [585, 253] on button "Stop Recording" at bounding box center [594, 249] width 293 height 24
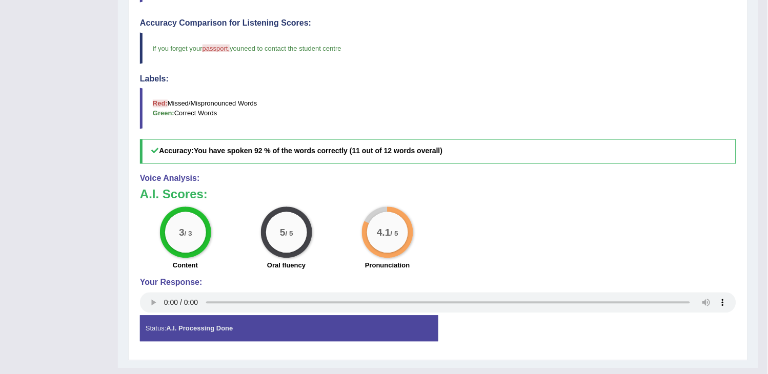
scroll to position [0, 0]
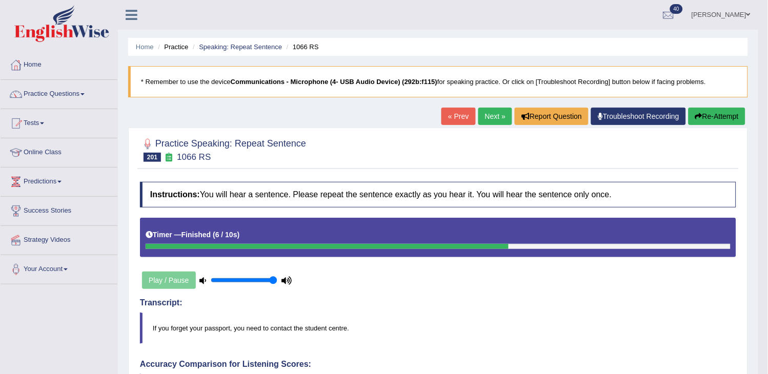
click at [481, 123] on link "Next »" at bounding box center [495, 116] width 34 height 17
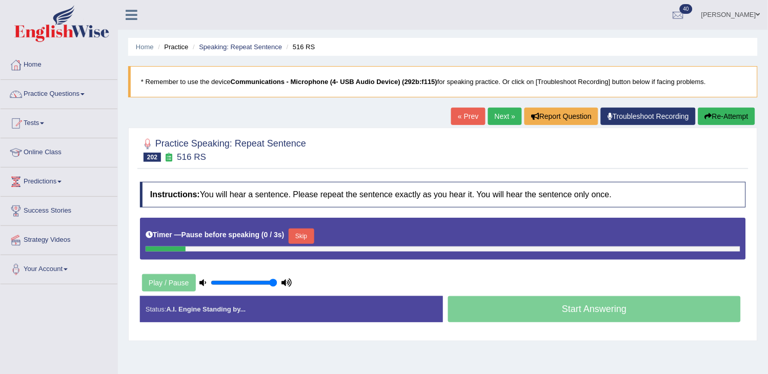
click at [729, 110] on button "Re-Attempt" at bounding box center [726, 116] width 57 height 17
click at [493, 118] on link "Next »" at bounding box center [505, 116] width 34 height 17
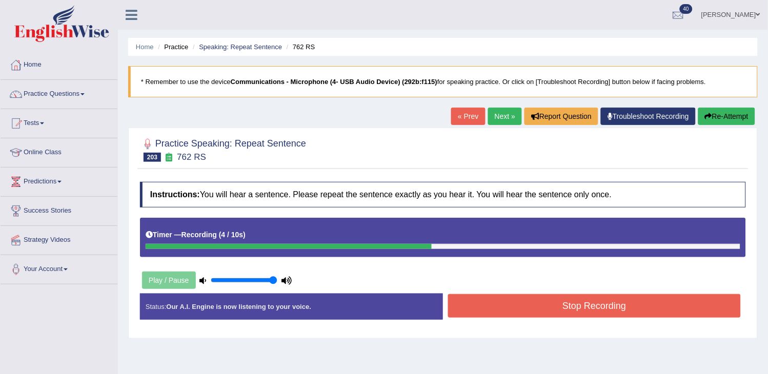
click at [510, 294] on button "Stop Recording" at bounding box center [594, 306] width 293 height 24
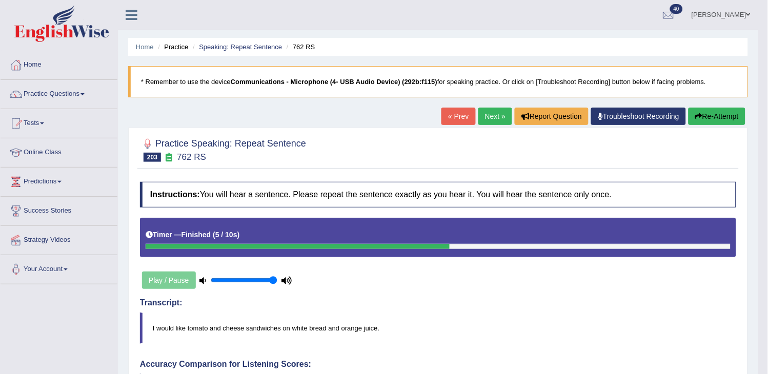
click at [483, 119] on link "Next »" at bounding box center [495, 116] width 34 height 17
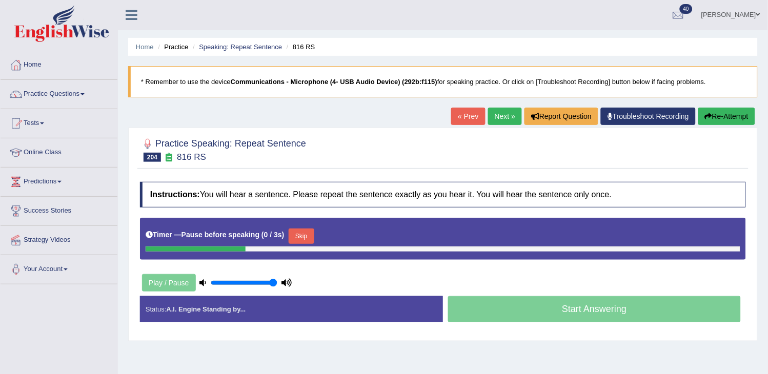
click at [715, 114] on button "Re-Attempt" at bounding box center [726, 116] width 57 height 17
click at [715, 113] on button "Re-Attempt" at bounding box center [726, 116] width 57 height 17
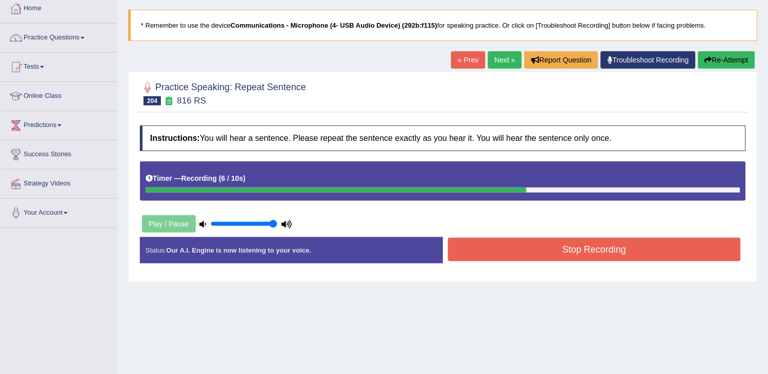
scroll to position [57, 0]
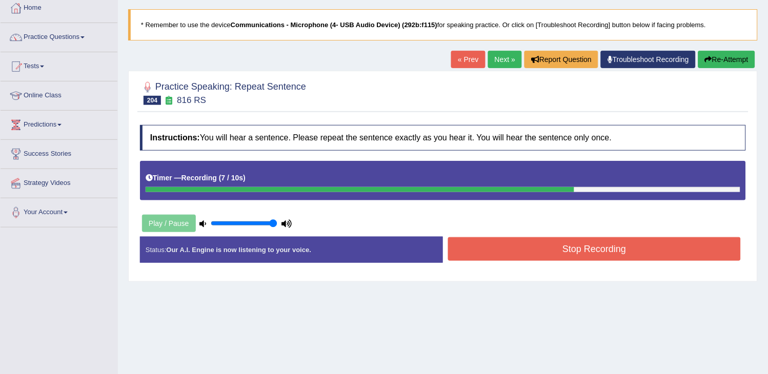
drag, startPoint x: 632, startPoint y: 264, endPoint x: 635, endPoint y: 251, distance: 12.7
click at [635, 251] on div "Stop Recording" at bounding box center [594, 250] width 303 height 26
click at [635, 251] on button "Stop Recording" at bounding box center [594, 249] width 293 height 24
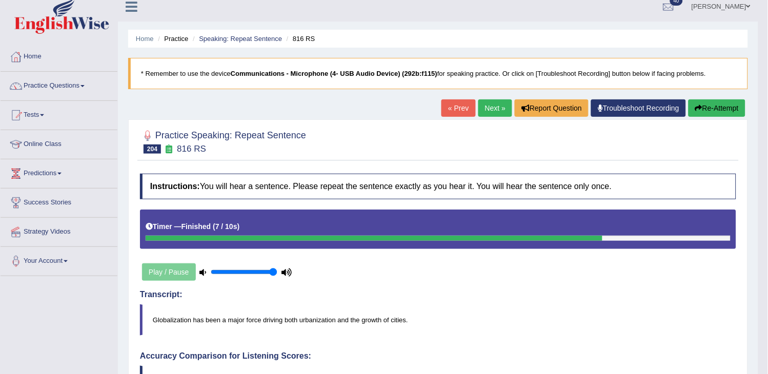
scroll to position [0, 0]
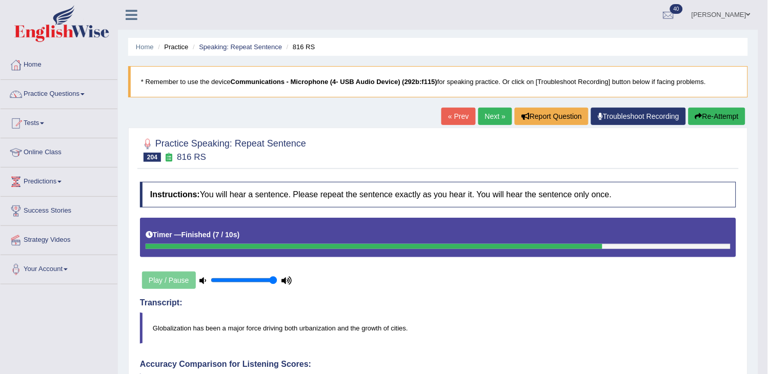
click at [706, 120] on button "Re-Attempt" at bounding box center [717, 116] width 57 height 17
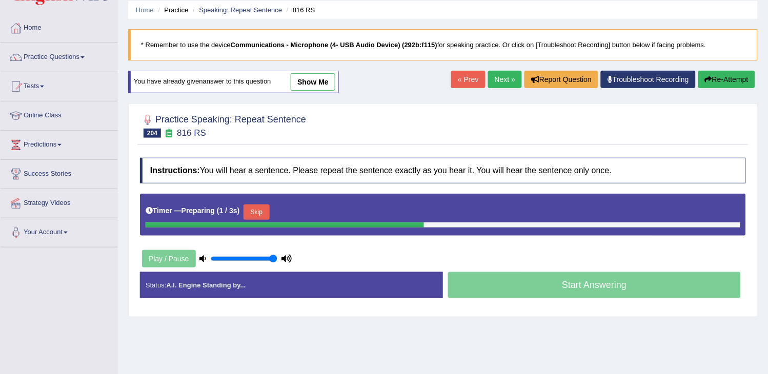
scroll to position [57, 0]
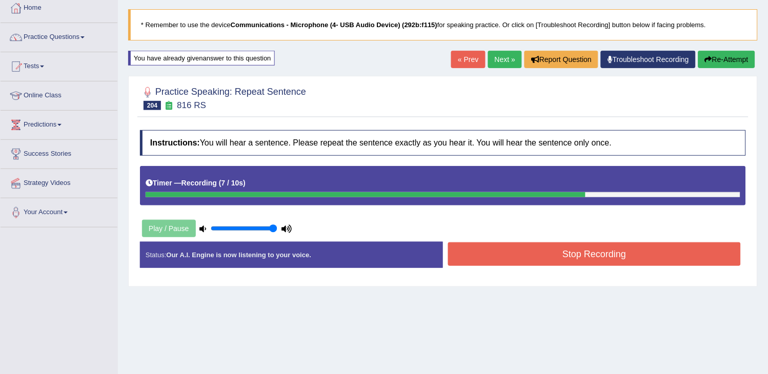
click at [602, 267] on div "Stop Recording" at bounding box center [594, 256] width 303 height 26
click at [608, 262] on button "Stop Recording" at bounding box center [594, 255] width 293 height 24
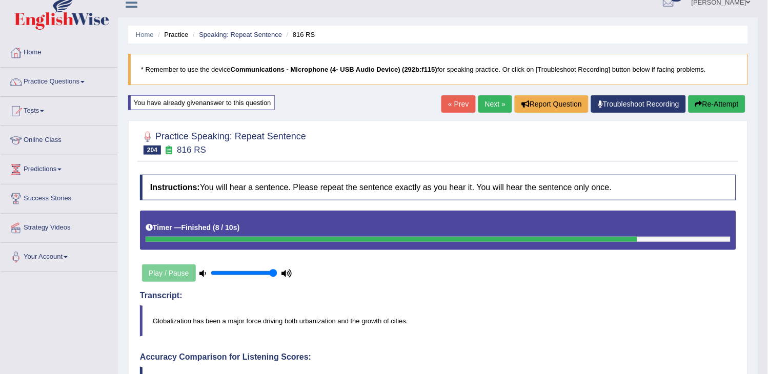
scroll to position [0, 0]
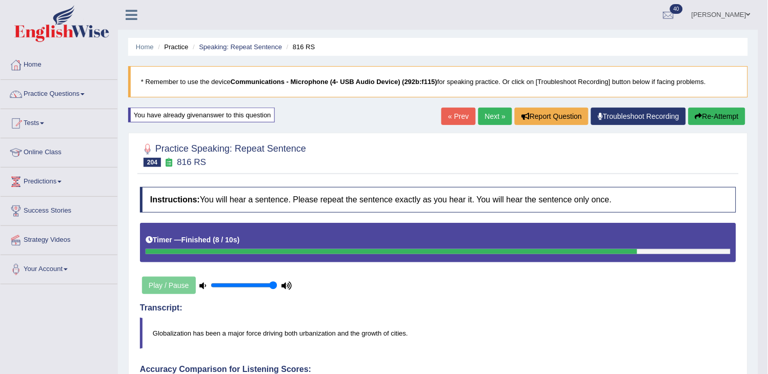
click at [490, 120] on link "Next »" at bounding box center [495, 116] width 34 height 17
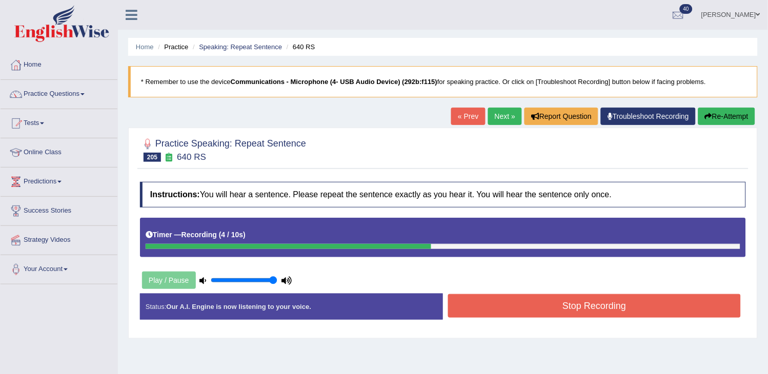
click at [725, 118] on button "Re-Attempt" at bounding box center [726, 116] width 57 height 17
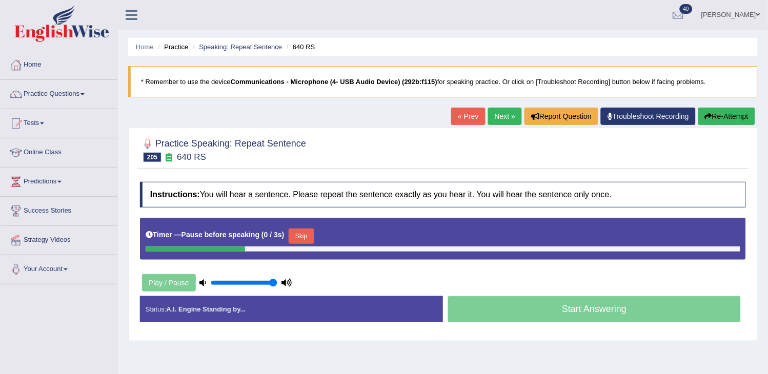
click at [725, 118] on button "Re-Attempt" at bounding box center [726, 116] width 57 height 17
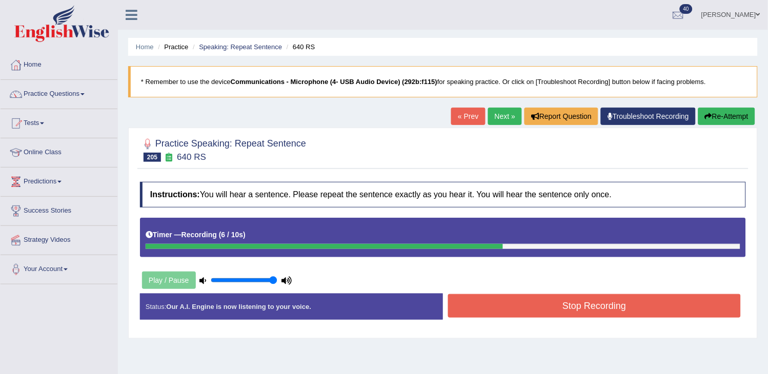
click at [556, 303] on button "Stop Recording" at bounding box center [594, 306] width 293 height 24
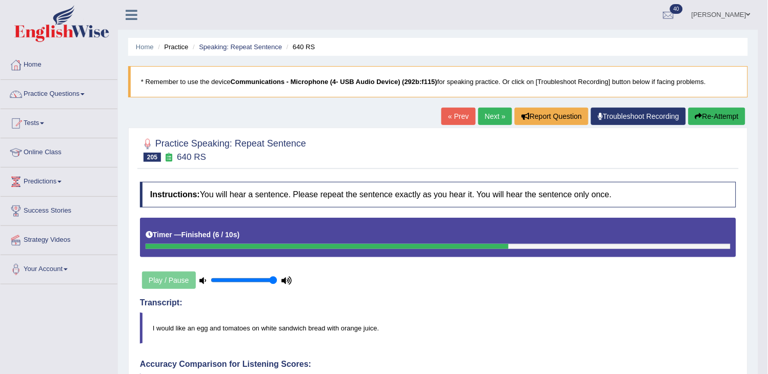
click at [481, 116] on link "Next »" at bounding box center [495, 116] width 34 height 17
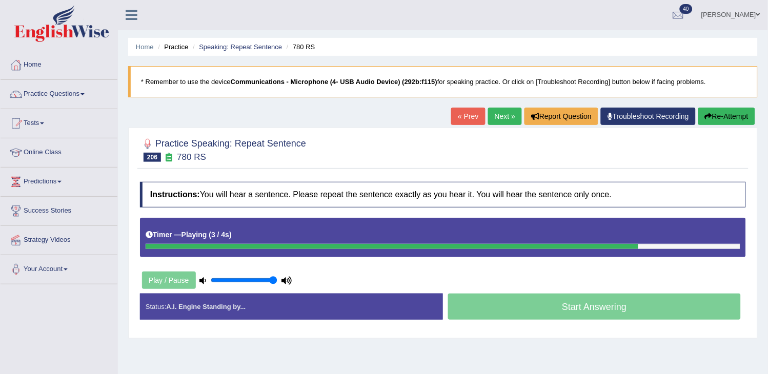
click at [481, 116] on div "« Prev Next » Report Question Troubleshoot Recording Re-Attempt" at bounding box center [604, 118] width 307 height 20
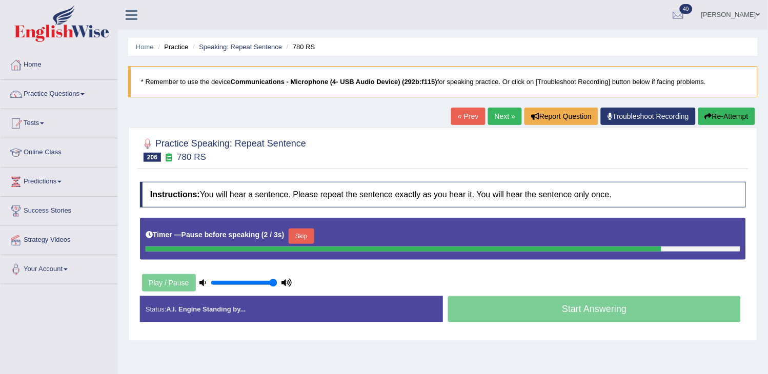
click at [715, 118] on button "Re-Attempt" at bounding box center [726, 116] width 57 height 17
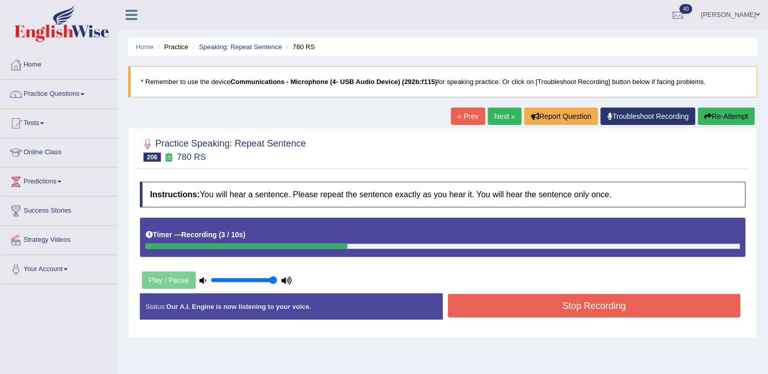
click at [585, 308] on button "Stop Recording" at bounding box center [594, 306] width 293 height 24
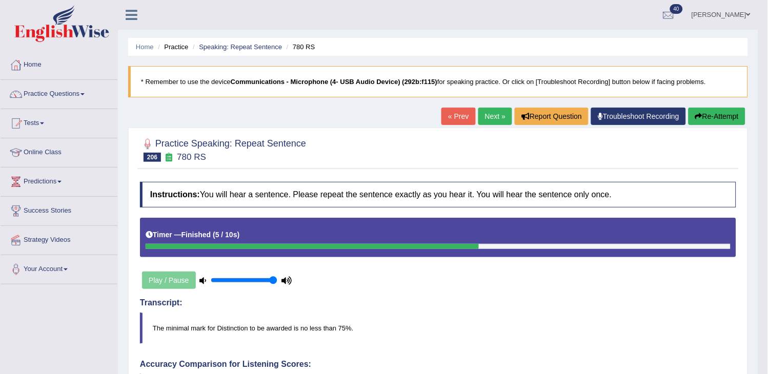
click at [493, 113] on link "Next »" at bounding box center [495, 116] width 34 height 17
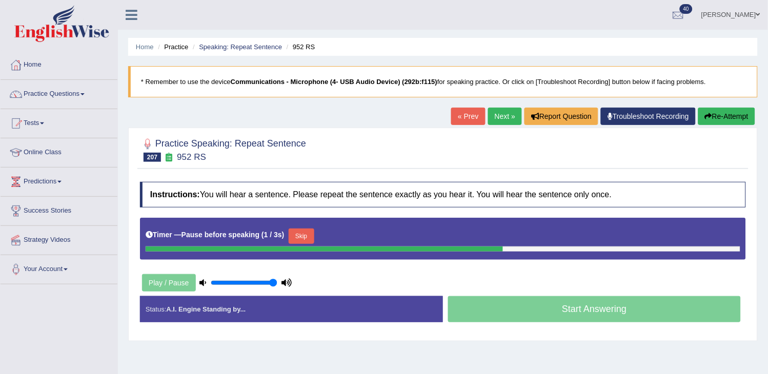
click at [709, 114] on icon "button" at bounding box center [708, 116] width 7 height 7
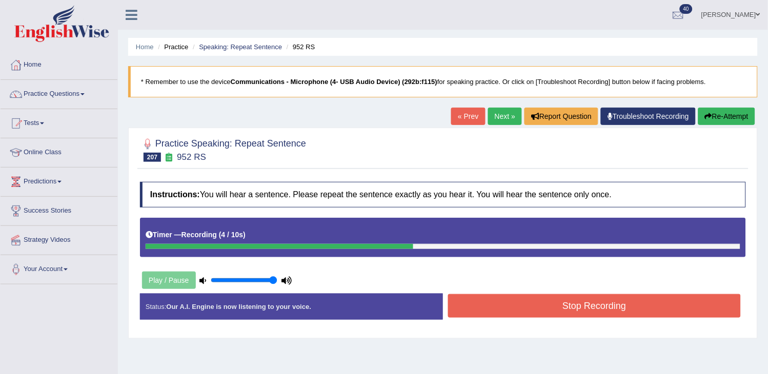
click at [581, 304] on button "Stop Recording" at bounding box center [594, 306] width 293 height 24
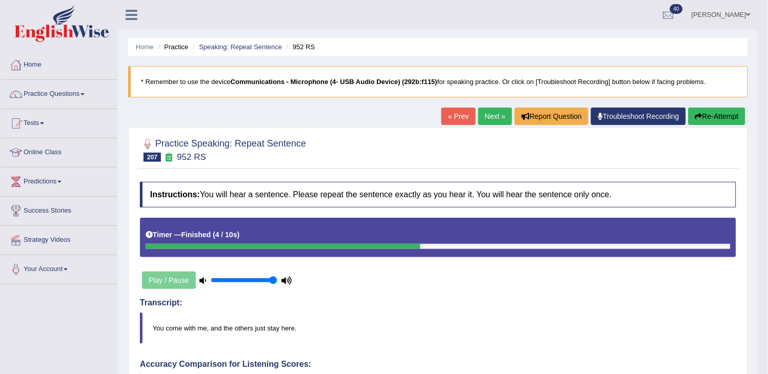
click at [489, 121] on link "Next »" at bounding box center [495, 116] width 34 height 17
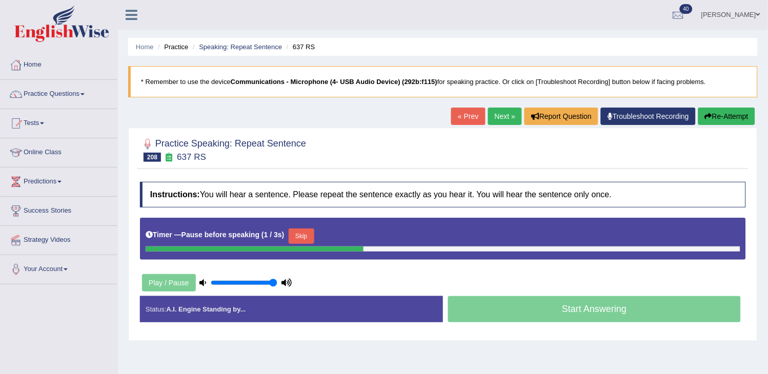
click at [741, 120] on button "Re-Attempt" at bounding box center [726, 116] width 57 height 17
click at [741, 127] on div "« Prev Next » Report Question Troubleshoot Recording Re-Attempt" at bounding box center [604, 118] width 307 height 20
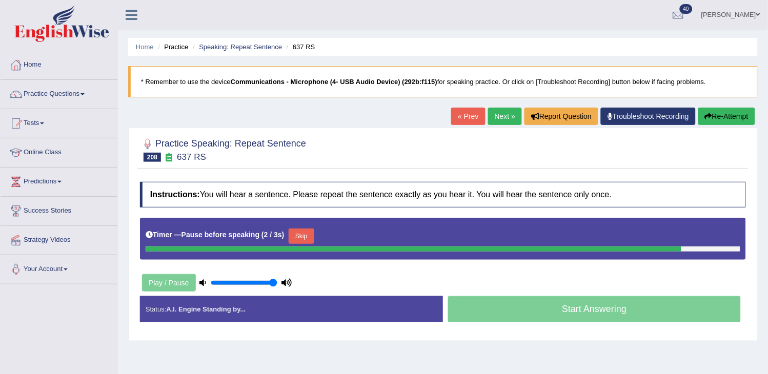
click at [739, 120] on button "Re-Attempt" at bounding box center [726, 116] width 57 height 17
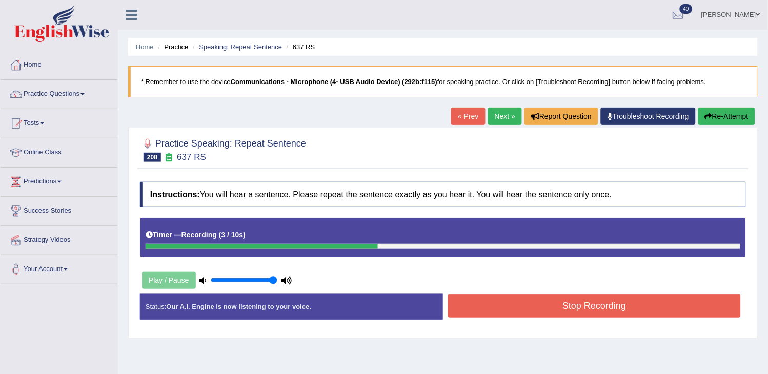
drag, startPoint x: 0, startPoint y: 0, endPoint x: 739, endPoint y: 119, distance: 748.6
click at [739, 119] on button "Re-Attempt" at bounding box center [726, 116] width 57 height 17
click at [555, 301] on button "Stop Recording" at bounding box center [594, 306] width 293 height 24
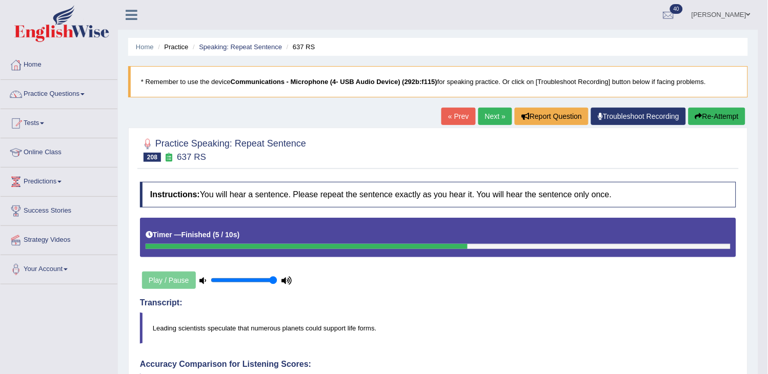
click at [485, 121] on link "Next »" at bounding box center [495, 116] width 34 height 17
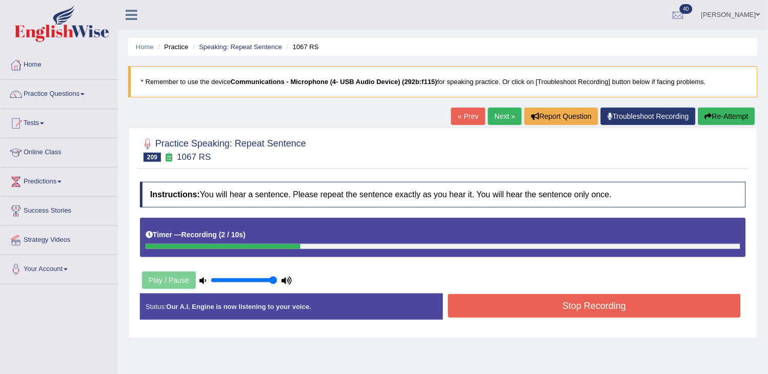
click at [720, 122] on button "Re-Attempt" at bounding box center [726, 116] width 57 height 17
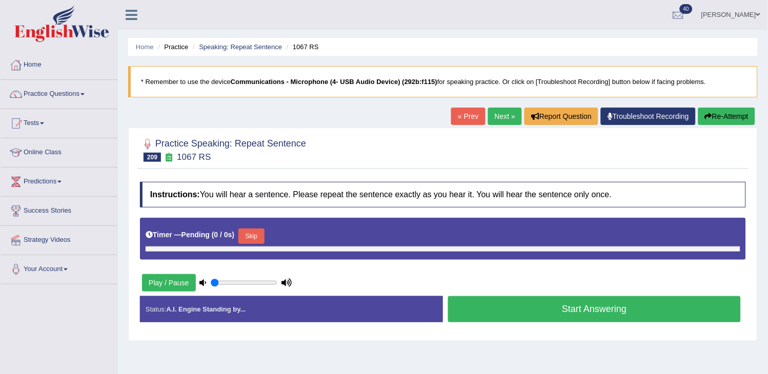
type input "1"
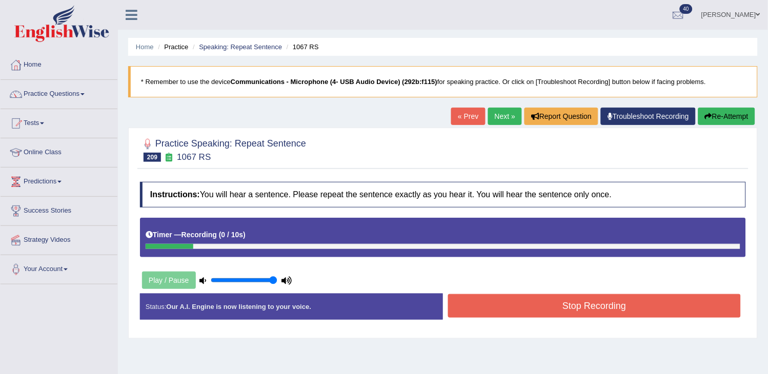
click at [720, 122] on button "Re-Attempt" at bounding box center [726, 116] width 57 height 17
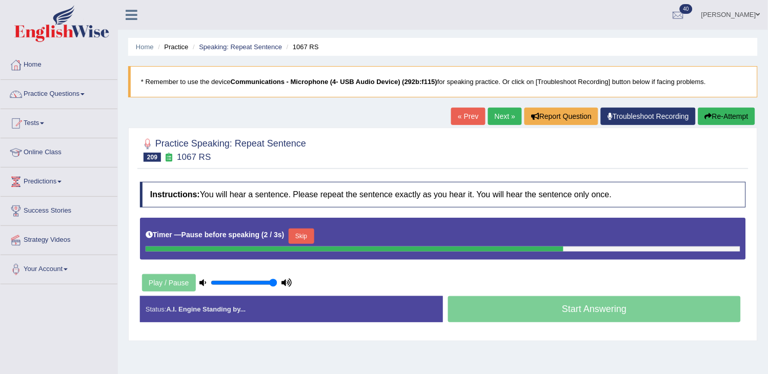
click at [720, 122] on button "Re-Attempt" at bounding box center [726, 116] width 57 height 17
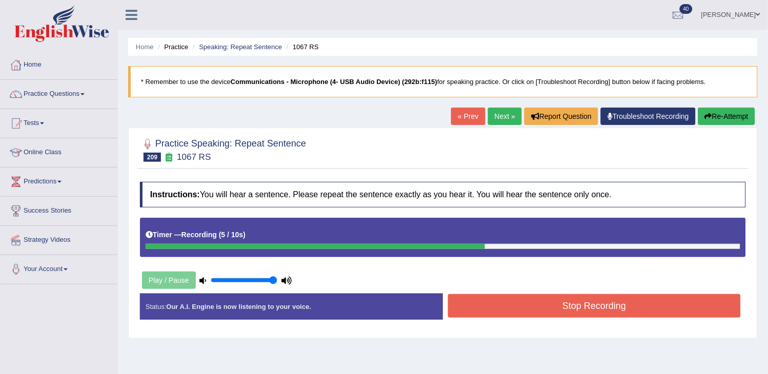
click at [555, 299] on button "Stop Recording" at bounding box center [594, 306] width 293 height 24
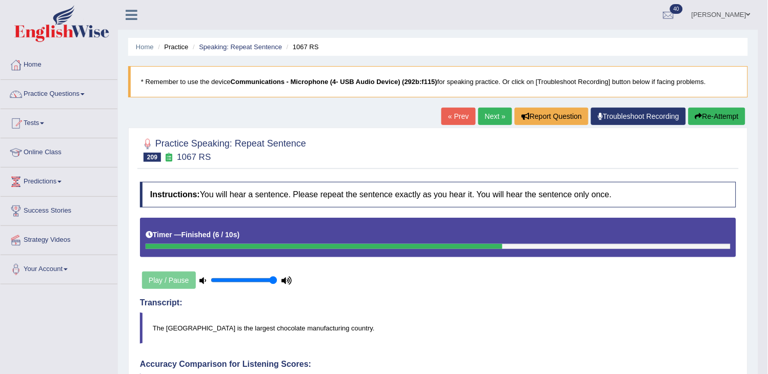
click at [489, 115] on link "Next »" at bounding box center [495, 116] width 34 height 17
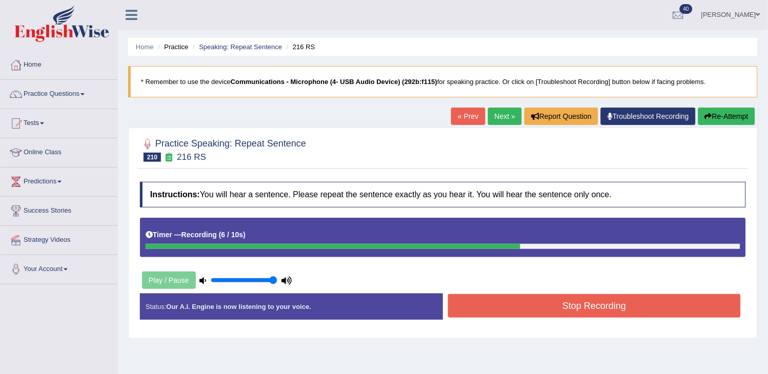
click at [594, 301] on button "Stop Recording" at bounding box center [594, 306] width 293 height 24
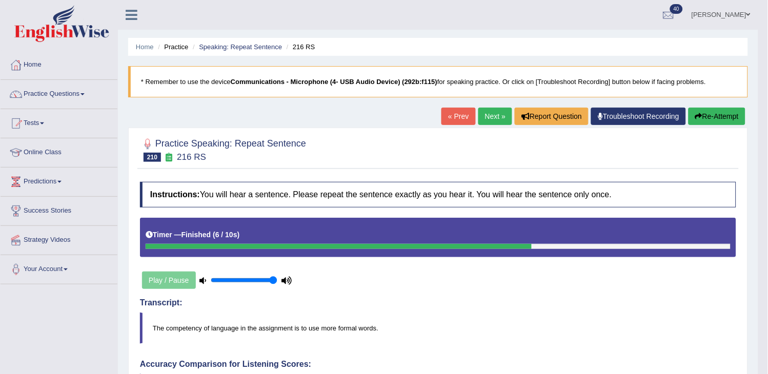
click at [696, 119] on icon "button" at bounding box center [698, 116] width 7 height 7
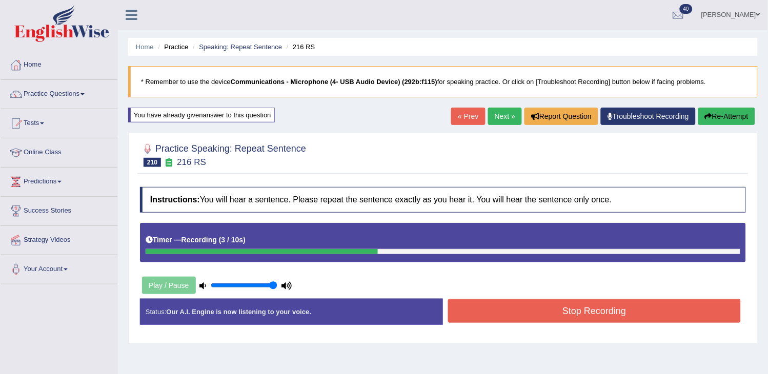
click at [698, 118] on button "Re-Attempt" at bounding box center [726, 116] width 57 height 17
click at [486, 313] on button "Stop Recording" at bounding box center [594, 311] width 293 height 24
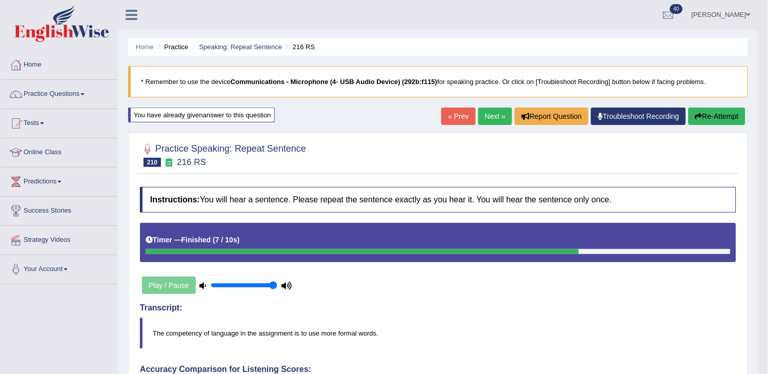
click at [489, 116] on link "Next »" at bounding box center [495, 116] width 34 height 17
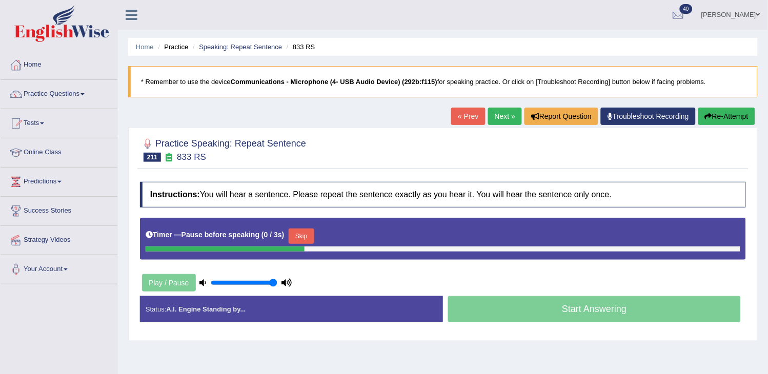
drag, startPoint x: 0, startPoint y: 0, endPoint x: 489, endPoint y: 116, distance: 502.8
click at [489, 116] on link "Next »" at bounding box center [505, 116] width 34 height 17
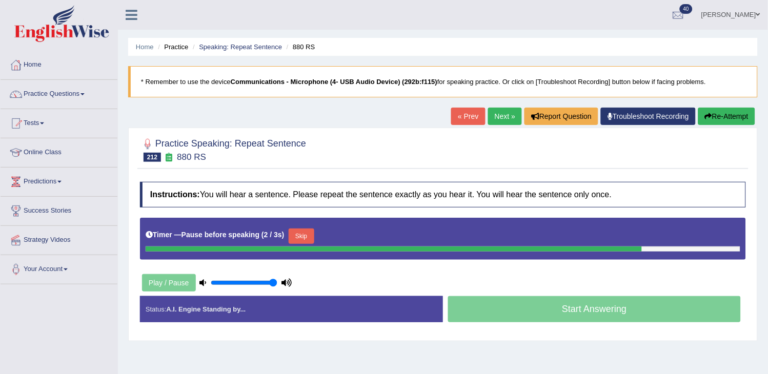
click at [723, 109] on button "Re-Attempt" at bounding box center [726, 116] width 57 height 17
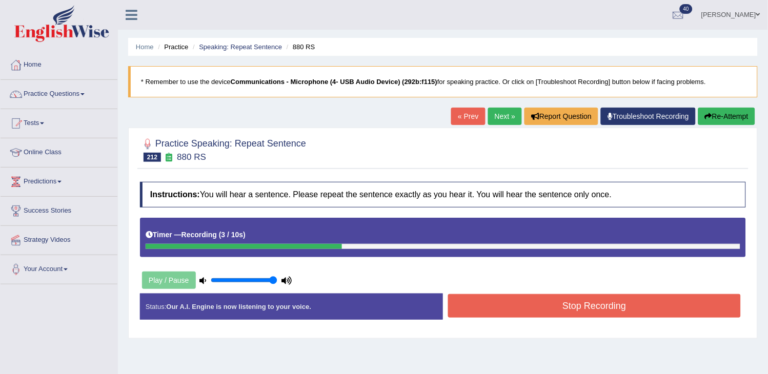
click at [484, 310] on button "Stop Recording" at bounding box center [594, 306] width 293 height 24
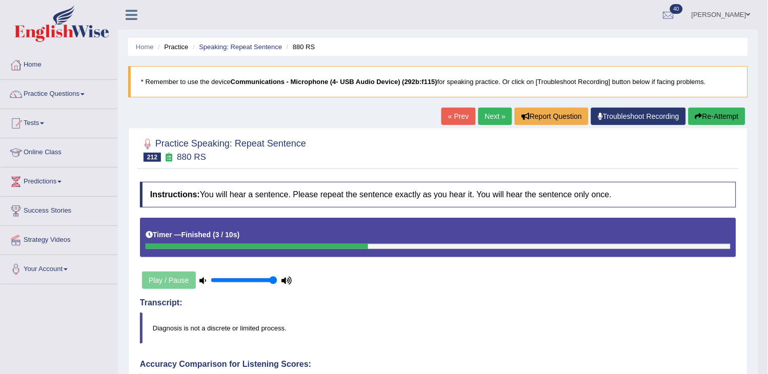
click at [498, 115] on link "Next »" at bounding box center [495, 116] width 34 height 17
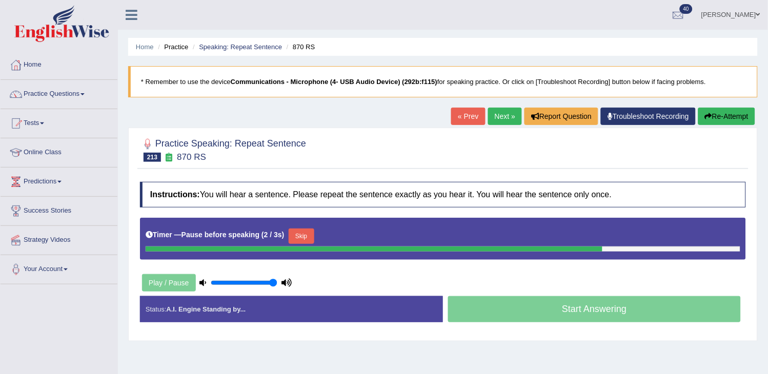
click at [701, 119] on button "Re-Attempt" at bounding box center [726, 116] width 57 height 17
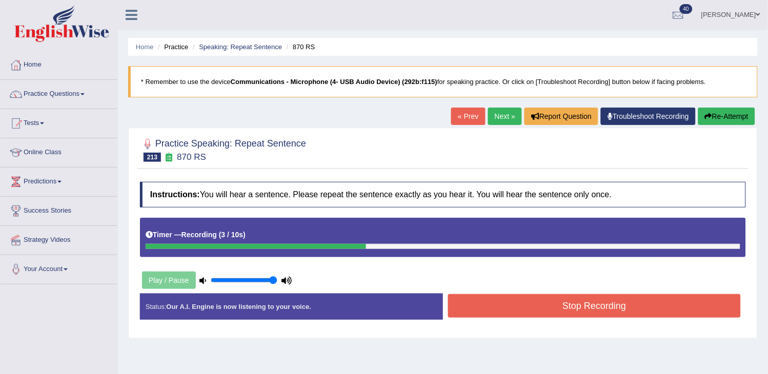
click at [552, 303] on button "Stop Recording" at bounding box center [594, 306] width 293 height 24
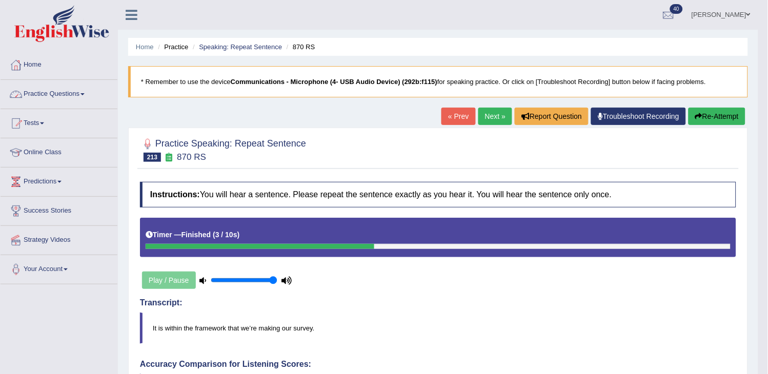
click at [104, 94] on link "Practice Questions" at bounding box center [59, 93] width 117 height 26
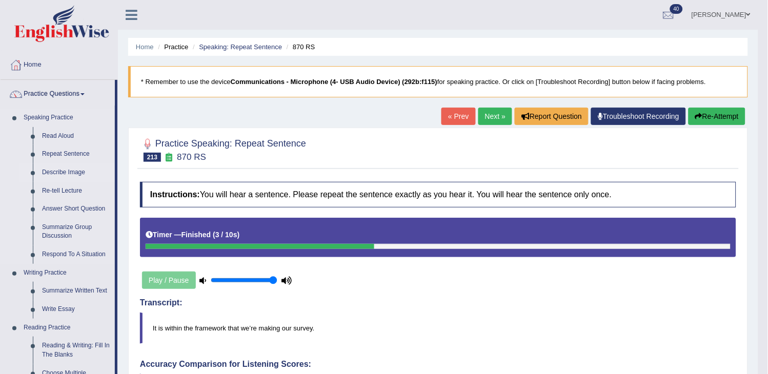
click at [75, 167] on link "Describe Image" at bounding box center [75, 173] width 77 height 18
